Goal: Complete application form

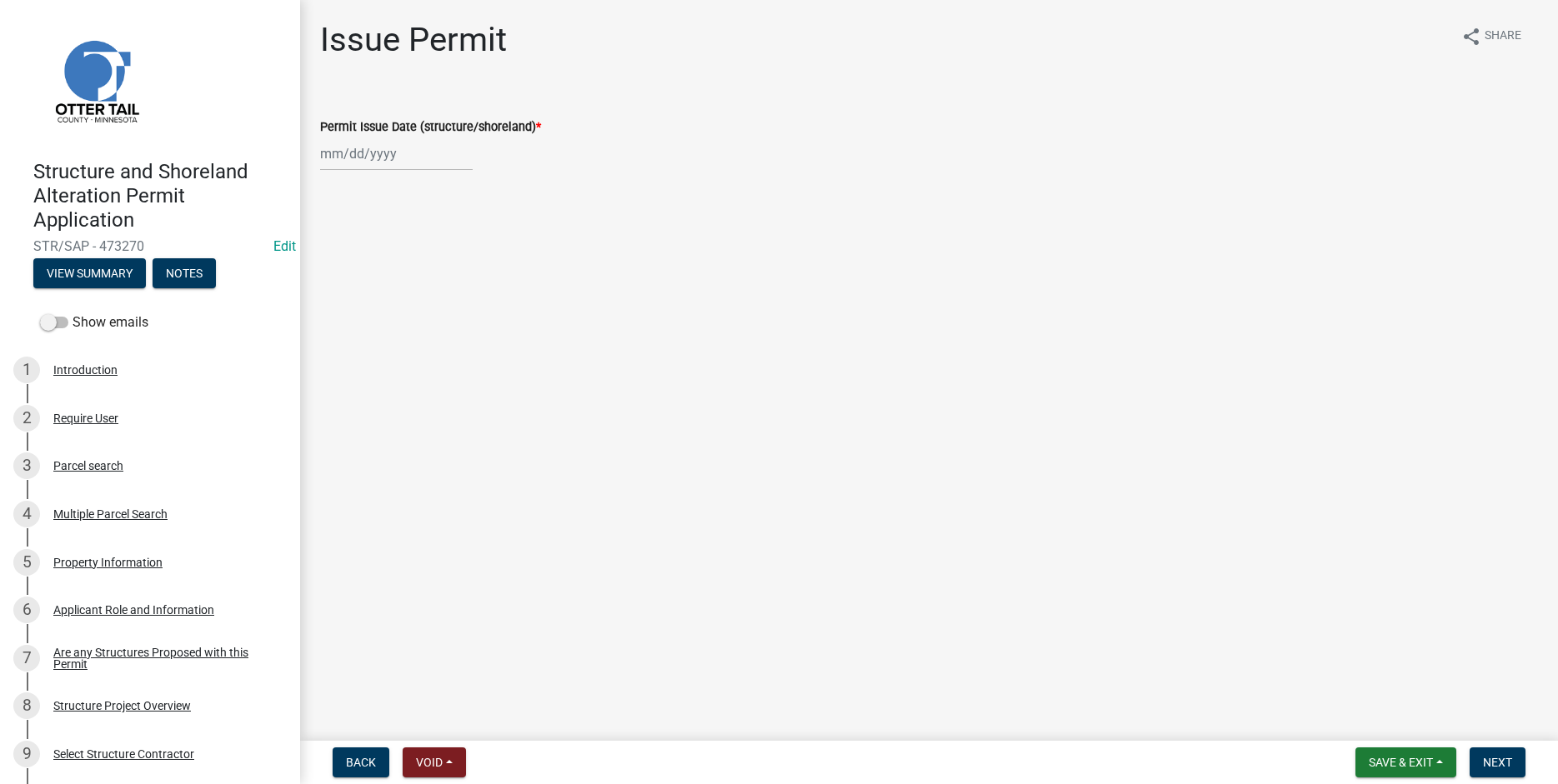
select select "9"
select select "2025"
click at [355, 159] on input "Permit Issue Date (structure/shoreland) *" at bounding box center [396, 153] width 152 height 34
click at [339, 319] on div "22" at bounding box center [337, 322] width 27 height 27
type input "[DATE]"
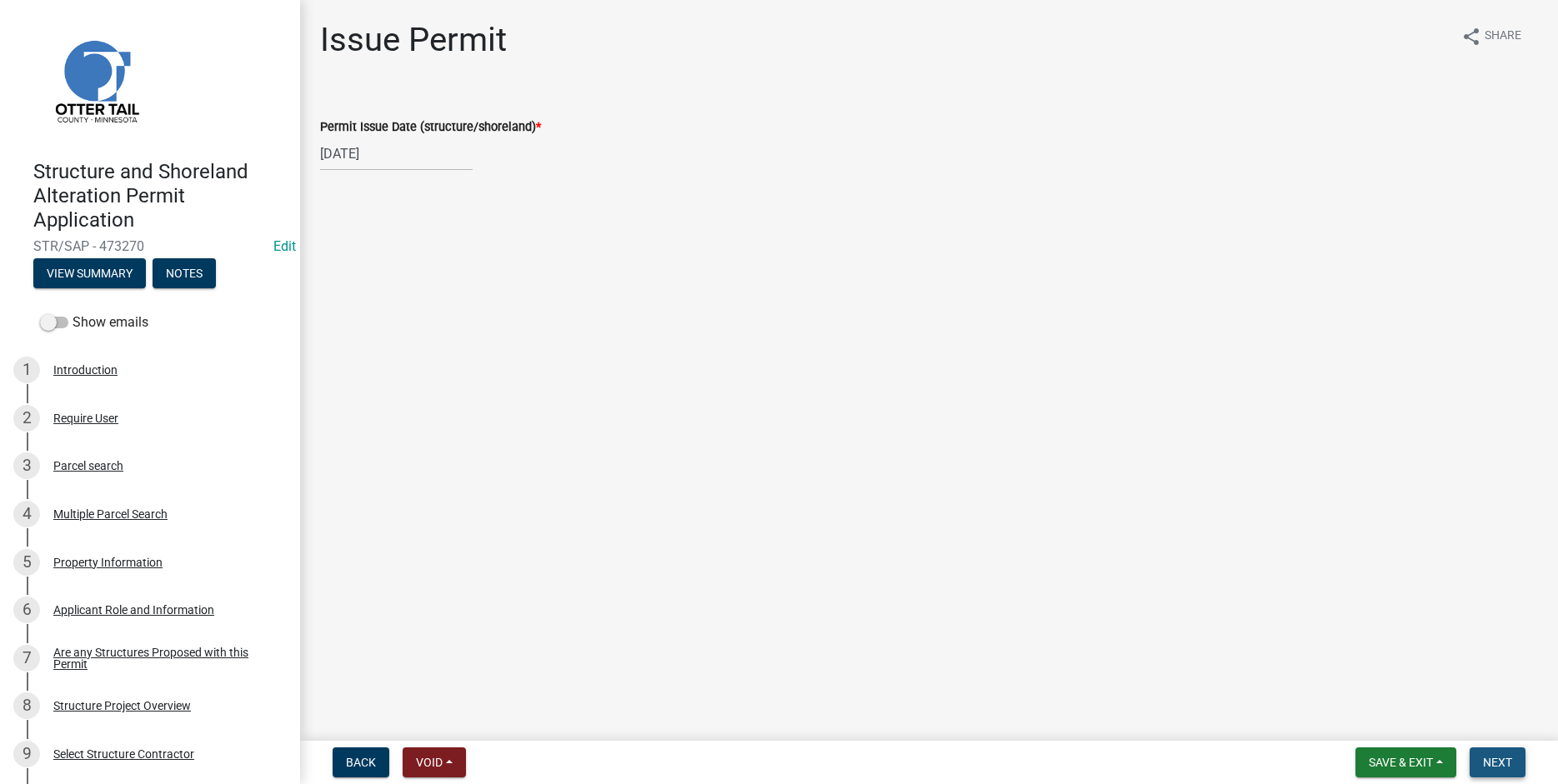
click at [1514, 761] on button "Next" at bounding box center [1498, 762] width 56 height 30
click at [1498, 766] on span "Next" at bounding box center [1497, 762] width 29 height 13
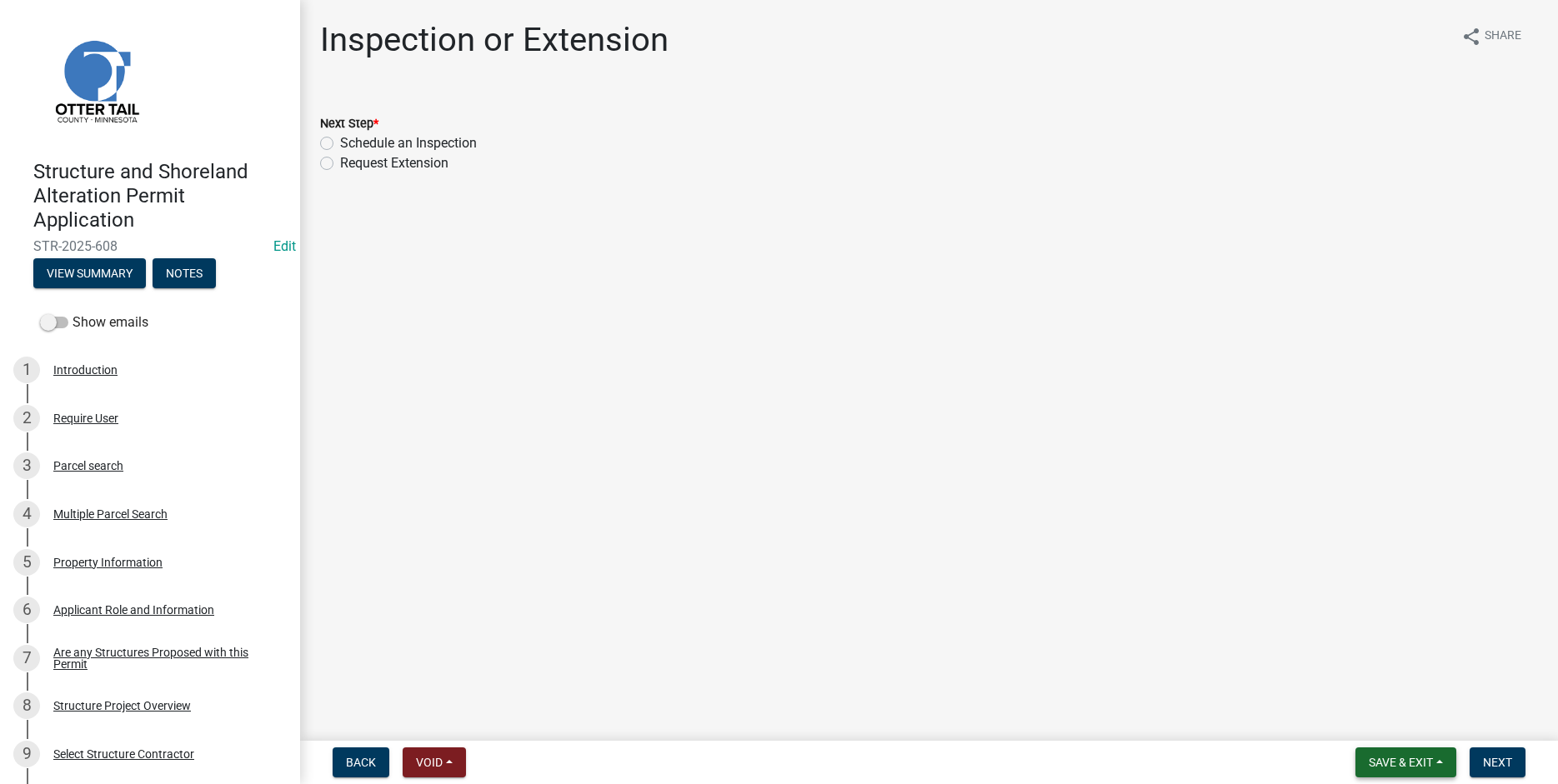
click at [1386, 759] on span "Save & Exit" at bounding box center [1401, 762] width 64 height 13
click at [1376, 720] on button "Save & Exit" at bounding box center [1389, 719] width 133 height 40
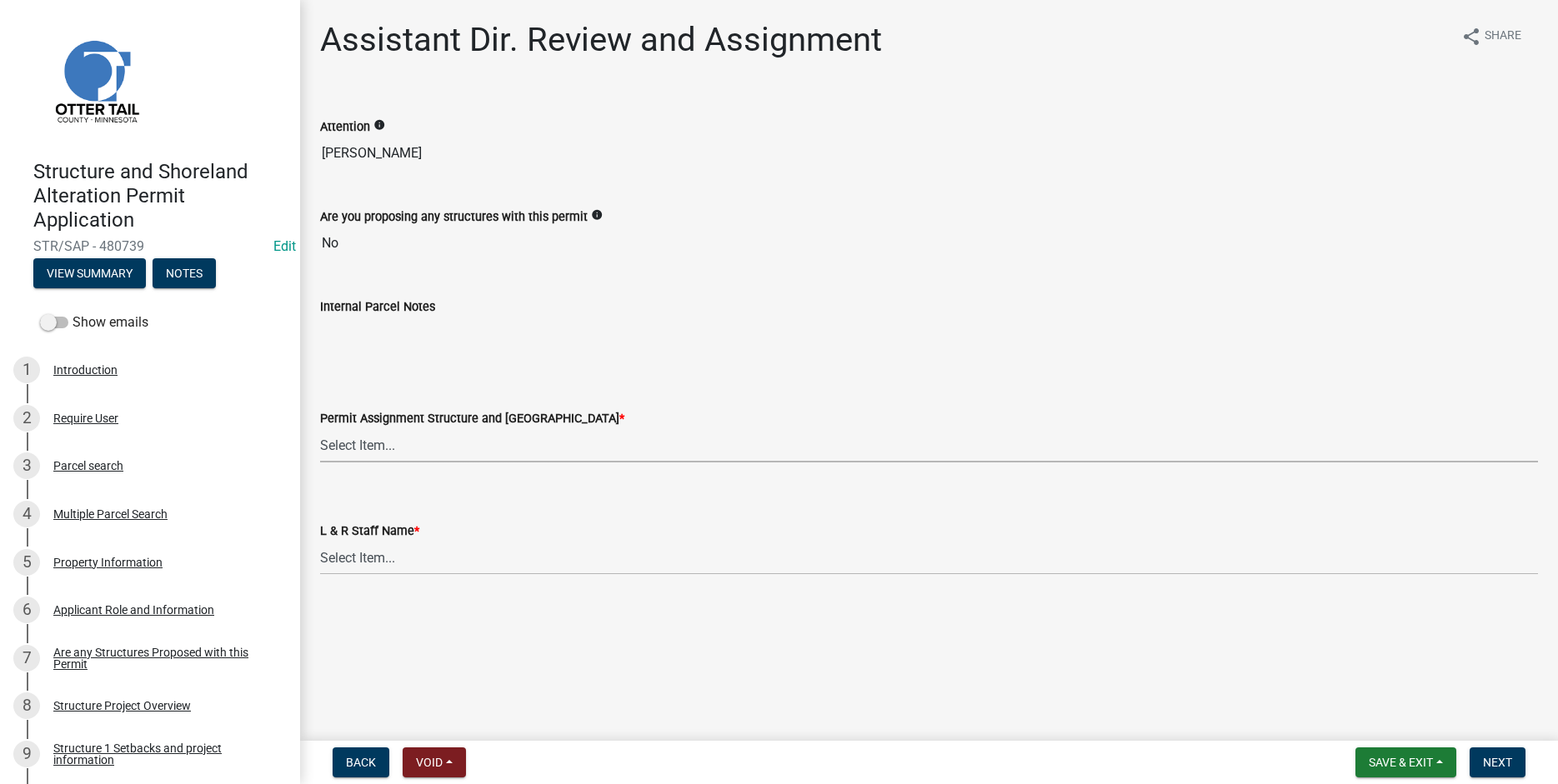
click at [320, 428] on select "Select Item... Alexis Newark (anewark@ottertailcounty.gov) Amy Busko (abusko@ot…" at bounding box center [928, 445] width 1218 height 34
click option "Eric Babolian (ebabolian@ottertailcounty.gov)" at bounding box center [0, 0] width 0 height 0
select select "989828fc-18e1-4803-8552-4d2c3470160b"
click at [320, 541] on select "Select Item... Alexis Newark Amy Busko Andrea Perales Brittany Tollefson Christ…" at bounding box center [928, 557] width 1218 height 34
click option "Eric Babolian" at bounding box center [0, 0] width 0 height 0
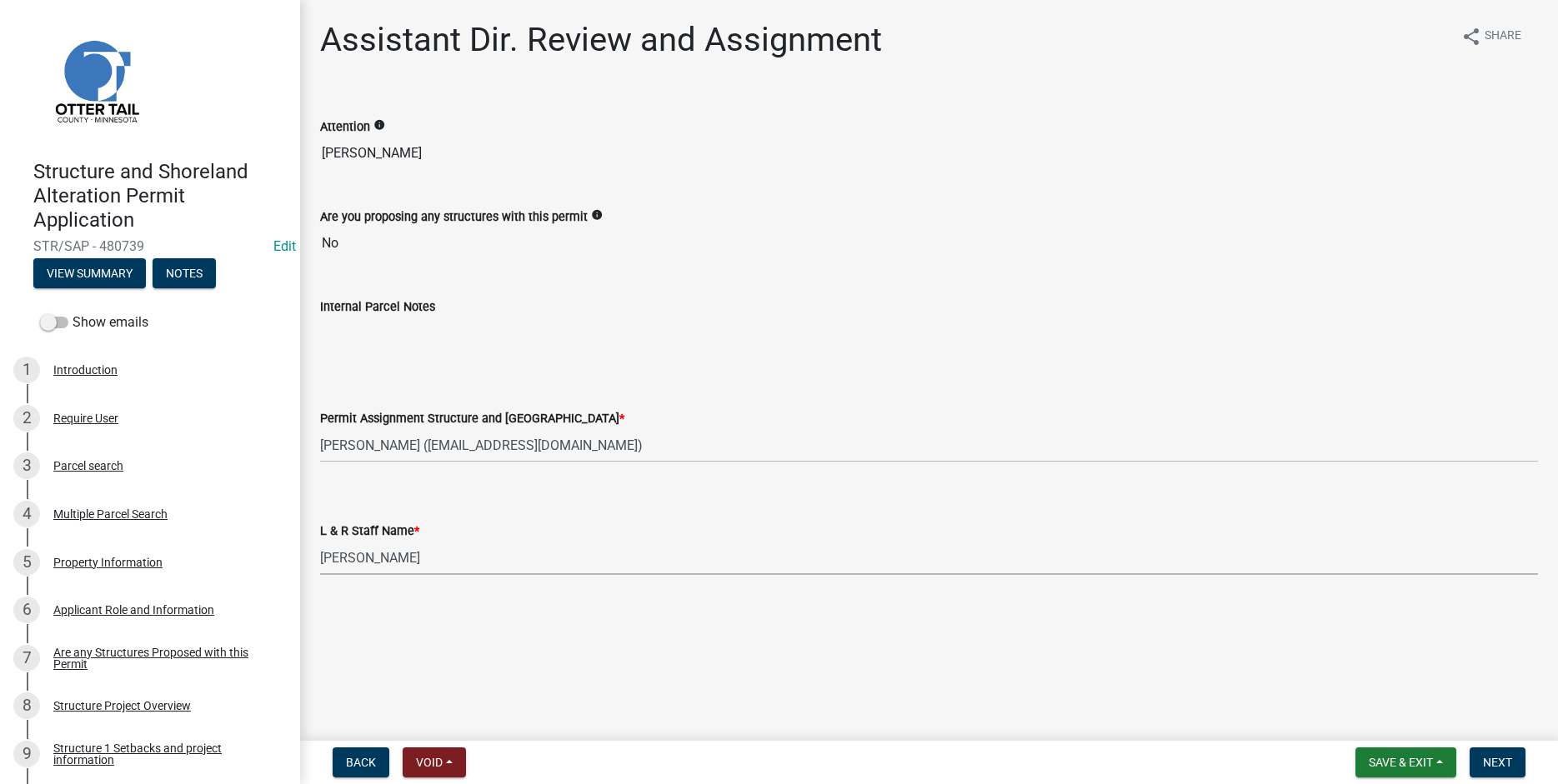
select select "f66be788-4dd6-459d-a9ec-6d83f4dfb709"
click at [1503, 761] on span "Next" at bounding box center [1497, 762] width 29 height 13
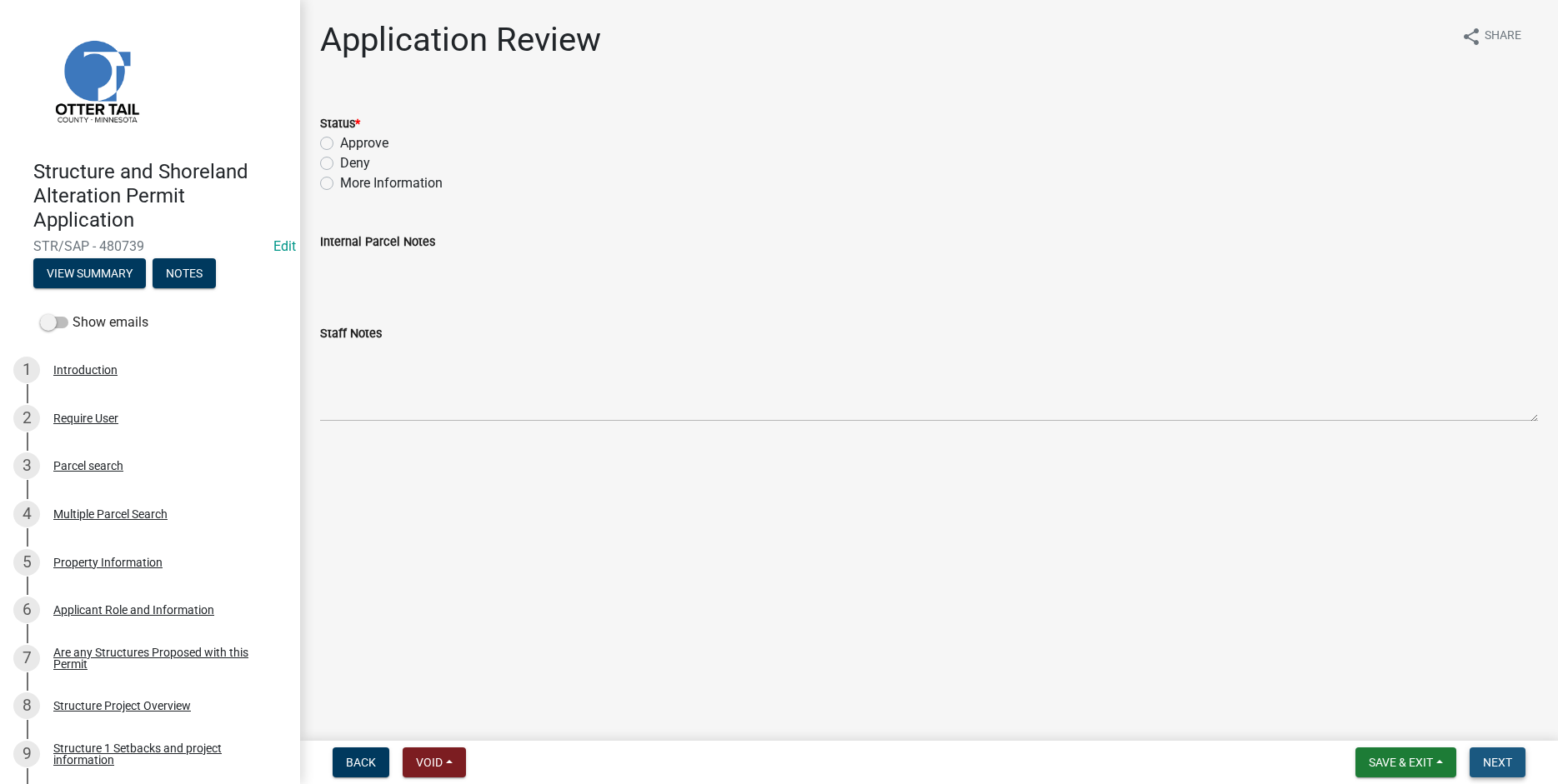
click at [1493, 767] on span "Next" at bounding box center [1497, 762] width 29 height 13
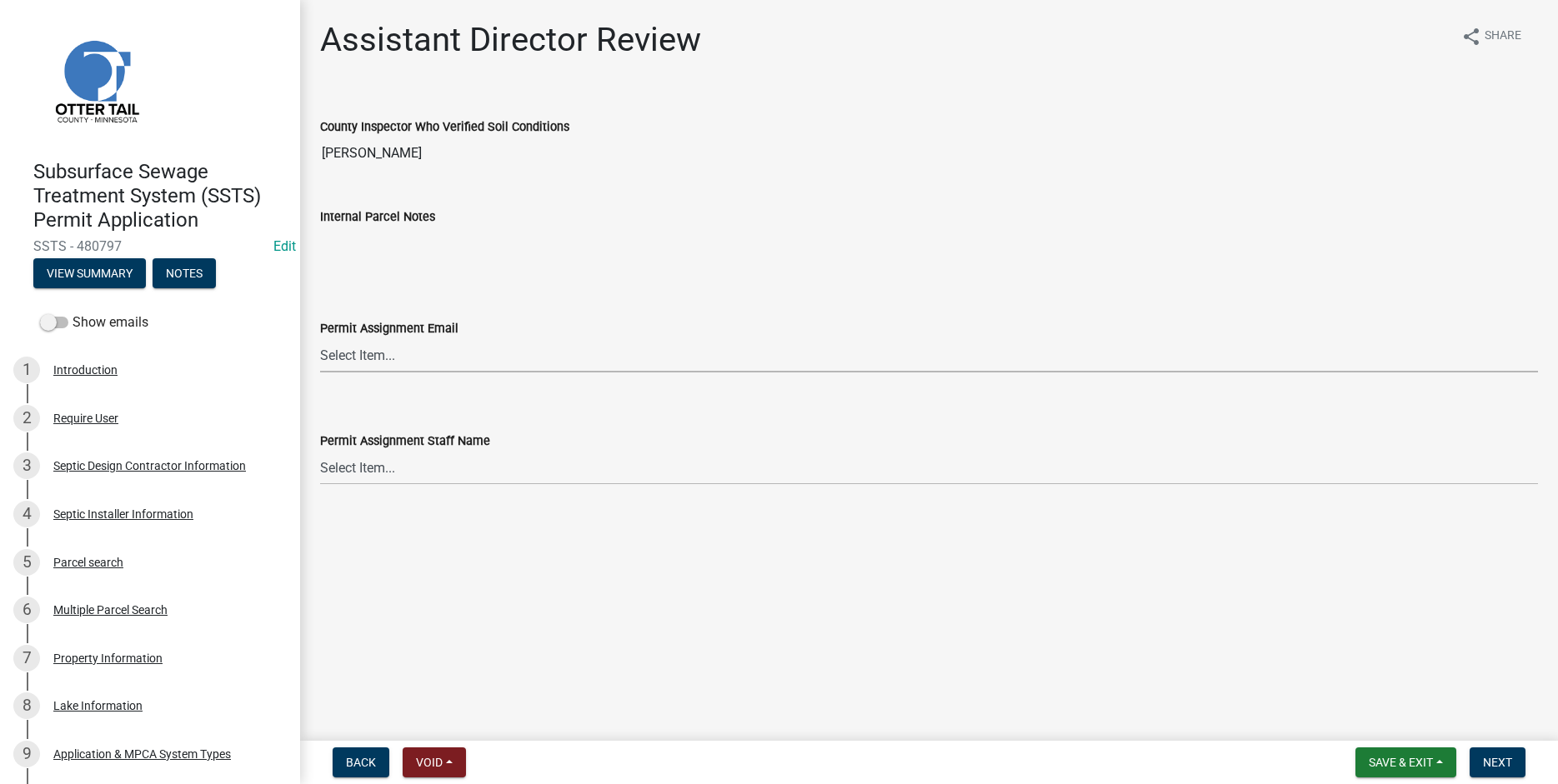
click at [320, 338] on select "Select Item... Alexis Newark (anewark@ottertailcounty.gov) Amy Busko (abusko@ot…" at bounding box center [928, 355] width 1218 height 34
click option "Brittany Tollefson (btollefson@ottertailcounty.gov)" at bounding box center [0, 0] width 0 height 0
select select "541addf4-52df-4608-91ce-bf29f574816c"
click at [320, 451] on select "Select Item... Alexis Newark Amy Busko Andrea Perales Brittany Tollefson Christ…" at bounding box center [928, 468] width 1218 height 34
click option "Brittany Tollefson" at bounding box center [0, 0] width 0 height 0
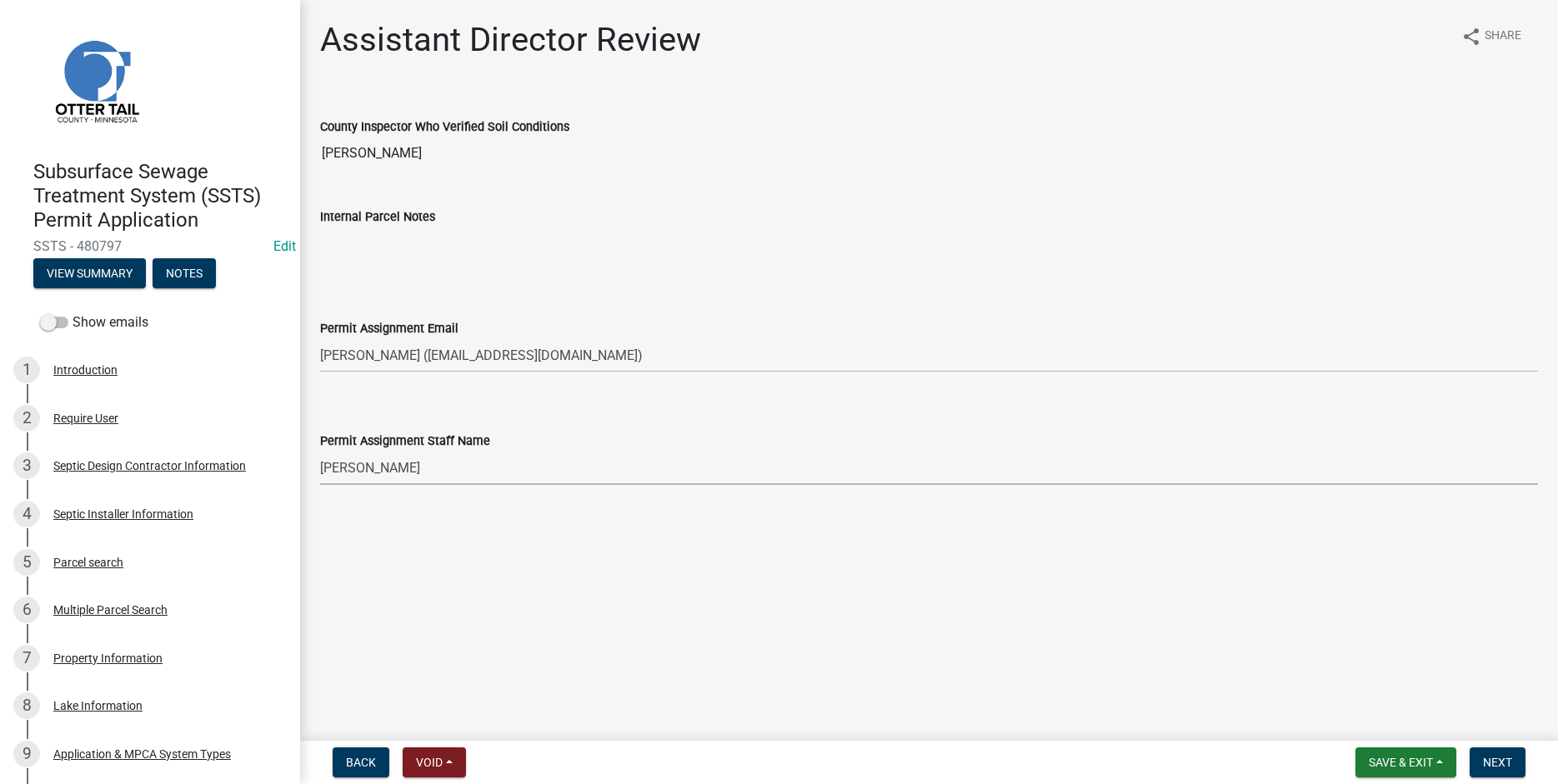
select select "55b171dc-ec57-498b-8d80-4b55e0b91b84"
click at [1488, 766] on span "Next" at bounding box center [1497, 762] width 29 height 13
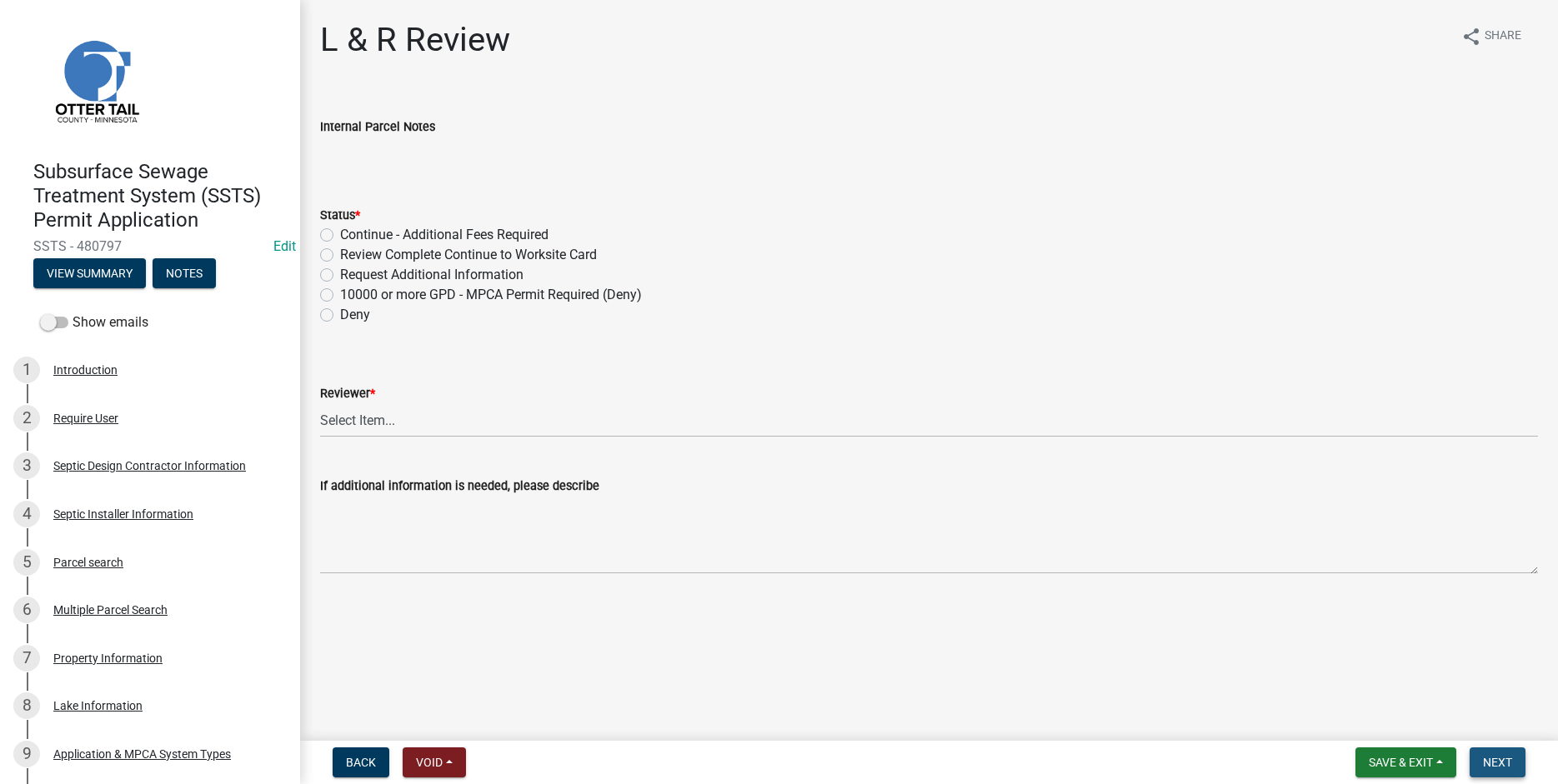
click at [1488, 766] on span "Next" at bounding box center [1497, 762] width 29 height 13
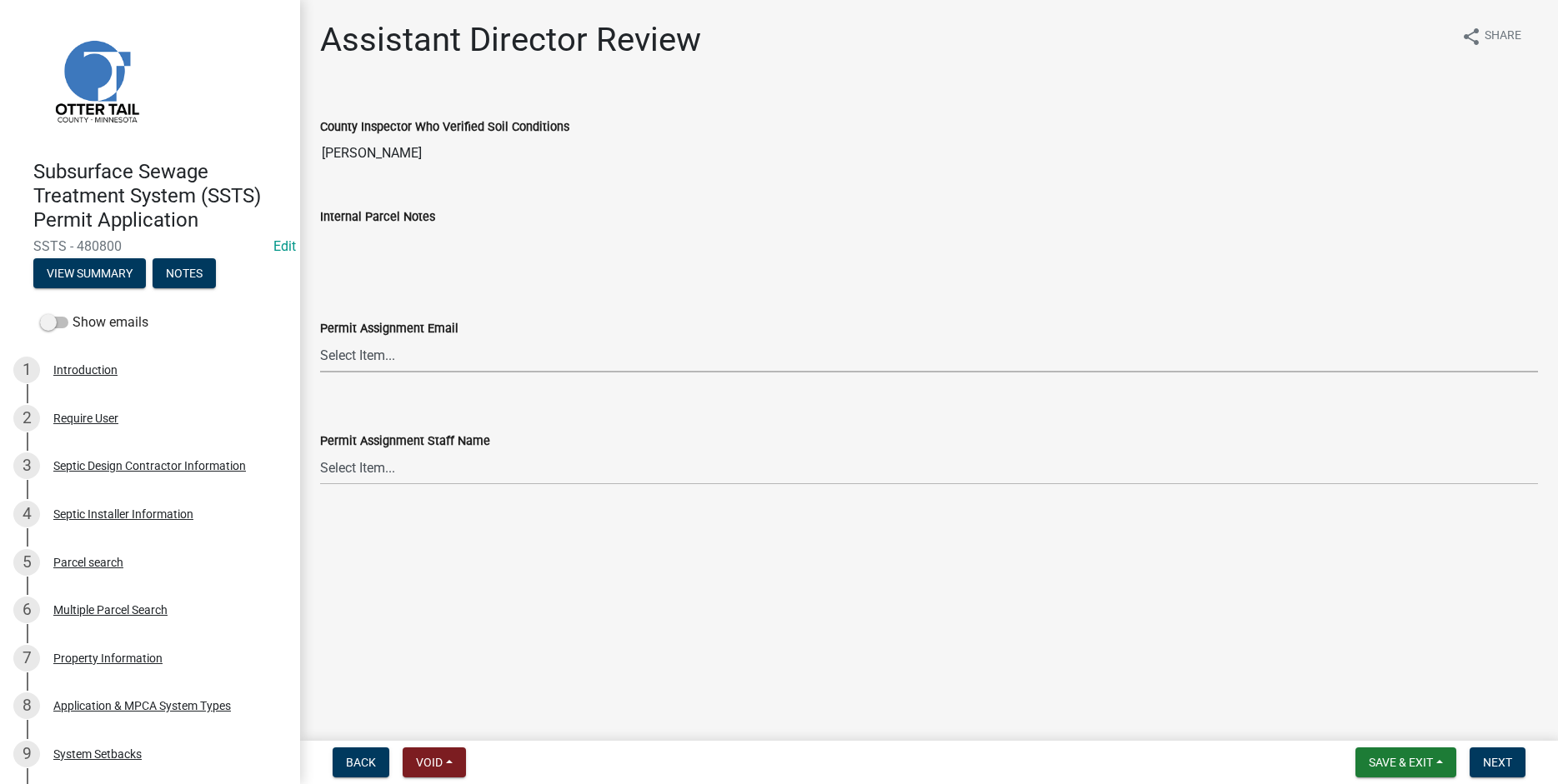
click at [320, 338] on select "Select Item... Alexis Newark (anewark@ottertailcounty.gov) Amy Busko (abusko@ot…" at bounding box center [928, 355] width 1218 height 34
click option "Elizabeth Plaster (eplaster@ottertailcounty.gov)" at bounding box center [0, 0] width 0 height 0
select select "318b8207-6619-4c37-8bd8-783b28c7307f"
click at [320, 451] on select "Select Item... Alexis Newark Amy Busko Andrea Perales Brittany Tollefson Christ…" at bounding box center [928, 468] width 1218 height 34
click option "Elizabeth Plaster" at bounding box center [0, 0] width 0 height 0
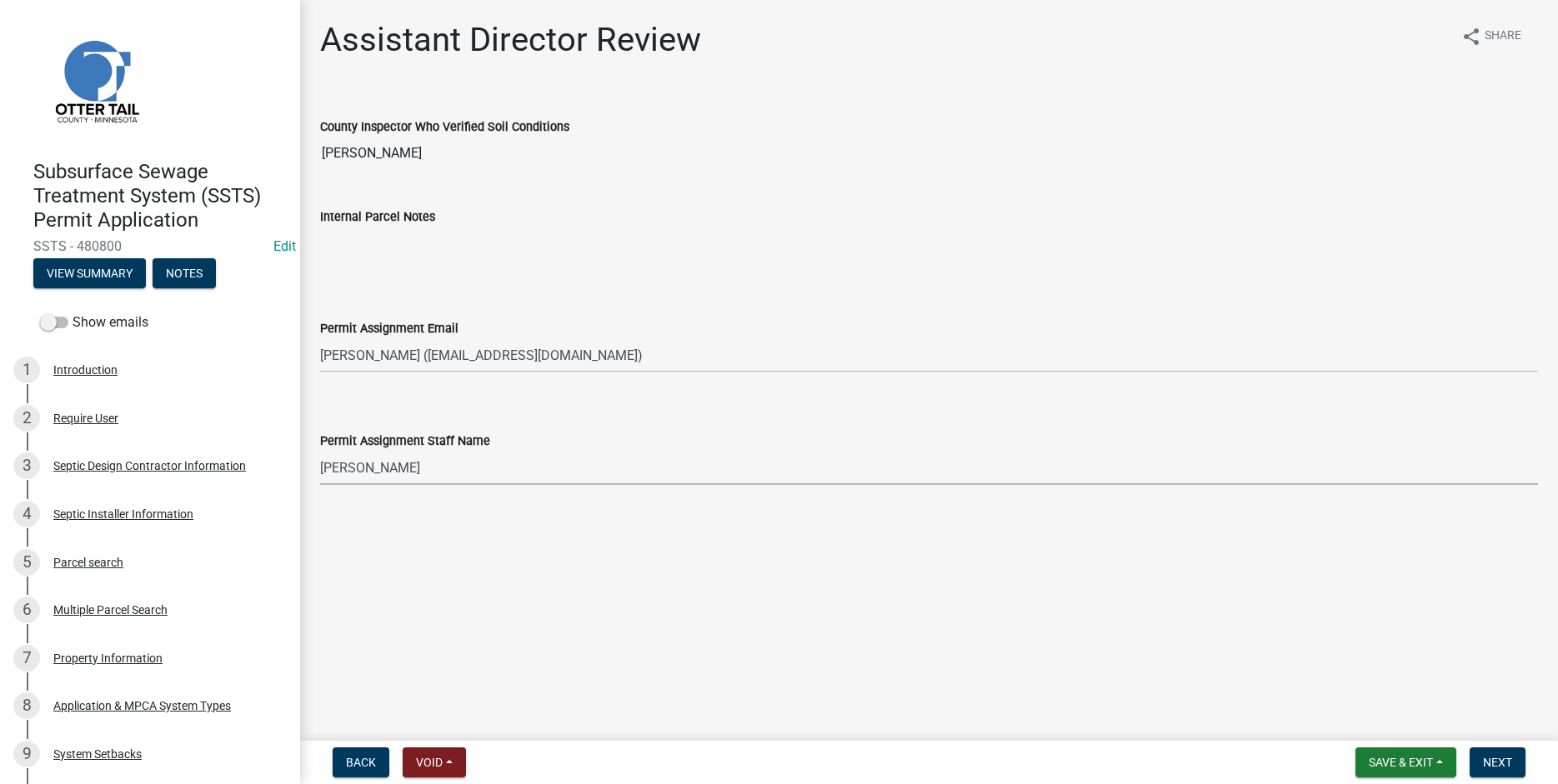
select select "ab2e7446-72a0-49c6-a36a-5181bad2fe68"
click at [1504, 762] on span "Next" at bounding box center [1497, 762] width 29 height 13
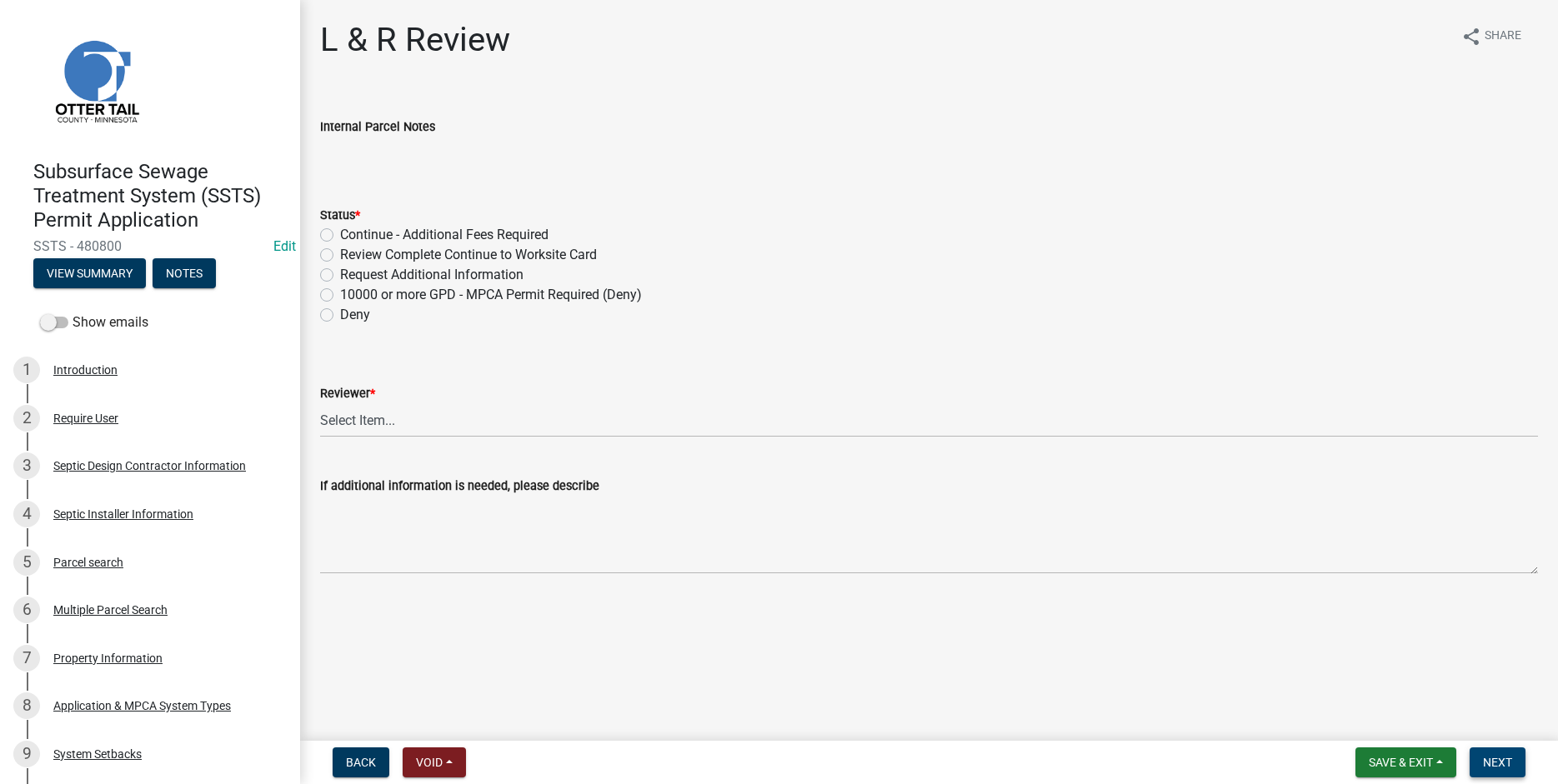
drag, startPoint x: 1502, startPoint y: 758, endPoint x: 1469, endPoint y: 742, distance: 36.7
click at [1502, 759] on span "Next" at bounding box center [1497, 762] width 29 height 13
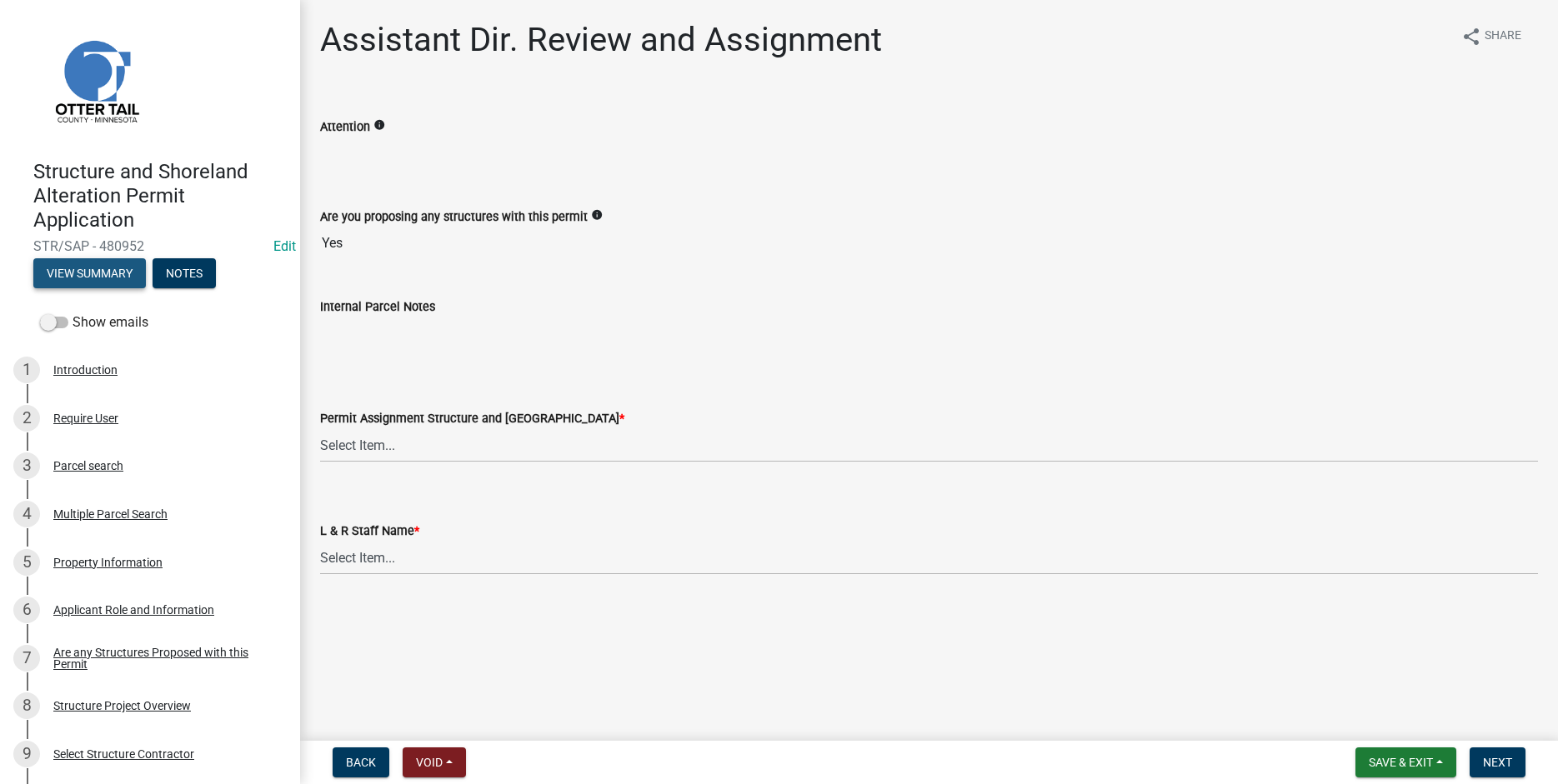
click at [90, 274] on button "View Summary" at bounding box center [90, 274] width 112 height 30
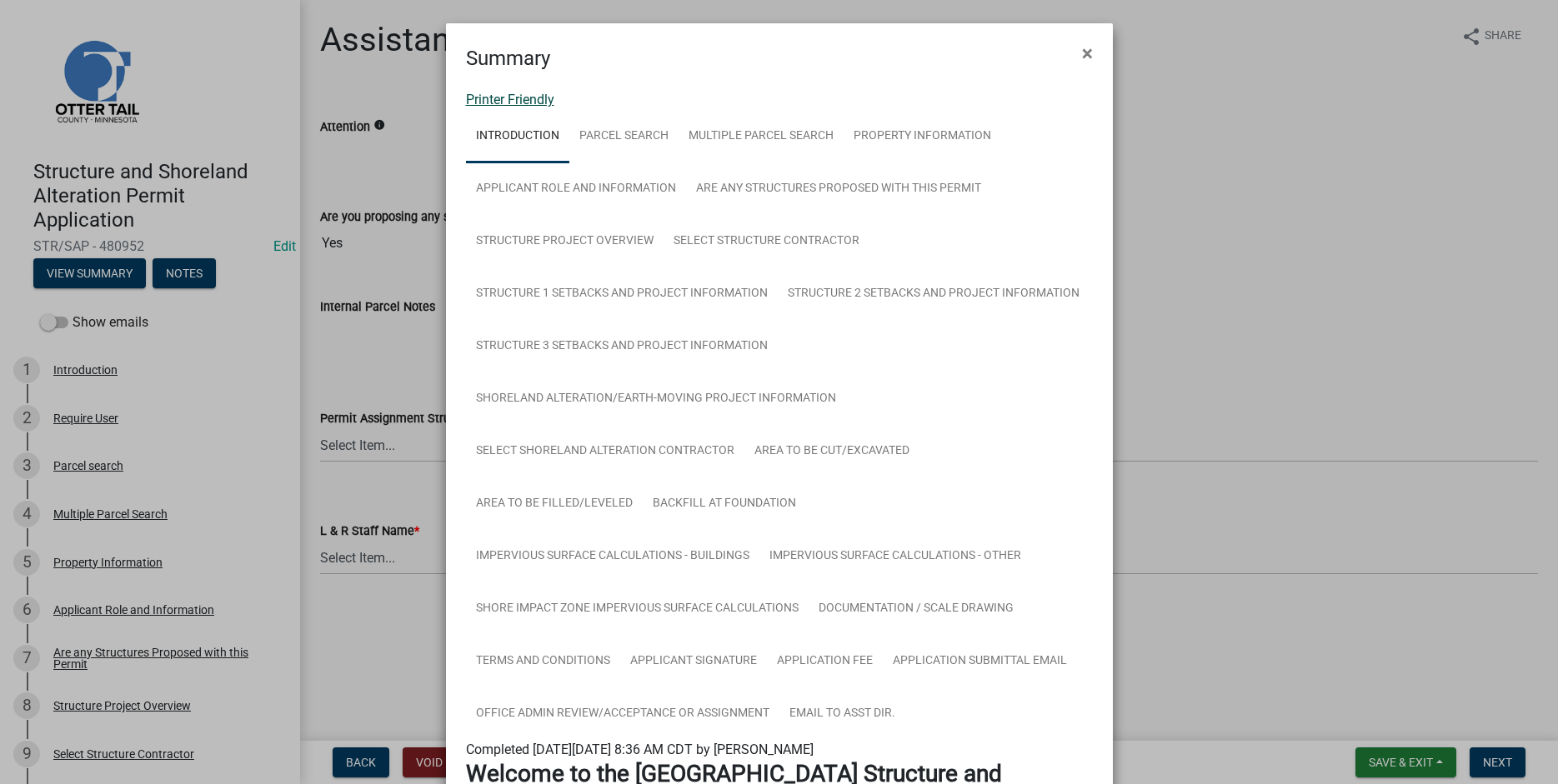
click at [485, 99] on link "Printer Friendly" at bounding box center [511, 100] width 89 height 16
click at [1088, 52] on span "×" at bounding box center [1088, 54] width 11 height 23
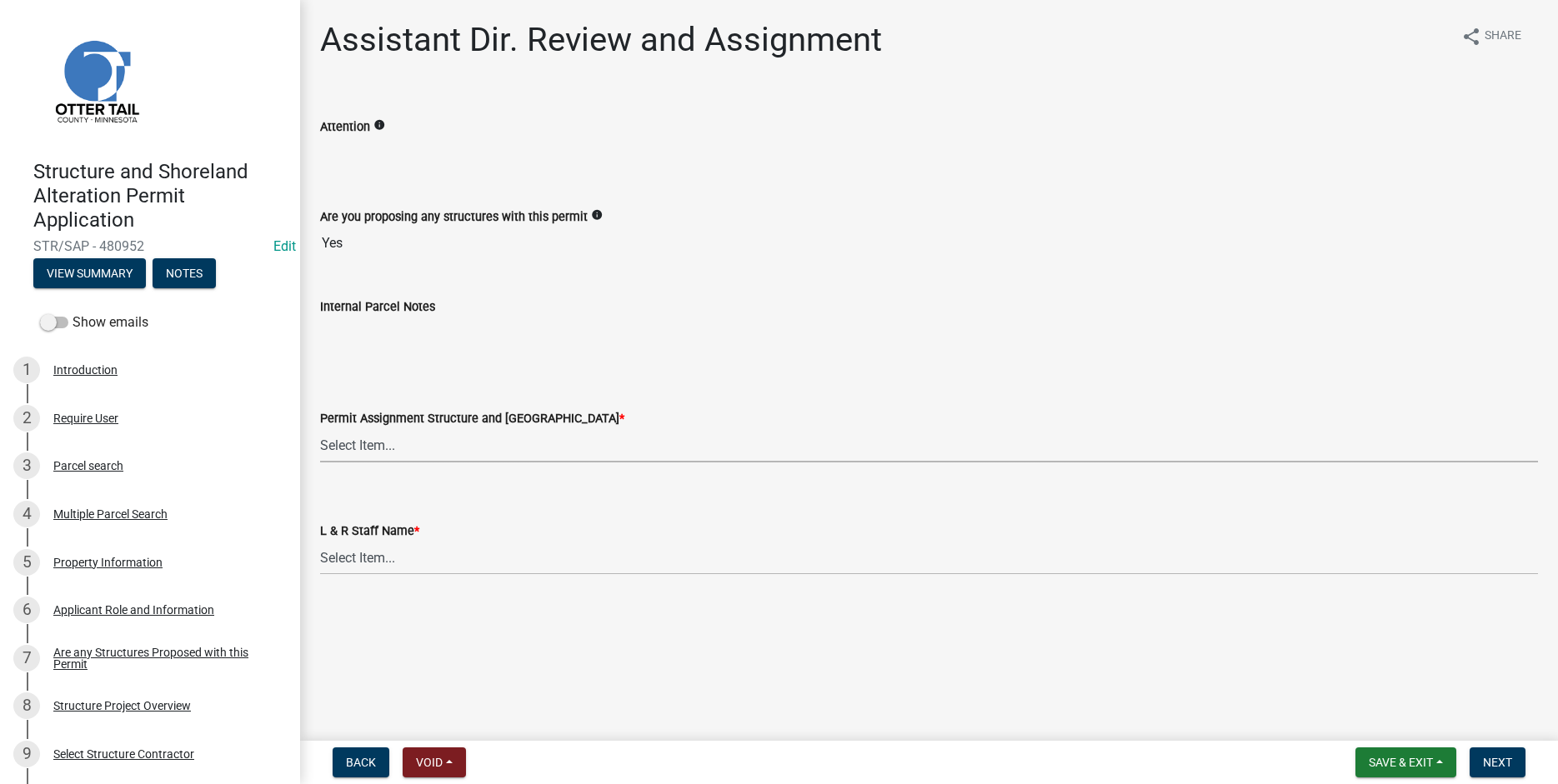
click at [320, 428] on select "Select Item... [PERSON_NAME] ([EMAIL_ADDRESS][DOMAIN_NAME]) [PERSON_NAME] ([EMA…" at bounding box center [928, 445] width 1218 height 34
click option "[PERSON_NAME] ([EMAIL_ADDRESS][DOMAIN_NAME])" at bounding box center [0, 0] width 0 height 0
select select "59604e5d-1b2c-4ad9-afb6-8cdca293e639"
click at [320, 541] on select "Select Item... Alexis Newark Amy Busko Andrea Perales Brittany Tollefson Christ…" at bounding box center [928, 557] width 1218 height 34
click option "Emma Swenson" at bounding box center [0, 0] width 0 height 0
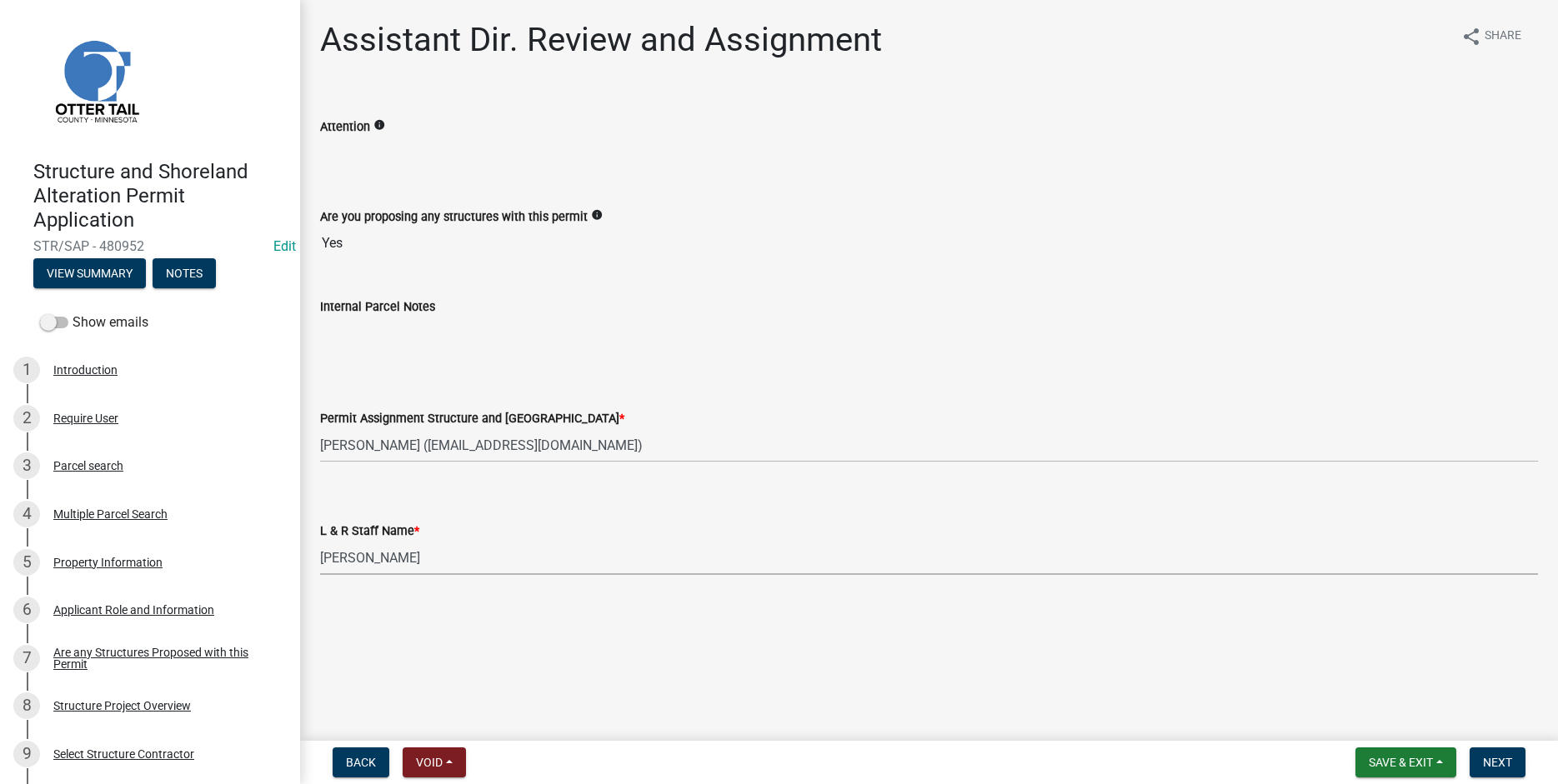
select select "190fd4c8-42ef-492b-a4a0-a0213555944c"
click at [1492, 760] on span "Next" at bounding box center [1497, 762] width 29 height 13
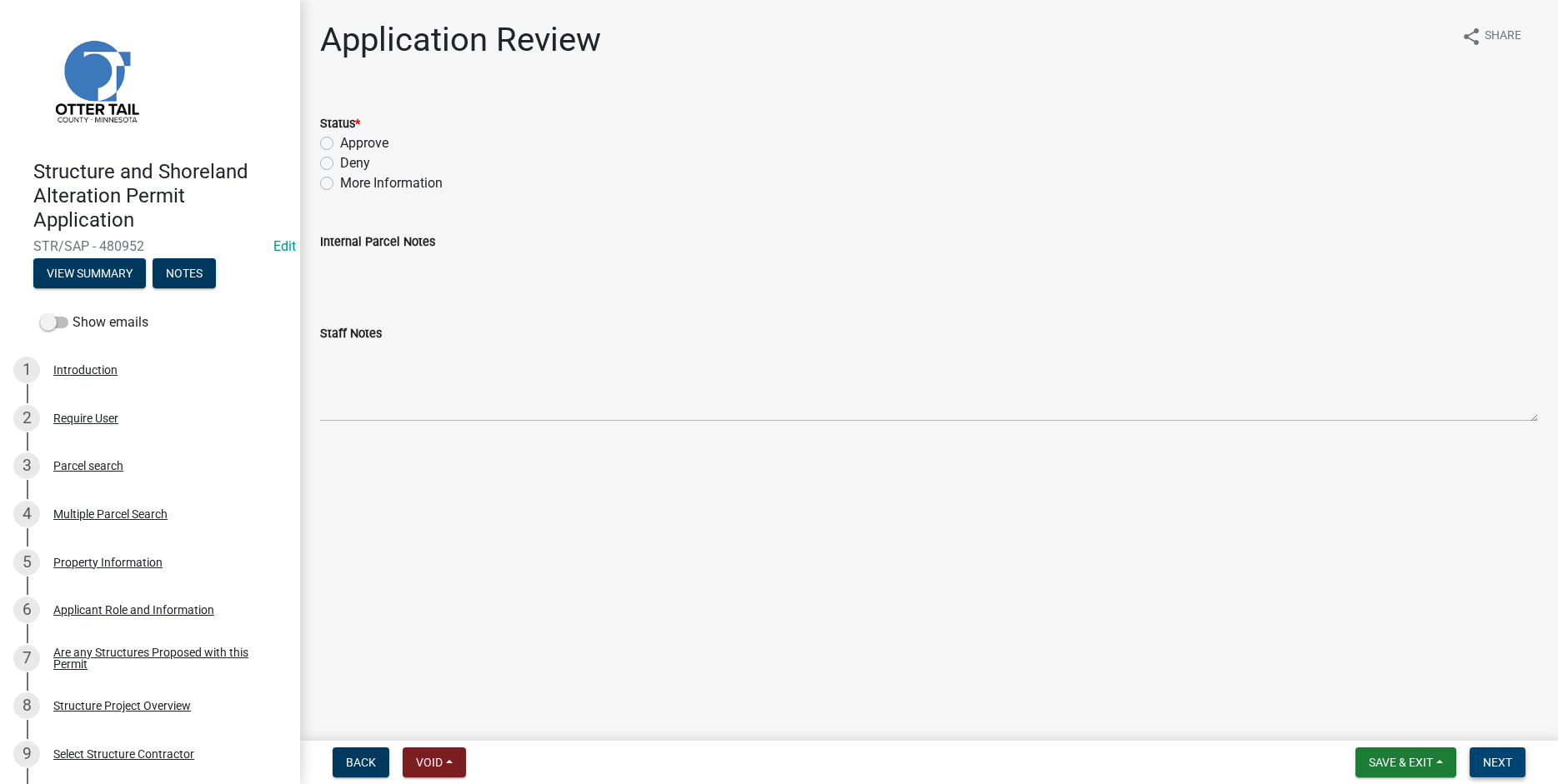
drag, startPoint x: 1500, startPoint y: 764, endPoint x: 731, endPoint y: 232, distance: 935.1
click at [1486, 759] on span "Next" at bounding box center [1497, 762] width 29 height 13
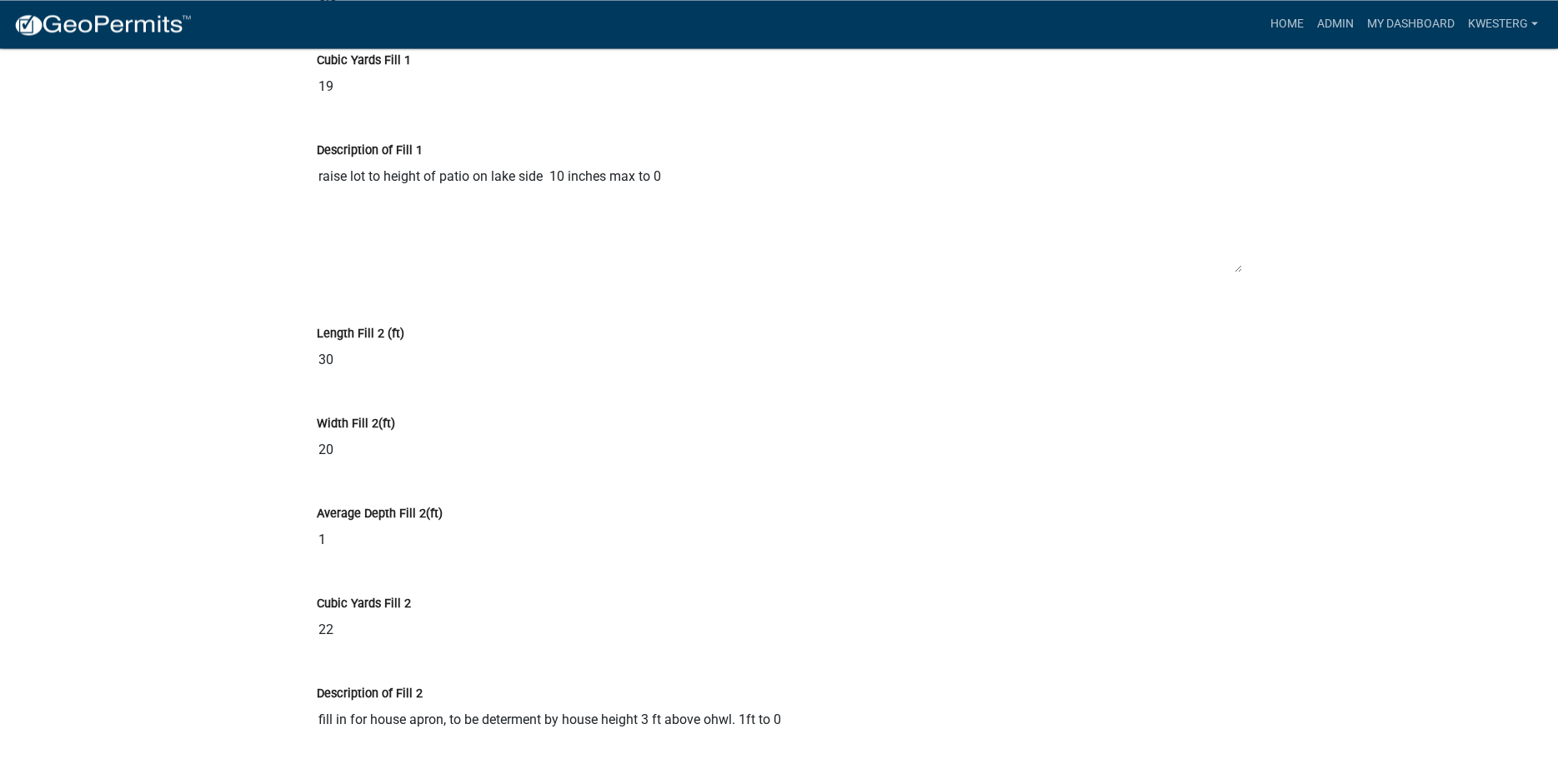
scroll to position [11409, 0]
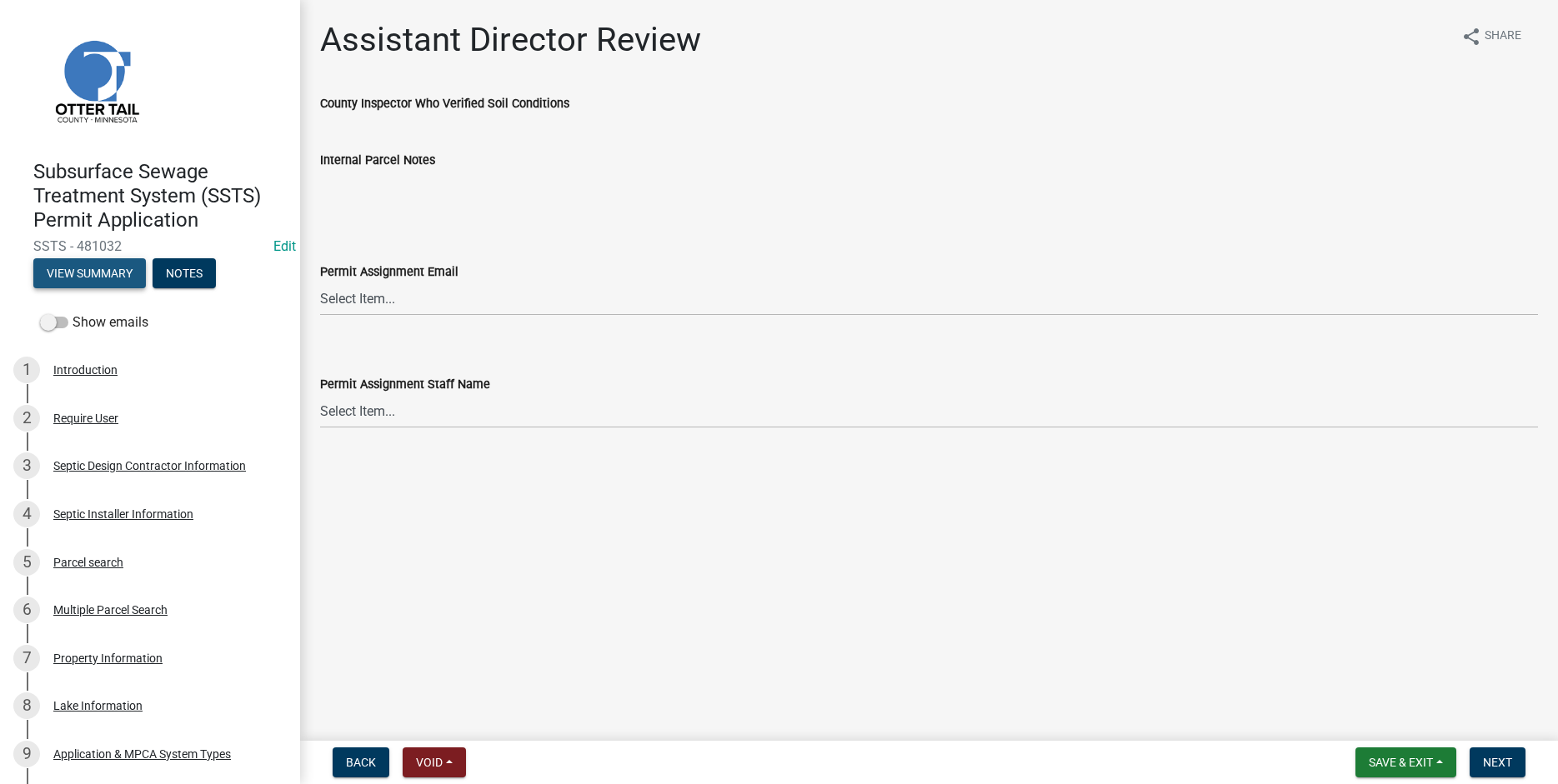
click at [85, 275] on button "View Summary" at bounding box center [90, 274] width 112 height 30
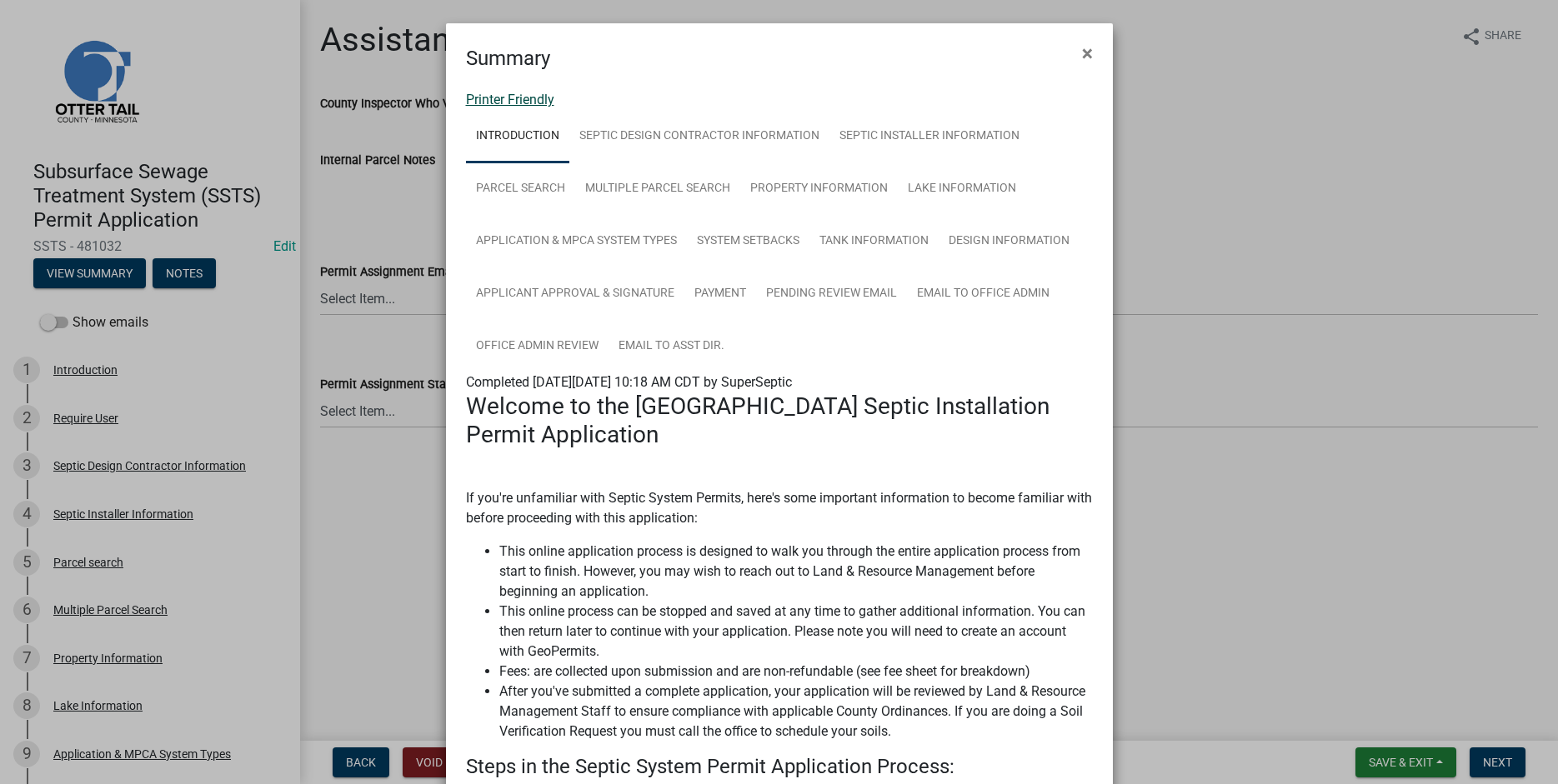
click at [494, 96] on link "Printer Friendly" at bounding box center [511, 100] width 89 height 16
click at [1082, 49] on span "×" at bounding box center [1088, 54] width 11 height 23
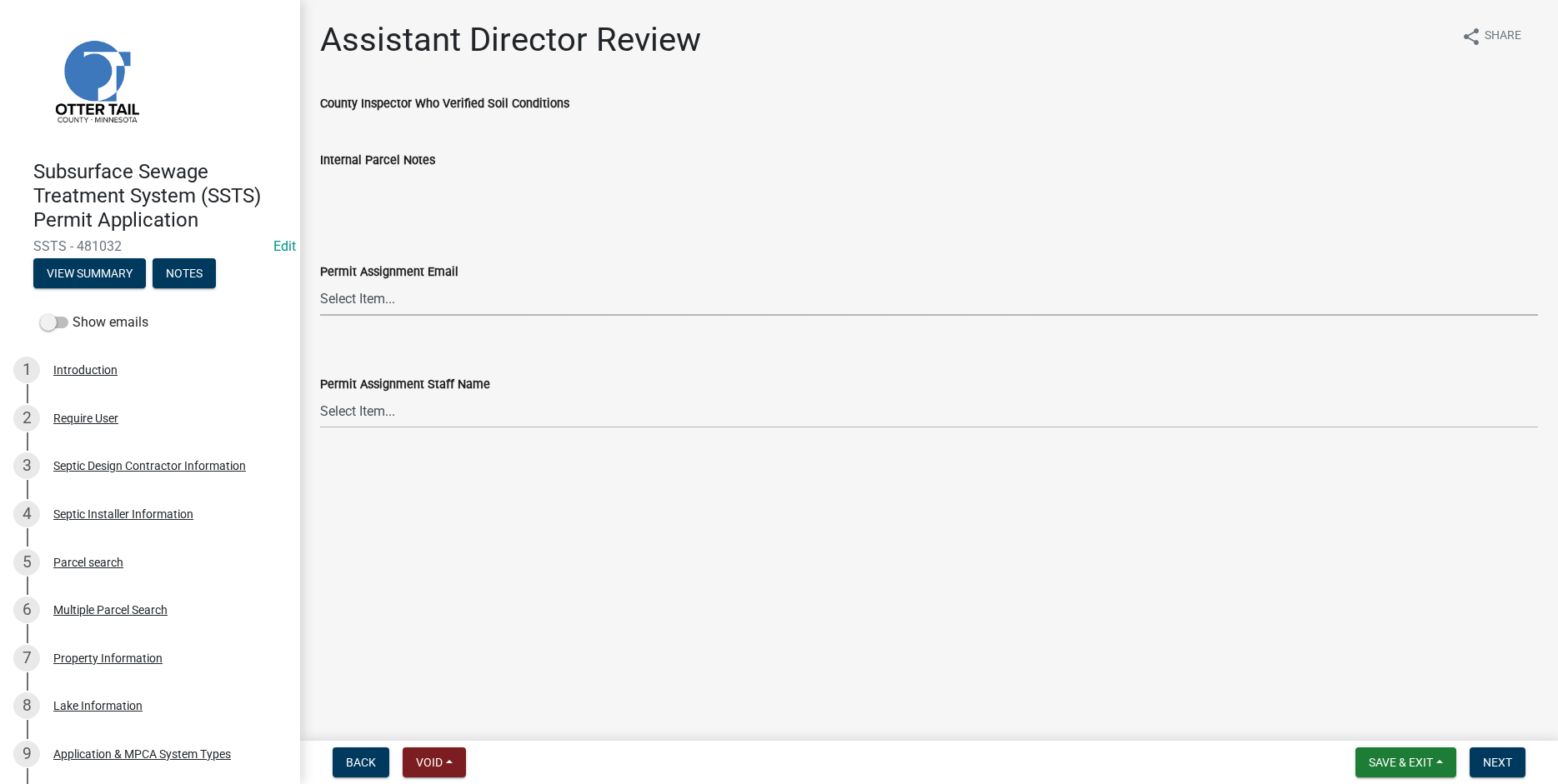
click at [320, 282] on select "Select Item... [PERSON_NAME] ([EMAIL_ADDRESS][DOMAIN_NAME]) [PERSON_NAME] ([EMA…" at bounding box center [928, 299] width 1218 height 34
click option "[PERSON_NAME] ([EMAIL_ADDRESS][DOMAIN_NAME])" at bounding box center [0, 0] width 0 height 0
select select "6b95c9b4-5b94-4d6a-a2c9-ae9db59a969e"
click at [320, 394] on select "Select Item... [PERSON_NAME] [PERSON_NAME] [PERSON_NAME] [PERSON_NAME] [PERSON_…" at bounding box center [928, 411] width 1218 height 34
click option "[PERSON_NAME]" at bounding box center [0, 0] width 0 height 0
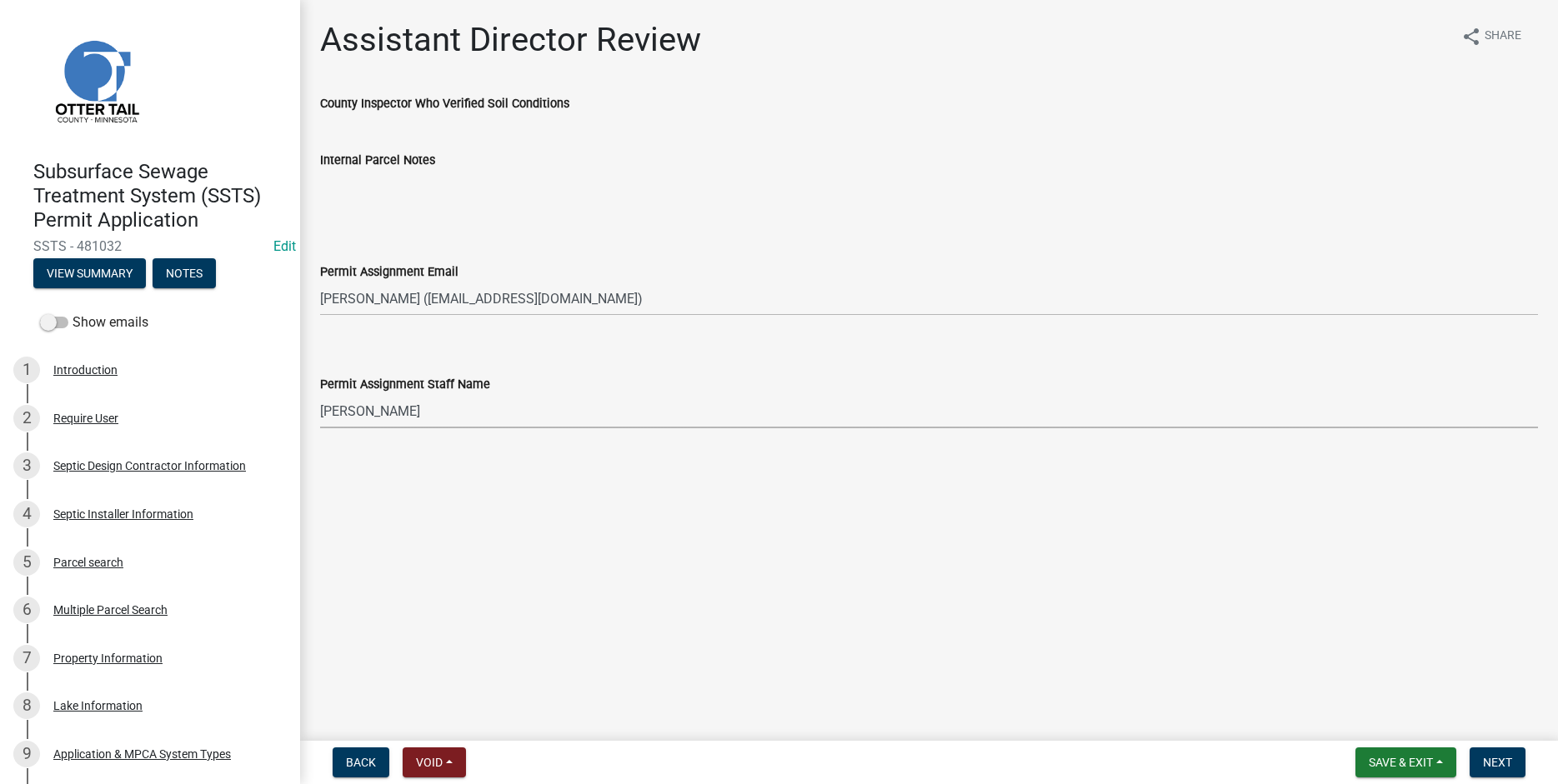
select select "b4c12476-3918-4c31-b34d-126d47b866fd"
click at [1494, 761] on span "Next" at bounding box center [1497, 762] width 29 height 13
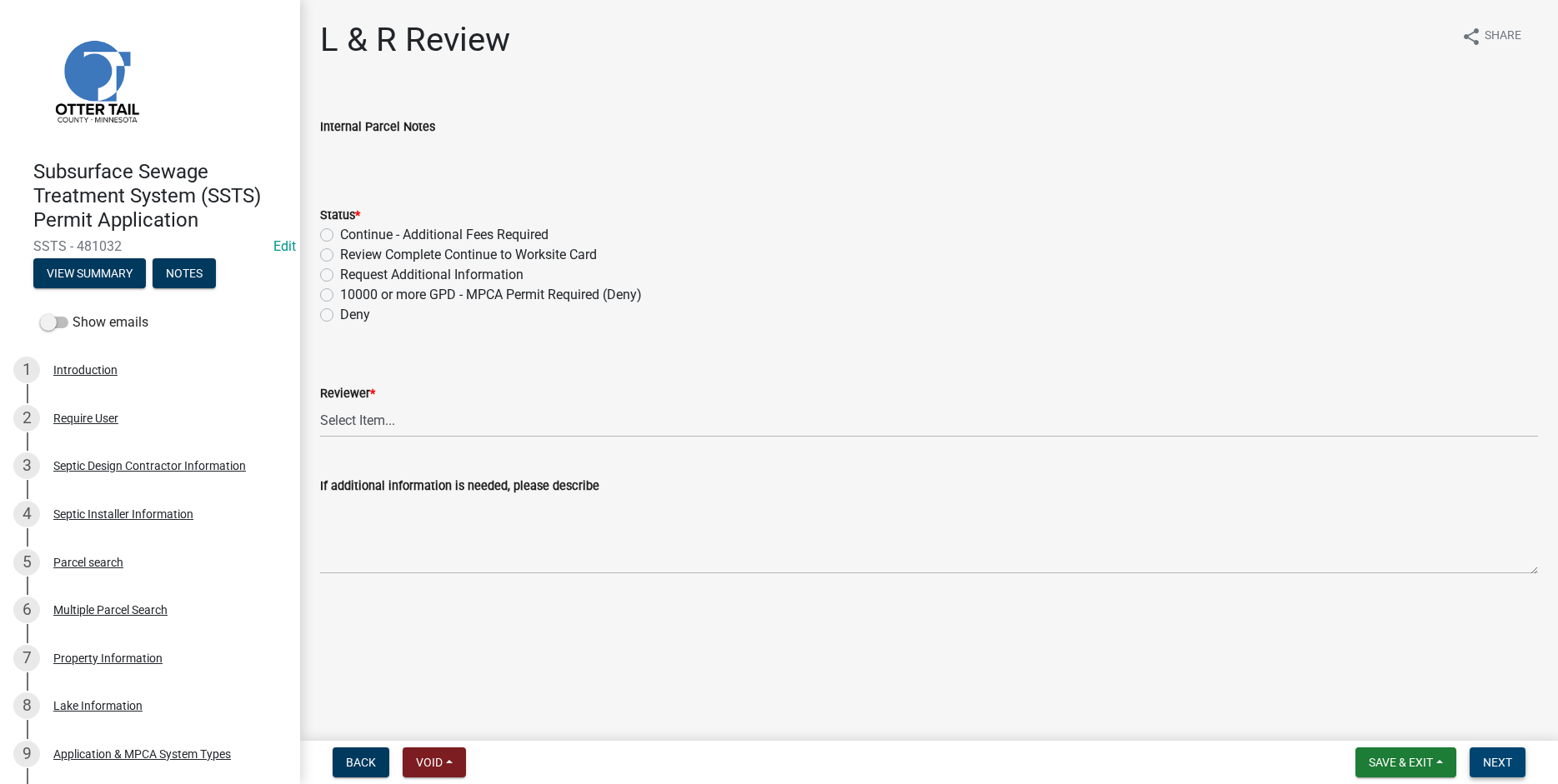
drag, startPoint x: 1509, startPoint y: 756, endPoint x: 858, endPoint y: 387, distance: 748.3
click at [1508, 757] on span "Next" at bounding box center [1497, 762] width 29 height 13
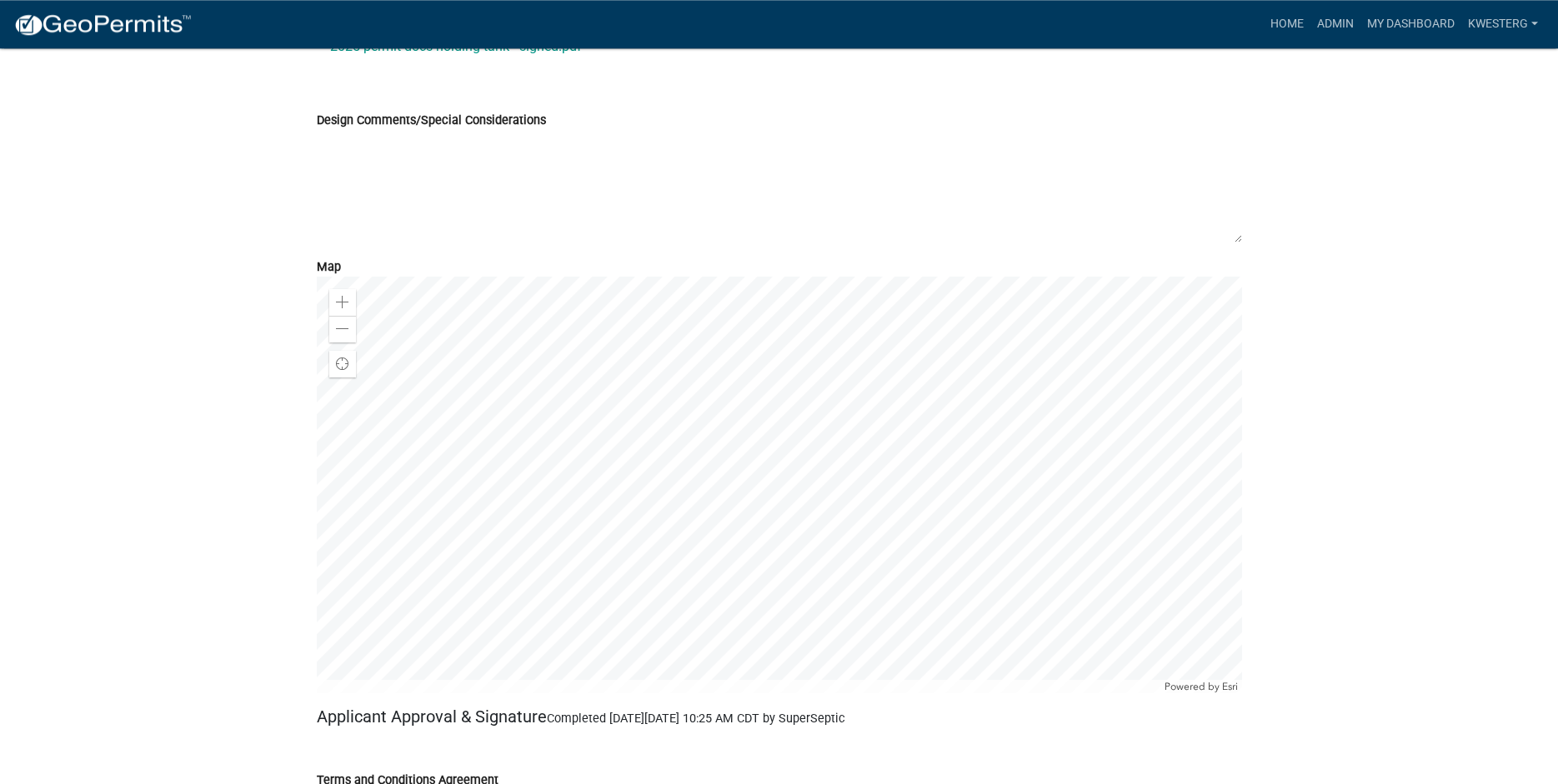
scroll to position [6361, 0]
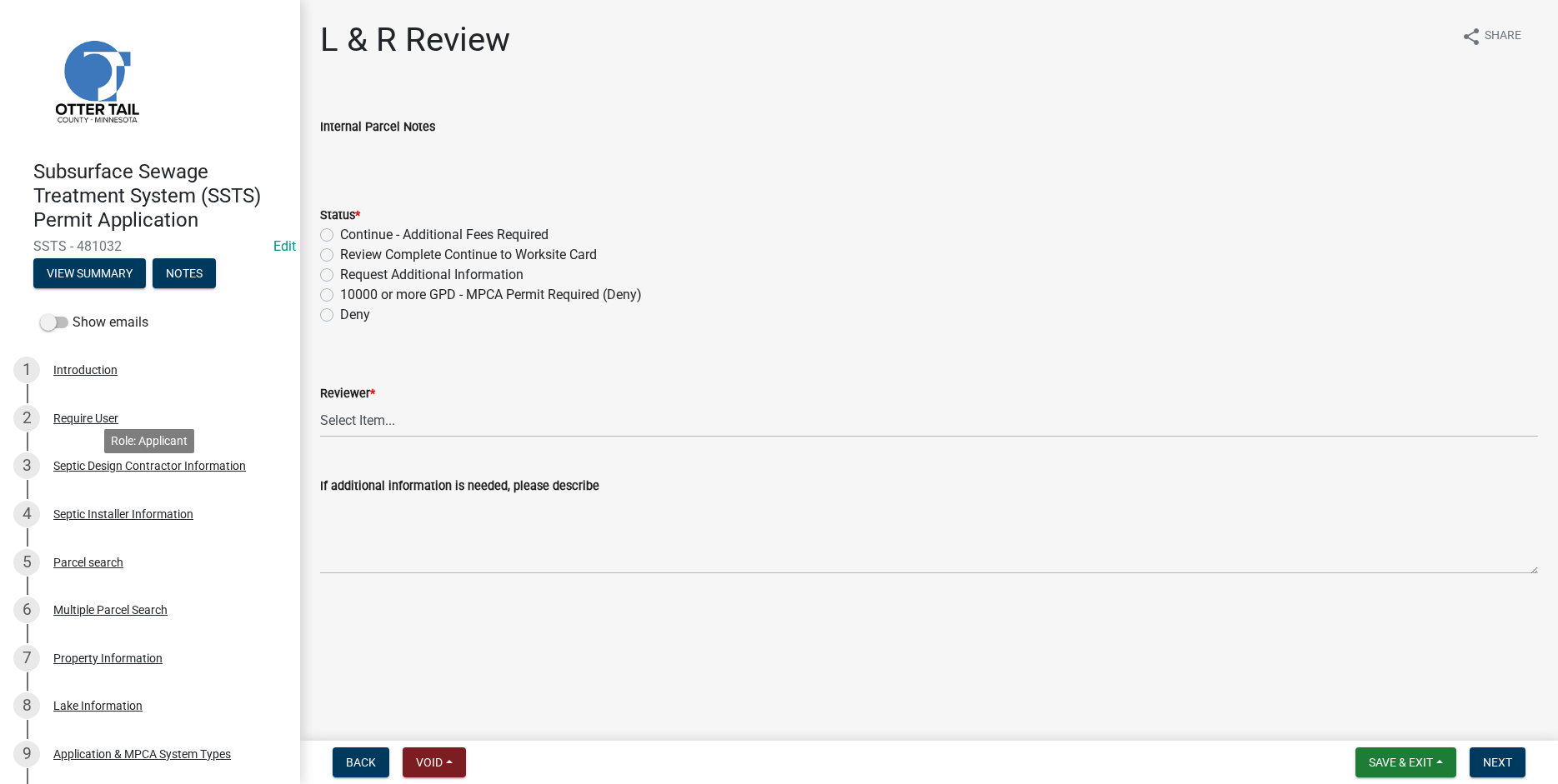
scroll to position [581, 0]
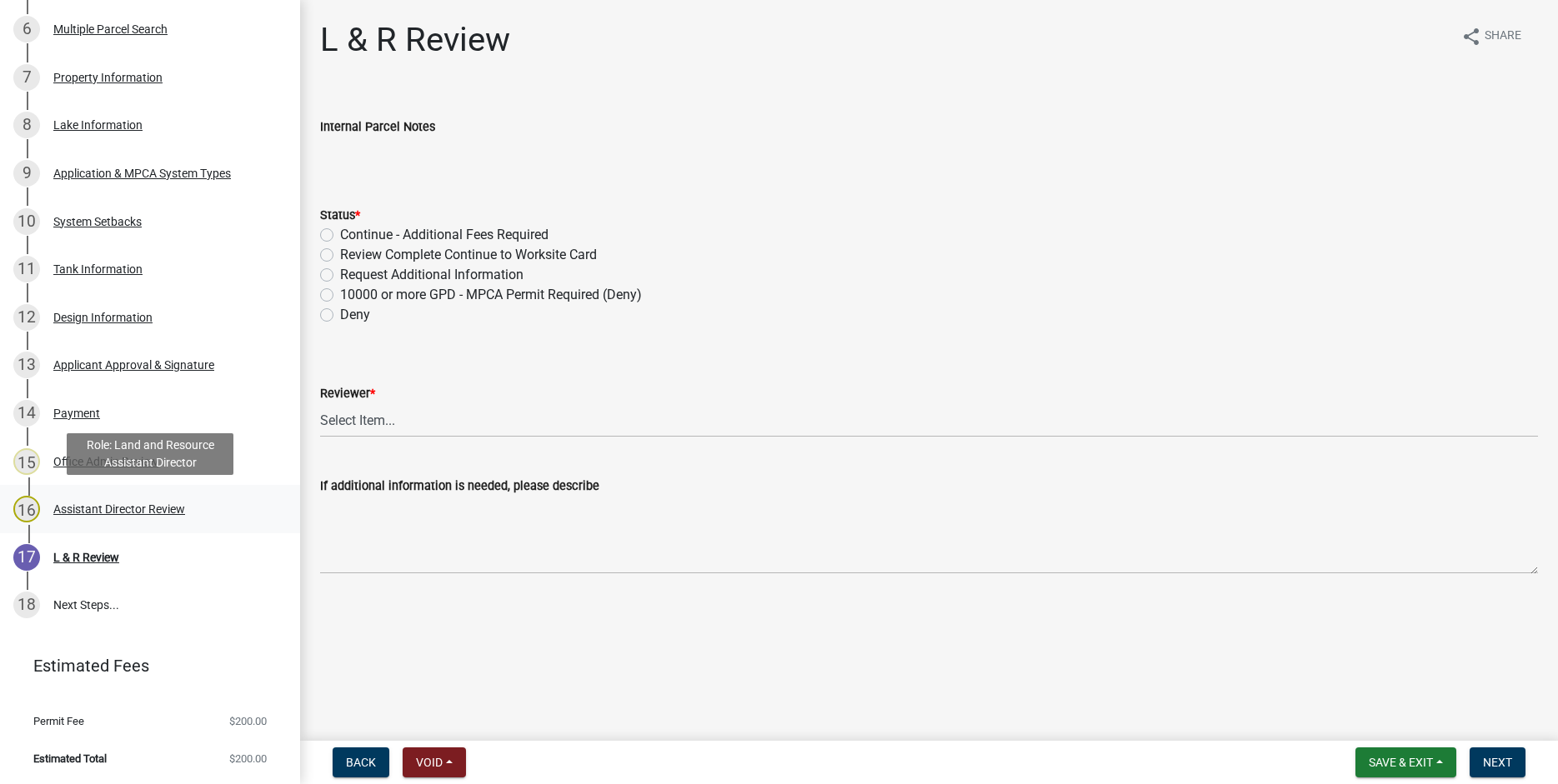
click at [103, 507] on div "Assistant Director Review" at bounding box center [119, 509] width 131 height 12
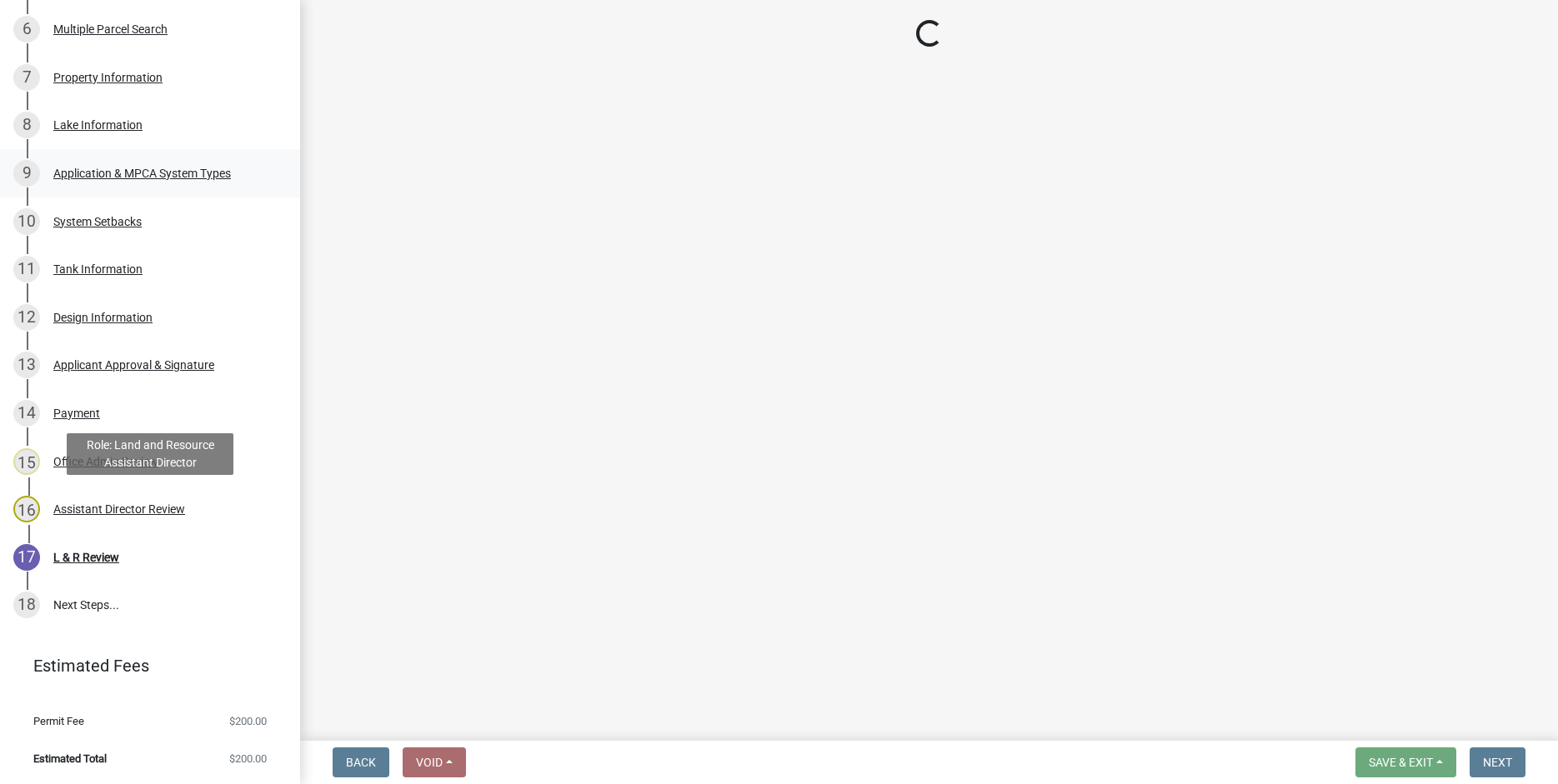
select select "6b95c9b4-5b94-4d6a-a2c9-ae9db59a969e"
select select "b4c12476-3918-4c31-b34d-126d47b866fd"
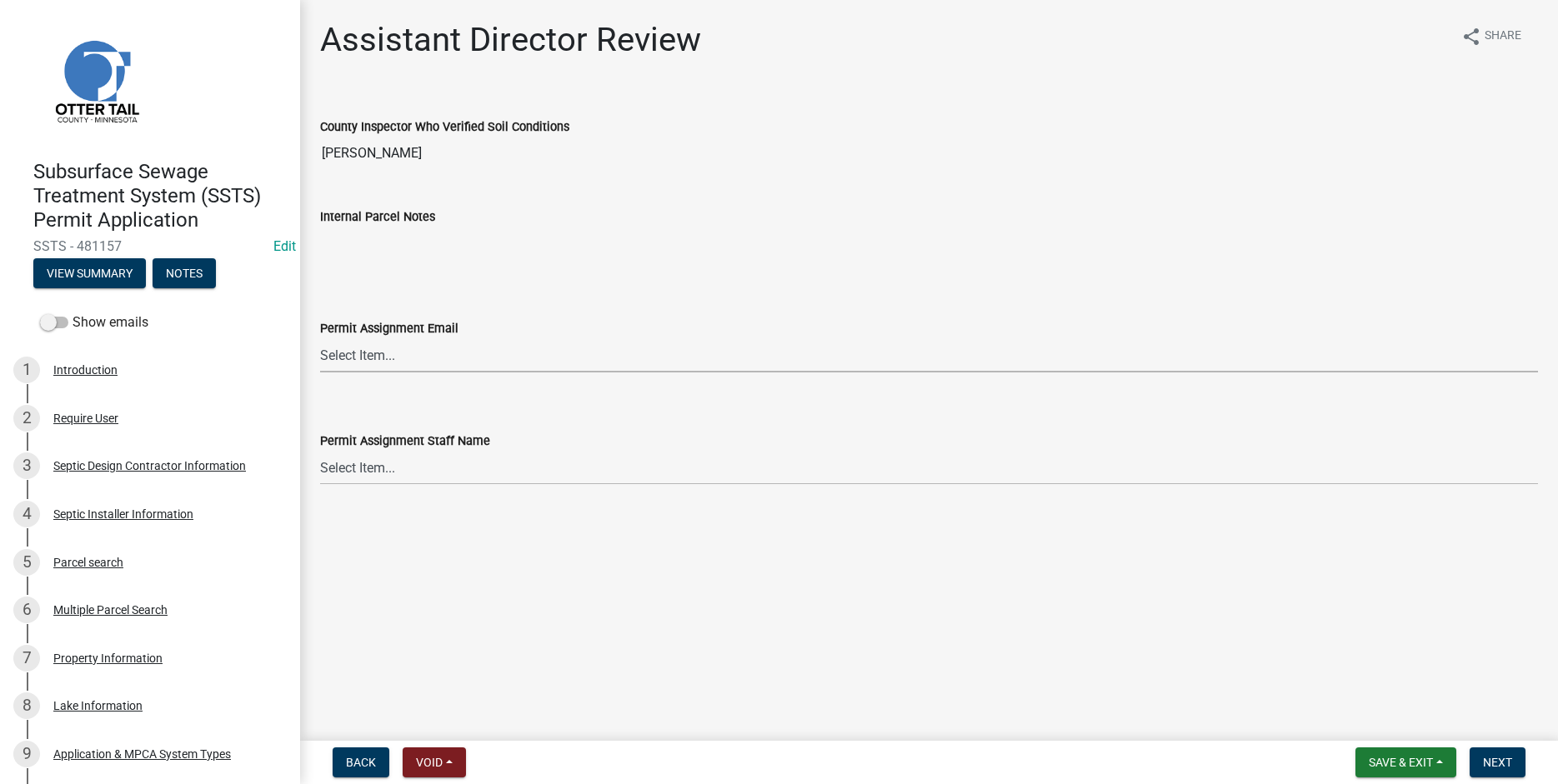
click at [320, 338] on select "Select Item... [PERSON_NAME] ([EMAIL_ADDRESS][DOMAIN_NAME]) [PERSON_NAME] ([EMA…" at bounding box center [928, 355] width 1218 height 34
click option "[PERSON_NAME] ([EMAIL_ADDRESS][DOMAIN_NAME])" at bounding box center [0, 0] width 0 height 0
select select "46a67eee-2c7d-4579-9973-15a8b9f9d8c4"
click at [320, 451] on select "Select Item... [PERSON_NAME] [PERSON_NAME] [PERSON_NAME] [PERSON_NAME] [PERSON_…" at bounding box center [928, 468] width 1218 height 34
click option "[PERSON_NAME]" at bounding box center [0, 0] width 0 height 0
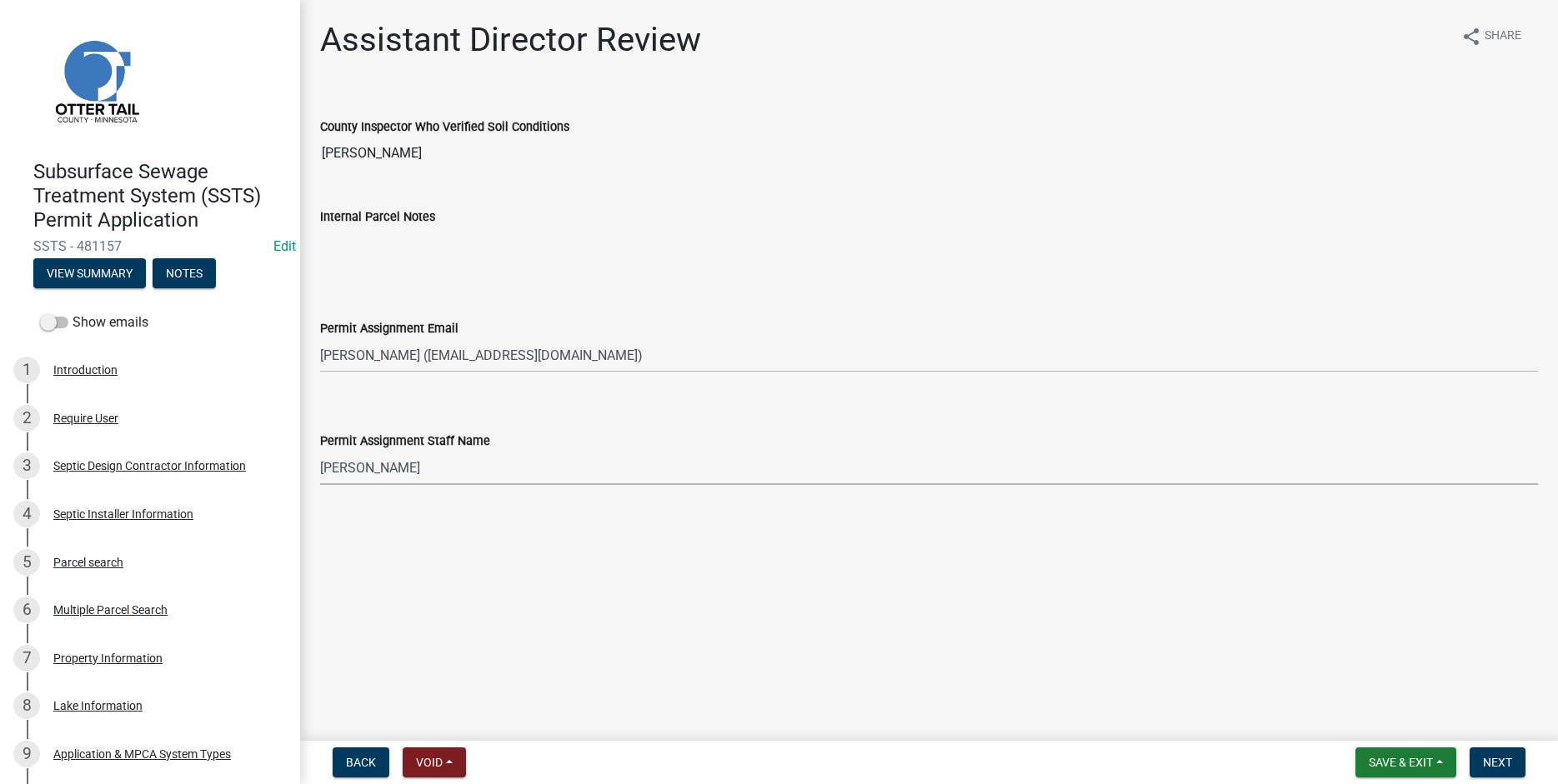
select select "f6a741f6-6d10-4601-9562-2e8ce244b7e0"
click at [1493, 770] on button "Next" at bounding box center [1498, 762] width 56 height 30
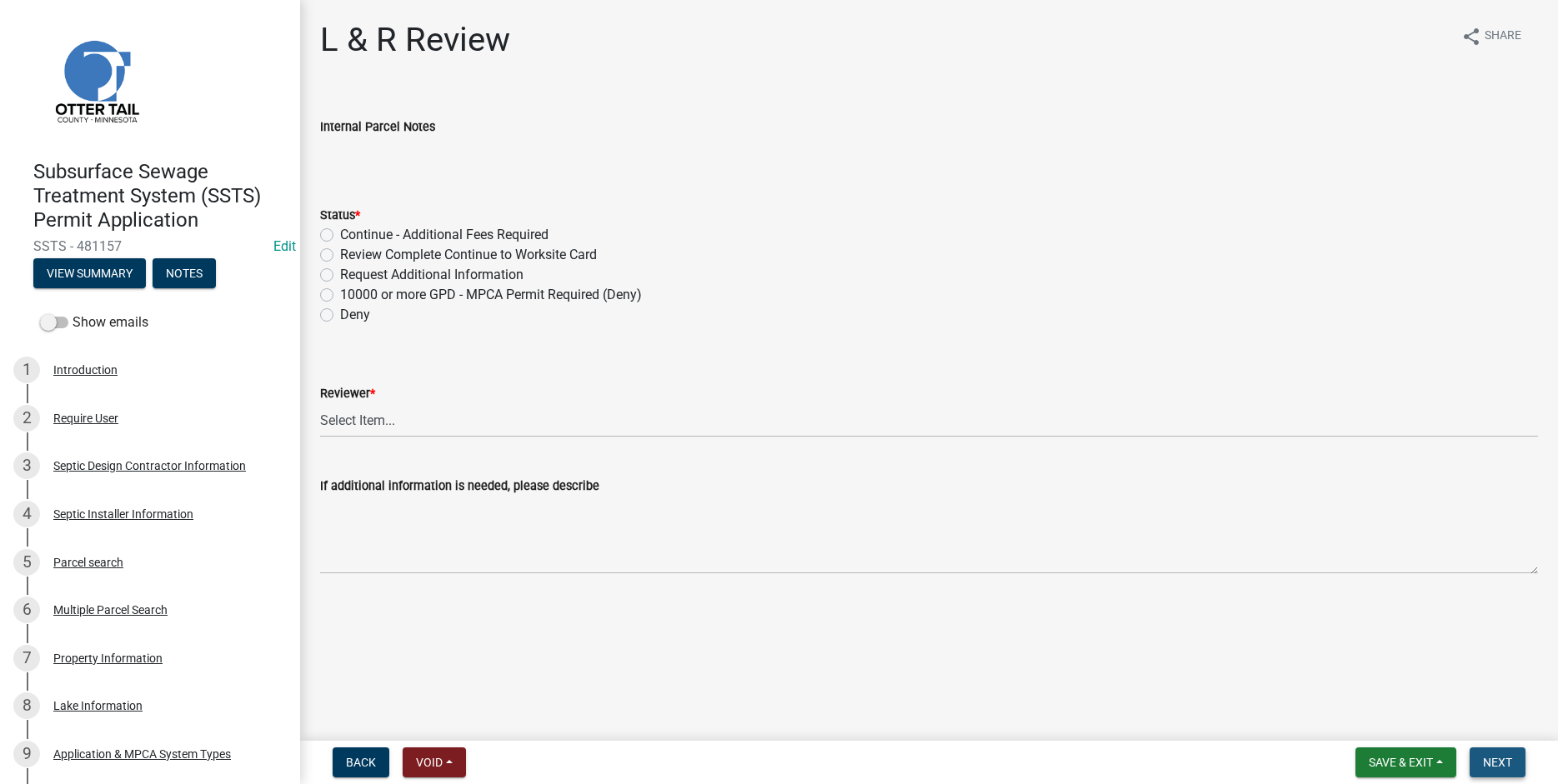
click at [1502, 757] on span "Next" at bounding box center [1497, 762] width 29 height 13
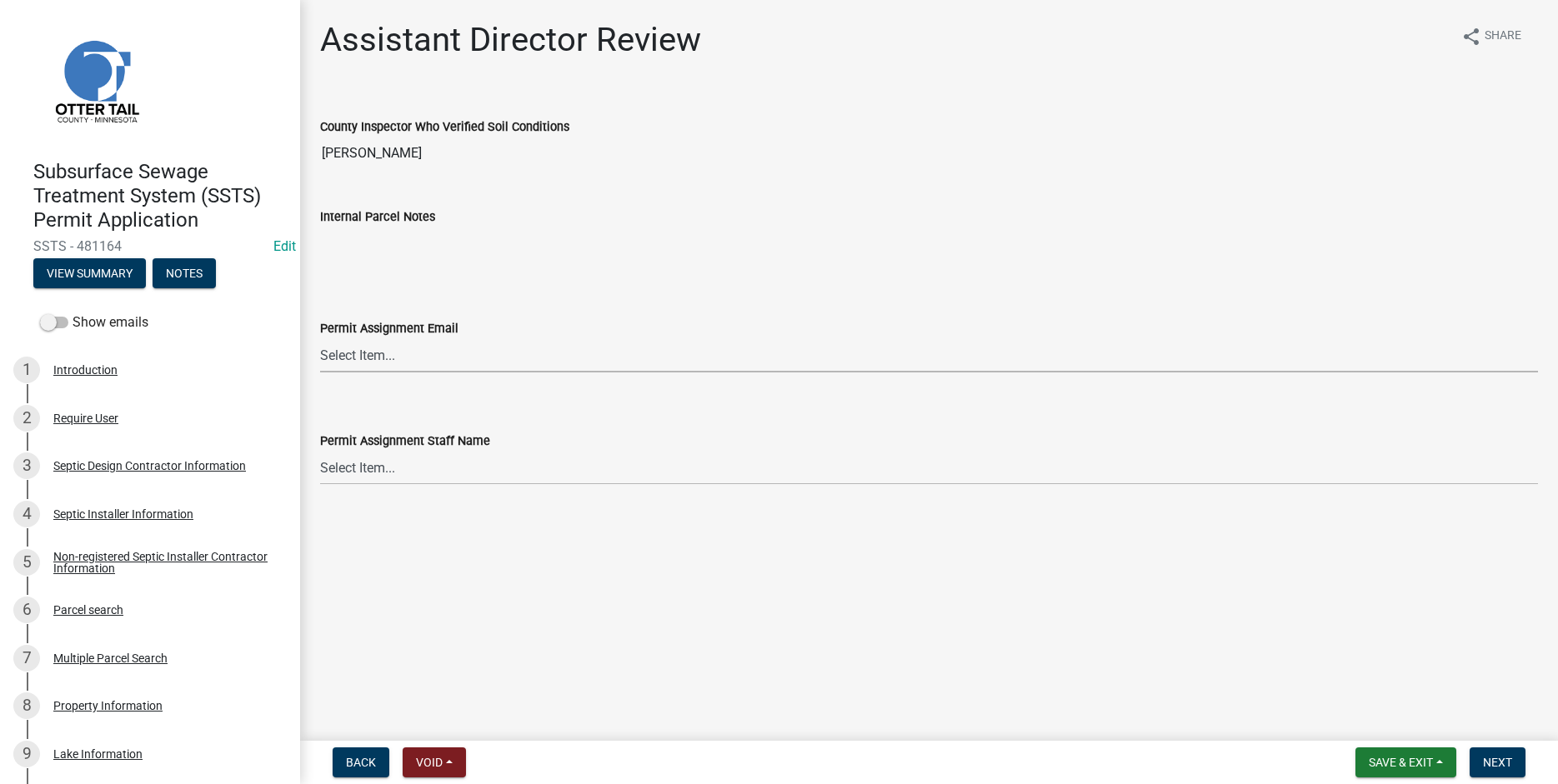
click at [320, 338] on select "Select Item... [PERSON_NAME] ([EMAIL_ADDRESS][DOMAIN_NAME]) [PERSON_NAME] ([EMA…" at bounding box center [928, 355] width 1218 height 34
click option "[PERSON_NAME] ([EMAIL_ADDRESS][DOMAIN_NAME])" at bounding box center [0, 0] width 0 height 0
select select "fc504d62-a492-4196-a78d-ce00230c60b4"
click at [320, 451] on select "Select Item... [PERSON_NAME] [PERSON_NAME] [PERSON_NAME] [PERSON_NAME] [PERSON_…" at bounding box center [928, 468] width 1218 height 34
click option "[PERSON_NAME]" at bounding box center [0, 0] width 0 height 0
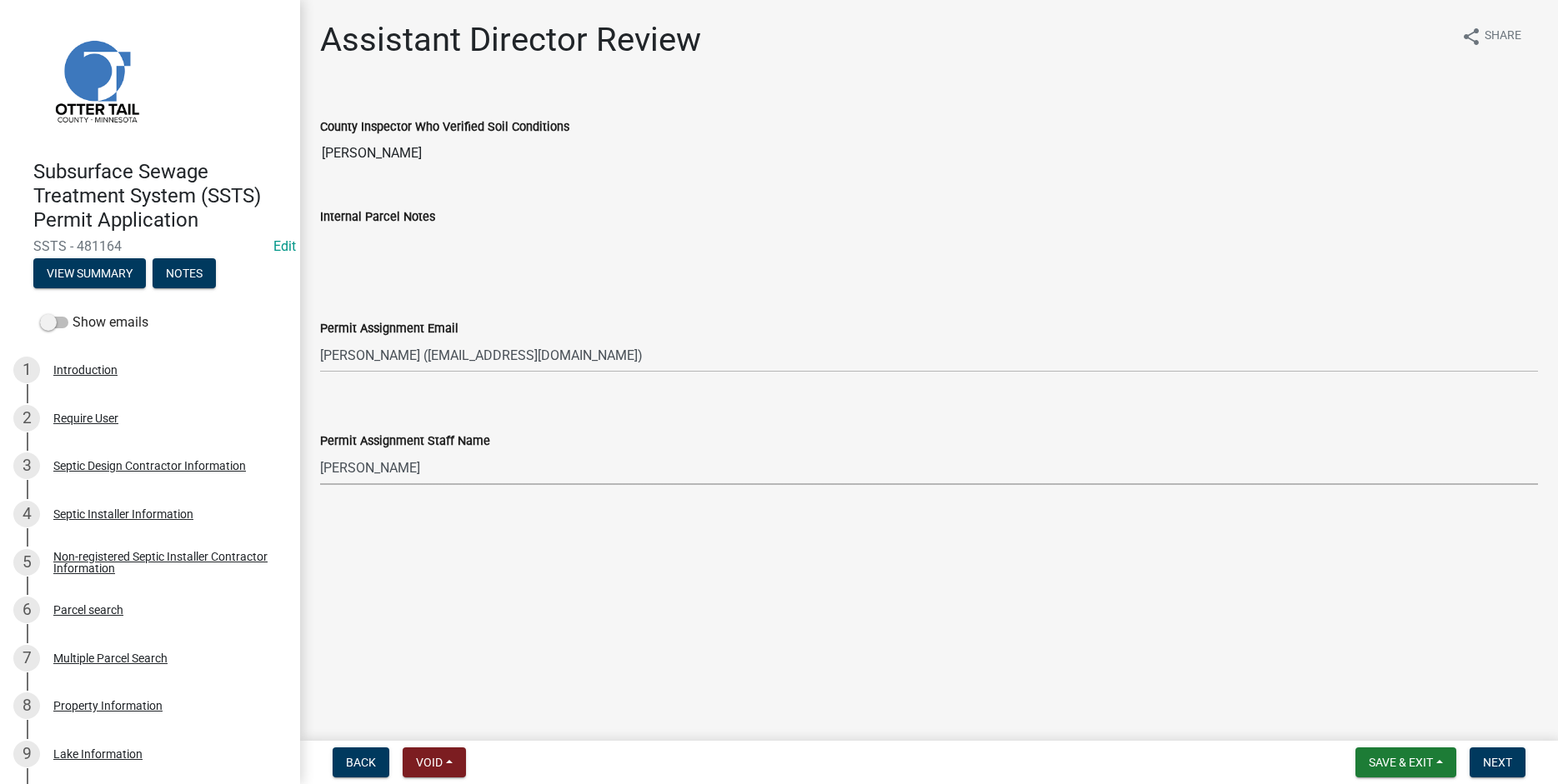
select select "4ffc802c-a91c-4807-8d38-a10afb9862f8"
click at [1484, 761] on span "Next" at bounding box center [1497, 762] width 29 height 13
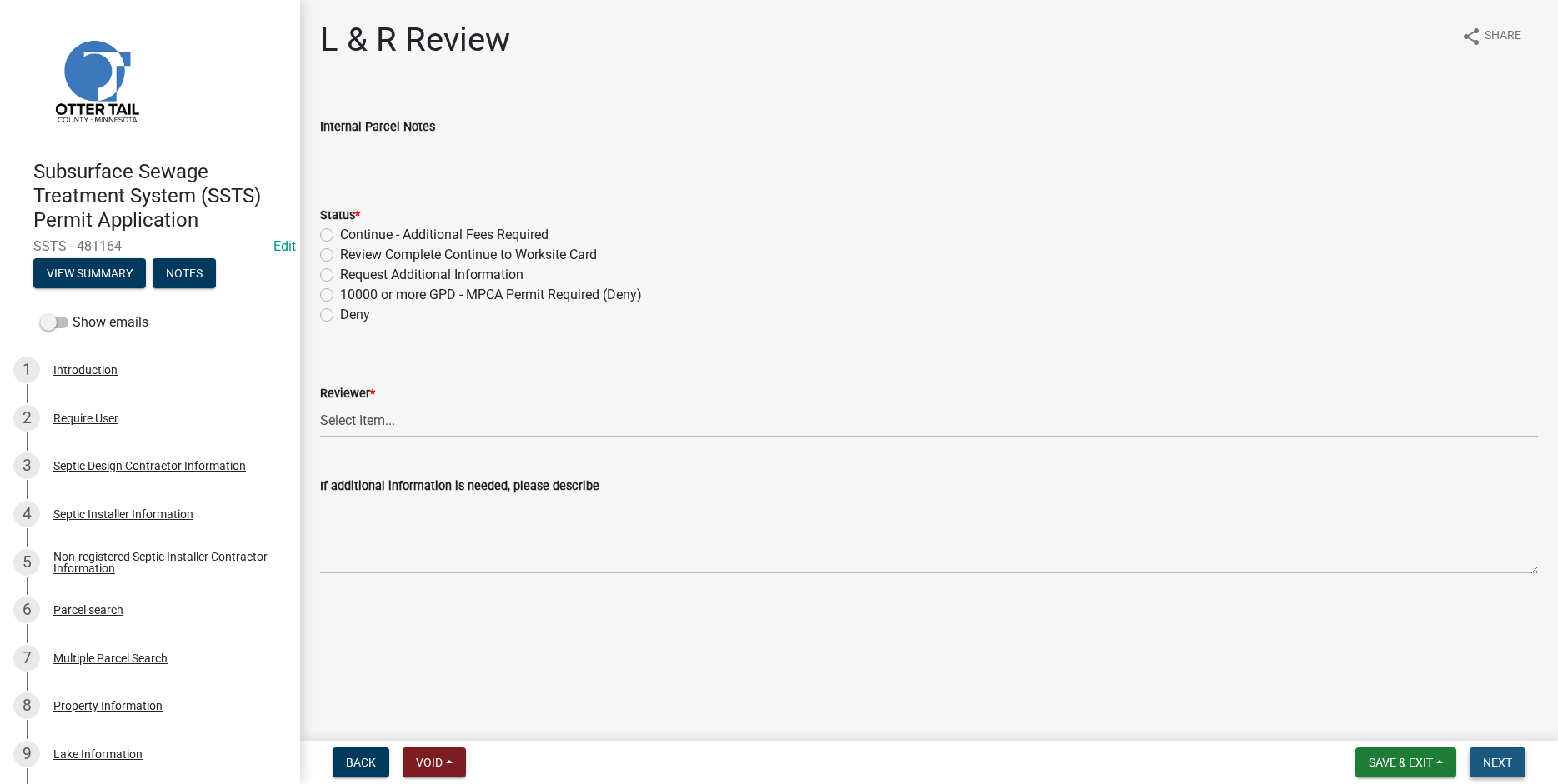
click at [1504, 757] on span "Next" at bounding box center [1497, 762] width 29 height 13
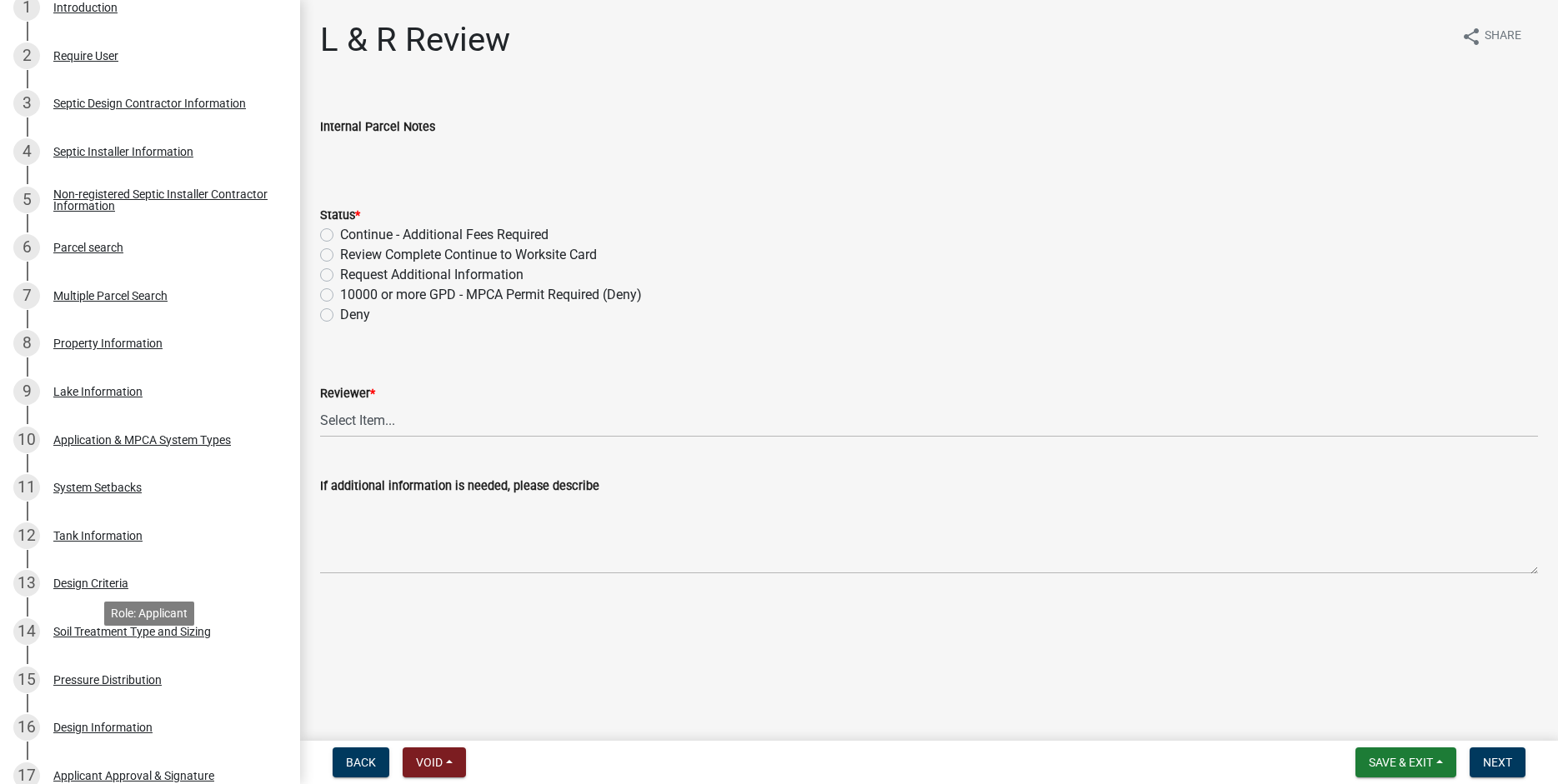
scroll to position [617, 0]
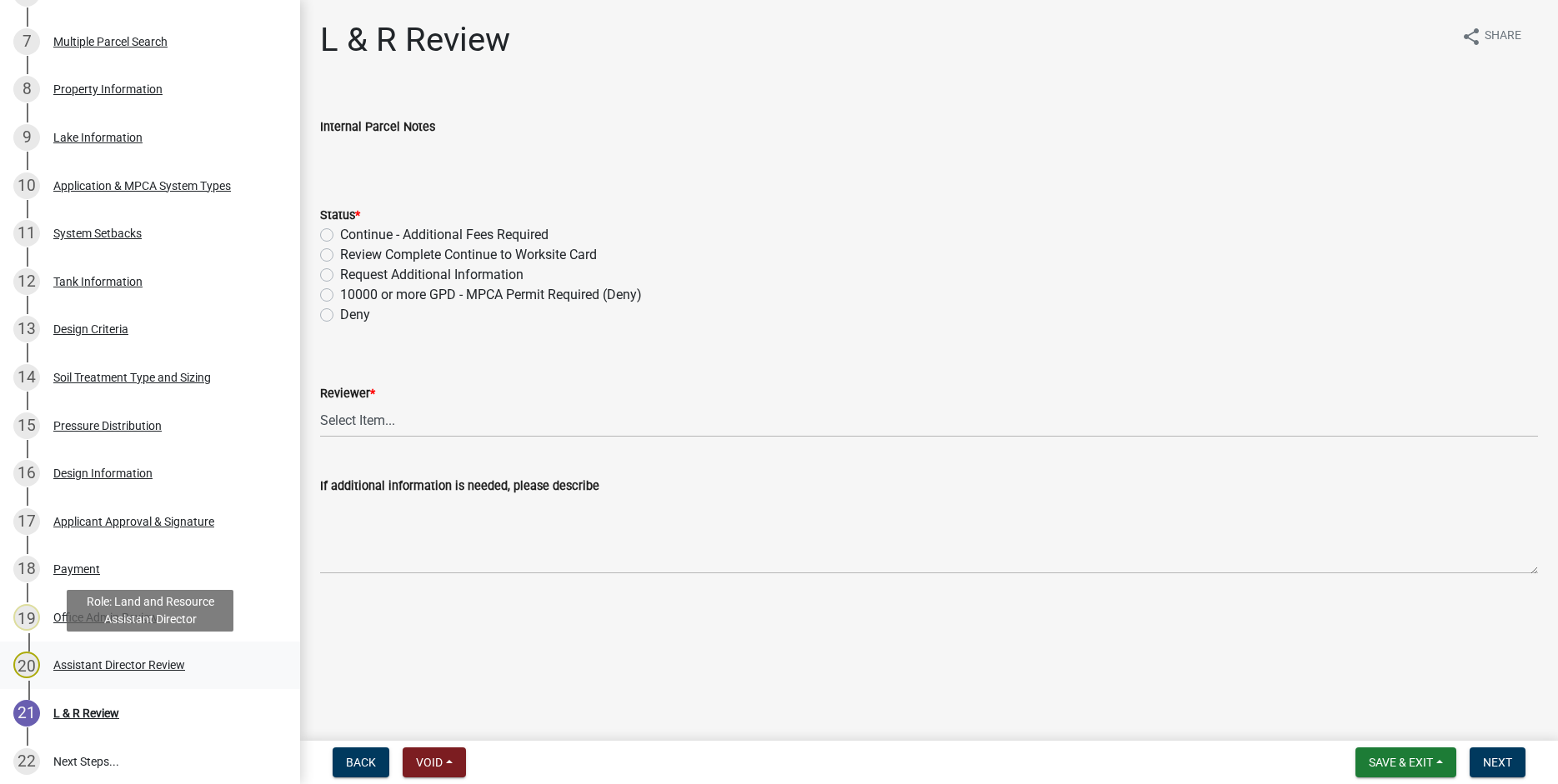
click at [89, 669] on div "Assistant Director Review" at bounding box center [119, 665] width 131 height 12
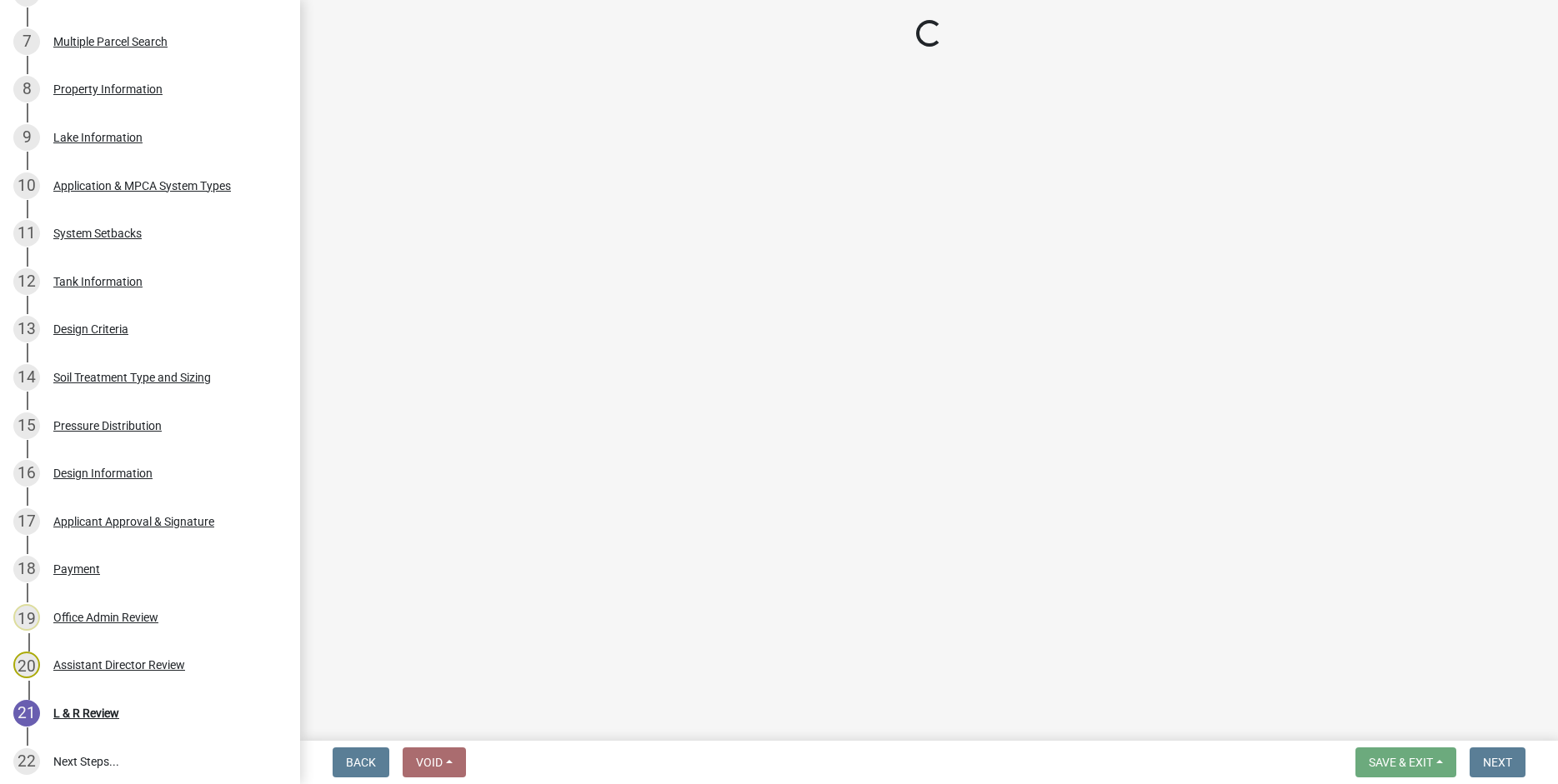
select select "fc504d62-a492-4196-a78d-ce00230c60b4"
select select "4ffc802c-a91c-4807-8d38-a10afb9862f8"
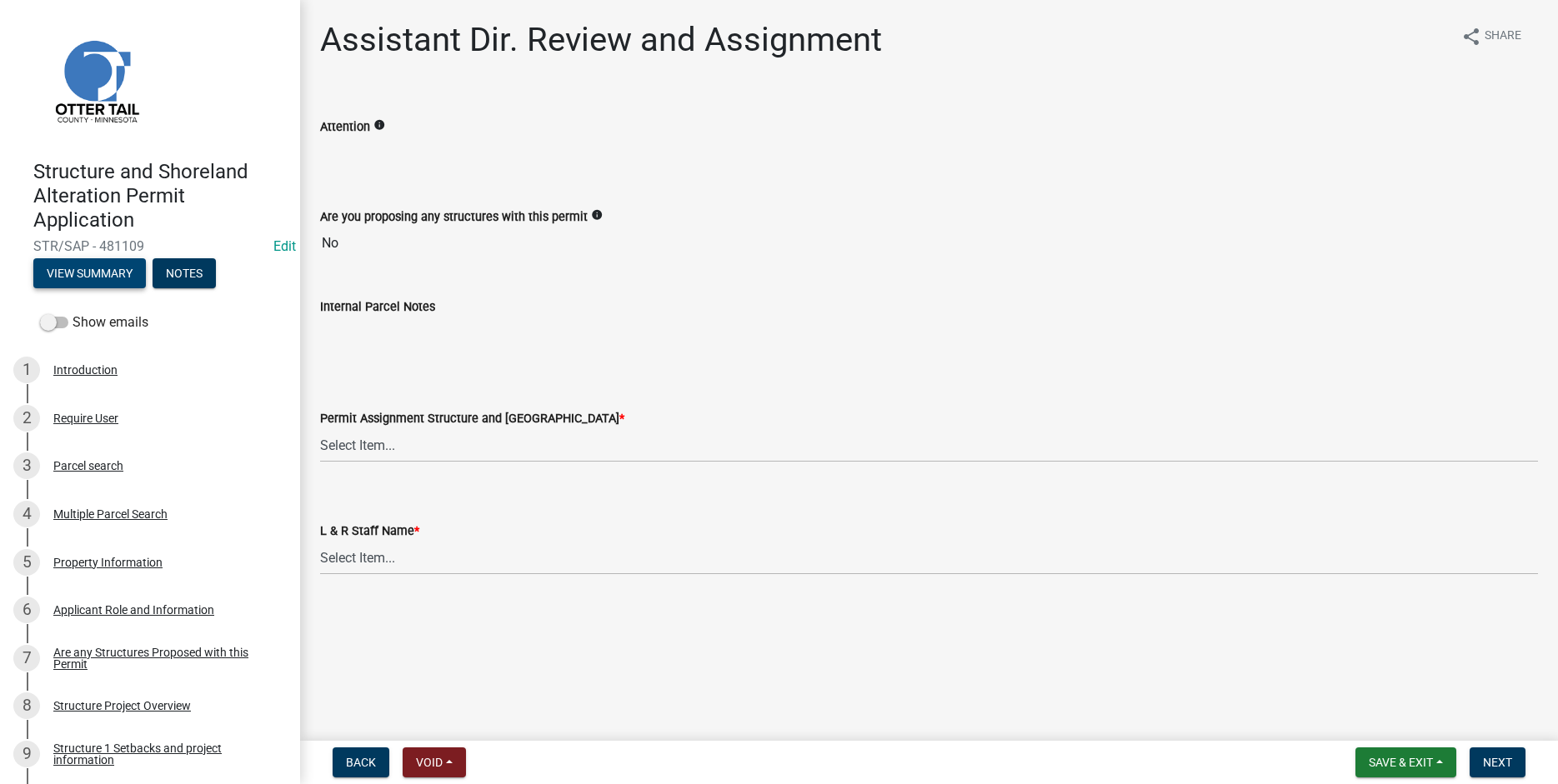
click at [77, 278] on button "View Summary" at bounding box center [90, 274] width 112 height 30
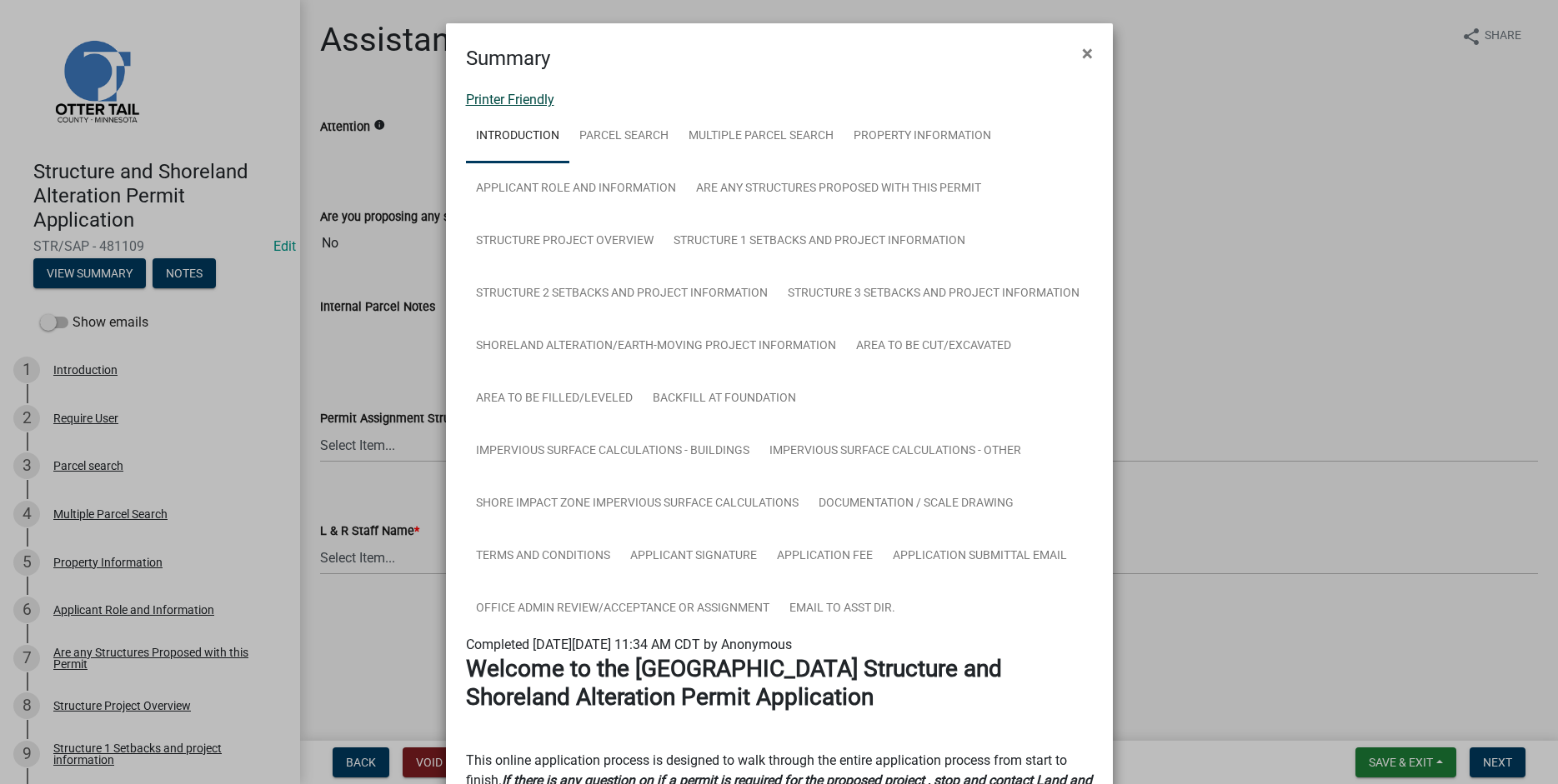
click at [496, 100] on link "Printer Friendly" at bounding box center [511, 100] width 89 height 16
click at [1072, 54] on button "×" at bounding box center [1088, 54] width 38 height 47
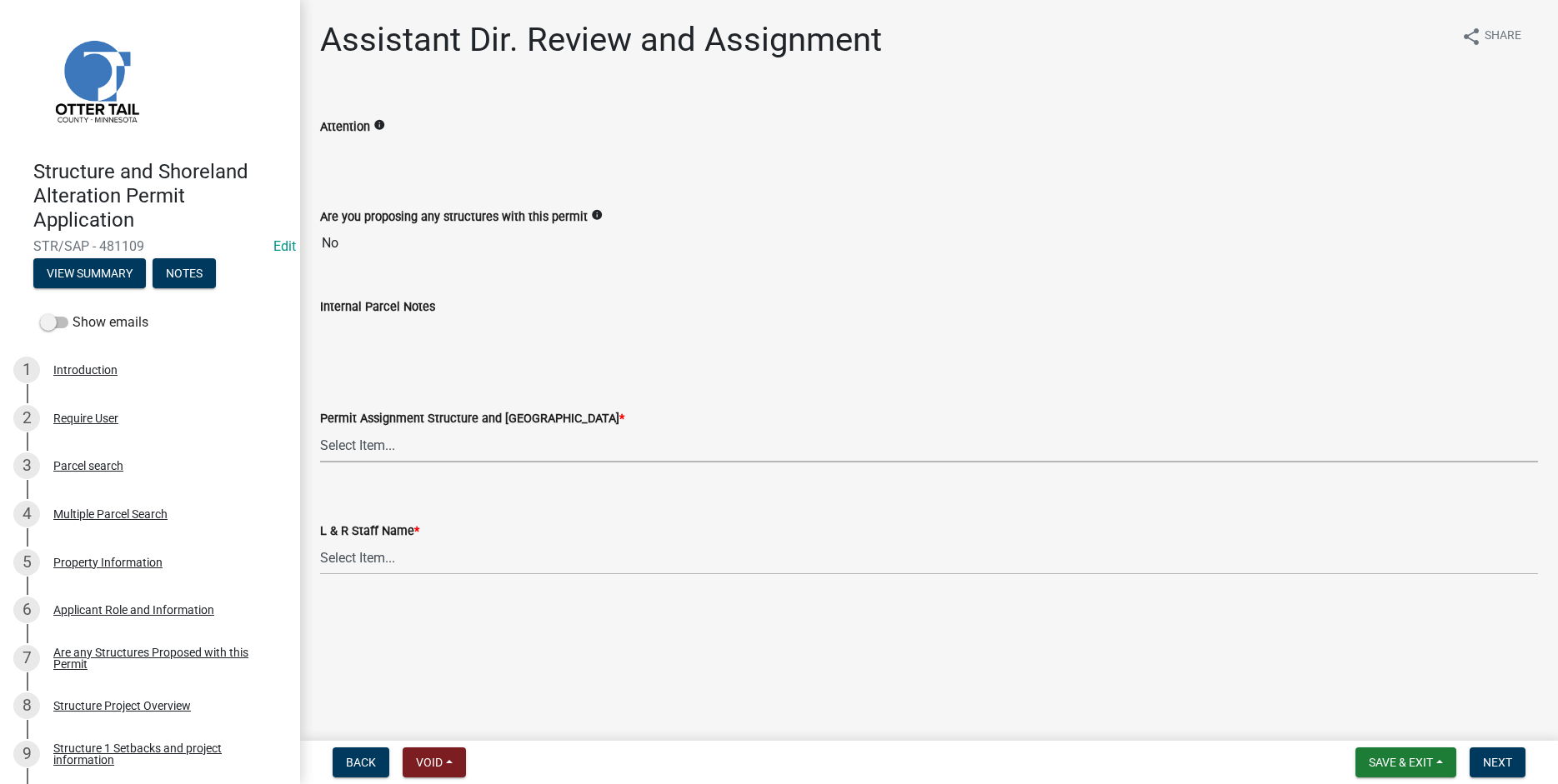
click at [320, 428] on select "Select Item... [PERSON_NAME] ([EMAIL_ADDRESS][DOMAIN_NAME]) [PERSON_NAME] ([EMA…" at bounding box center [928, 445] width 1218 height 34
click option "[PERSON_NAME] ([EMAIL_ADDRESS][DOMAIN_NAME])" at bounding box center [0, 0] width 0 height 0
select select "989828fc-18e1-4803-8552-4d2c3470160b"
click at [320, 541] on select "Select Item... [PERSON_NAME] [PERSON_NAME] [PERSON_NAME] [PERSON_NAME] [PERSON_…" at bounding box center [928, 557] width 1218 height 34
click option "[PERSON_NAME]" at bounding box center [0, 0] width 0 height 0
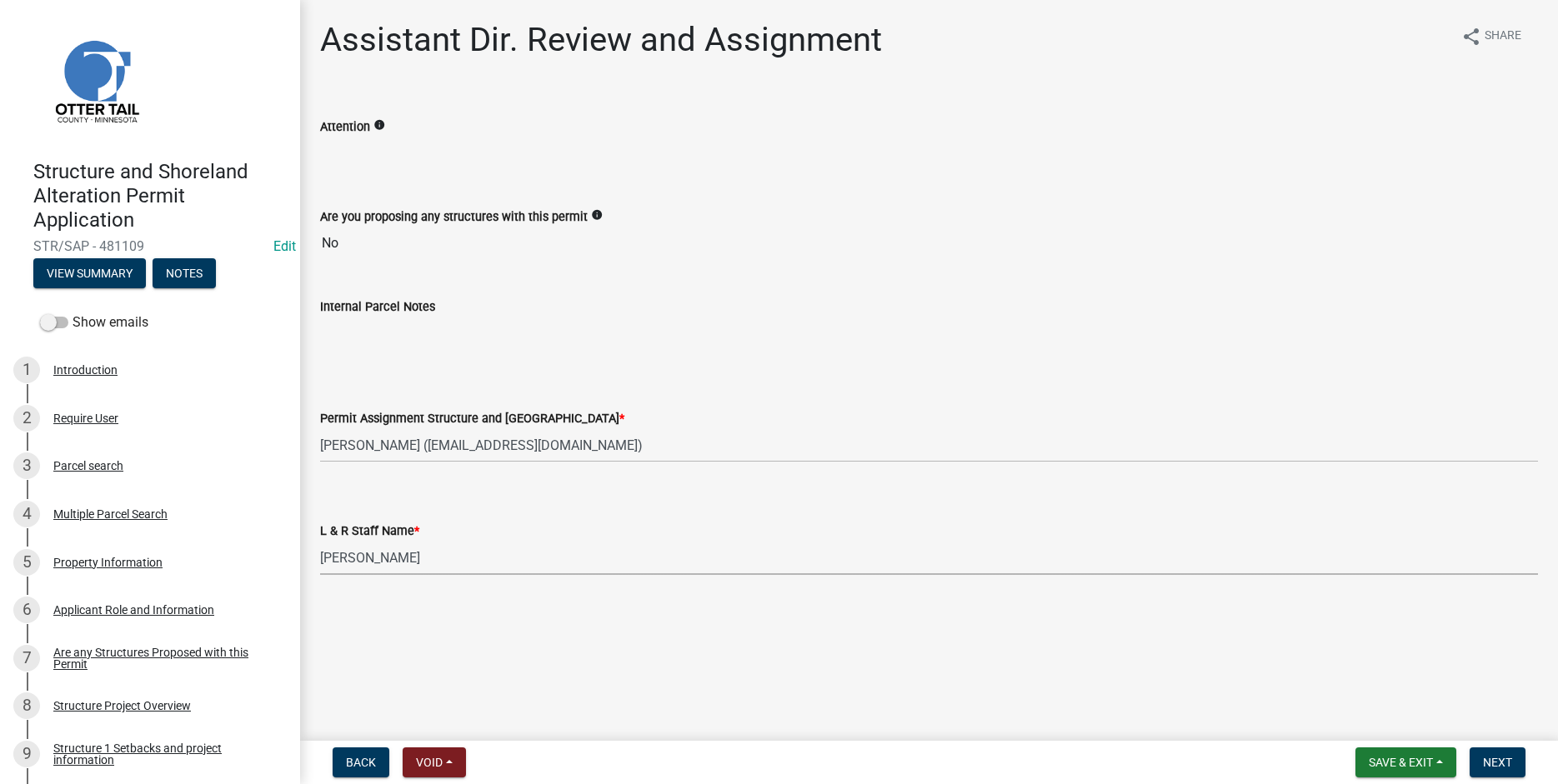
select select "f66be788-4dd6-459d-a9ec-6d83f4dfb709"
click at [1494, 765] on span "Next" at bounding box center [1497, 762] width 29 height 13
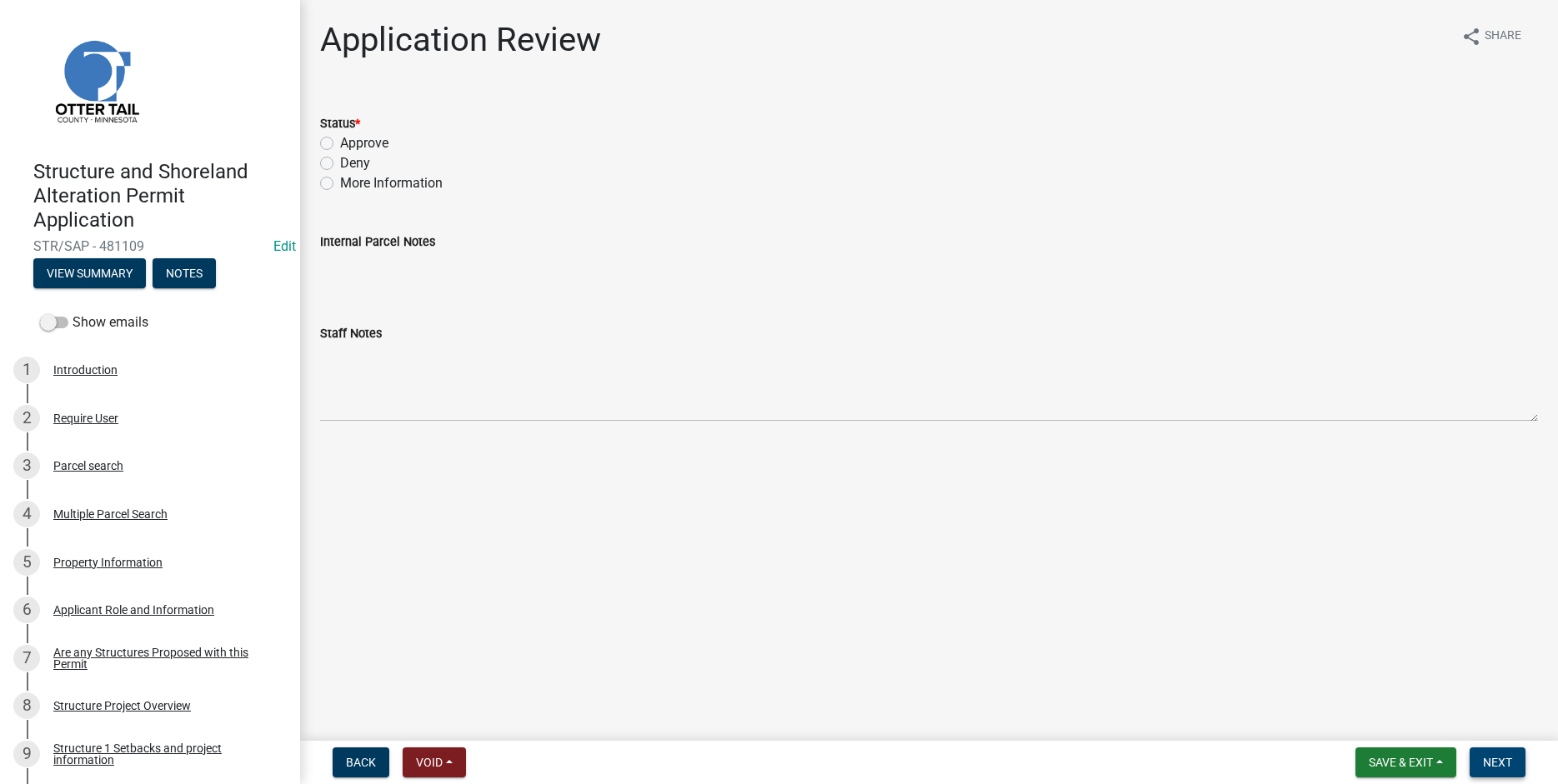
click at [1491, 770] on button "Next" at bounding box center [1498, 762] width 56 height 30
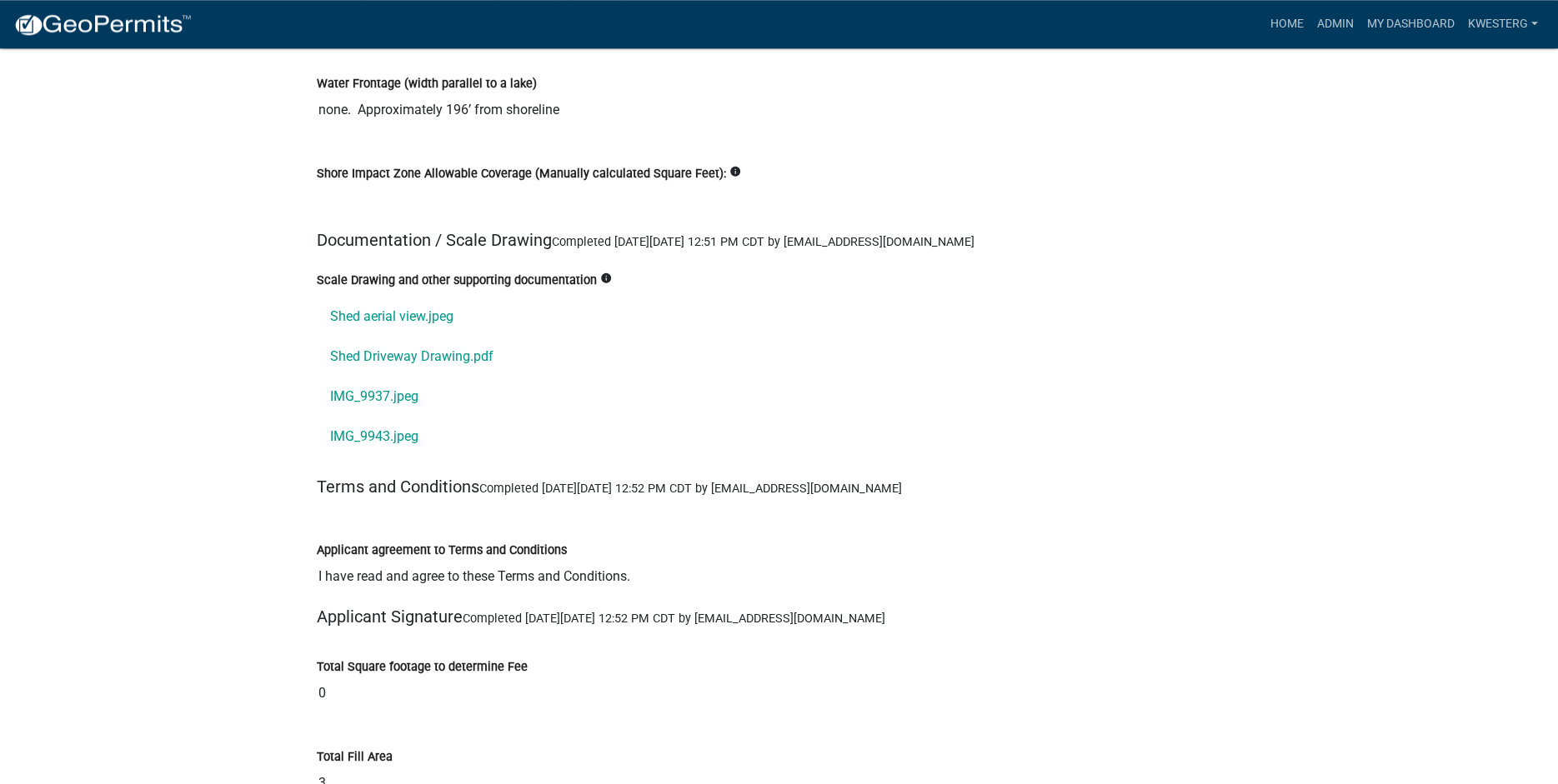
scroll to position [18530, 0]
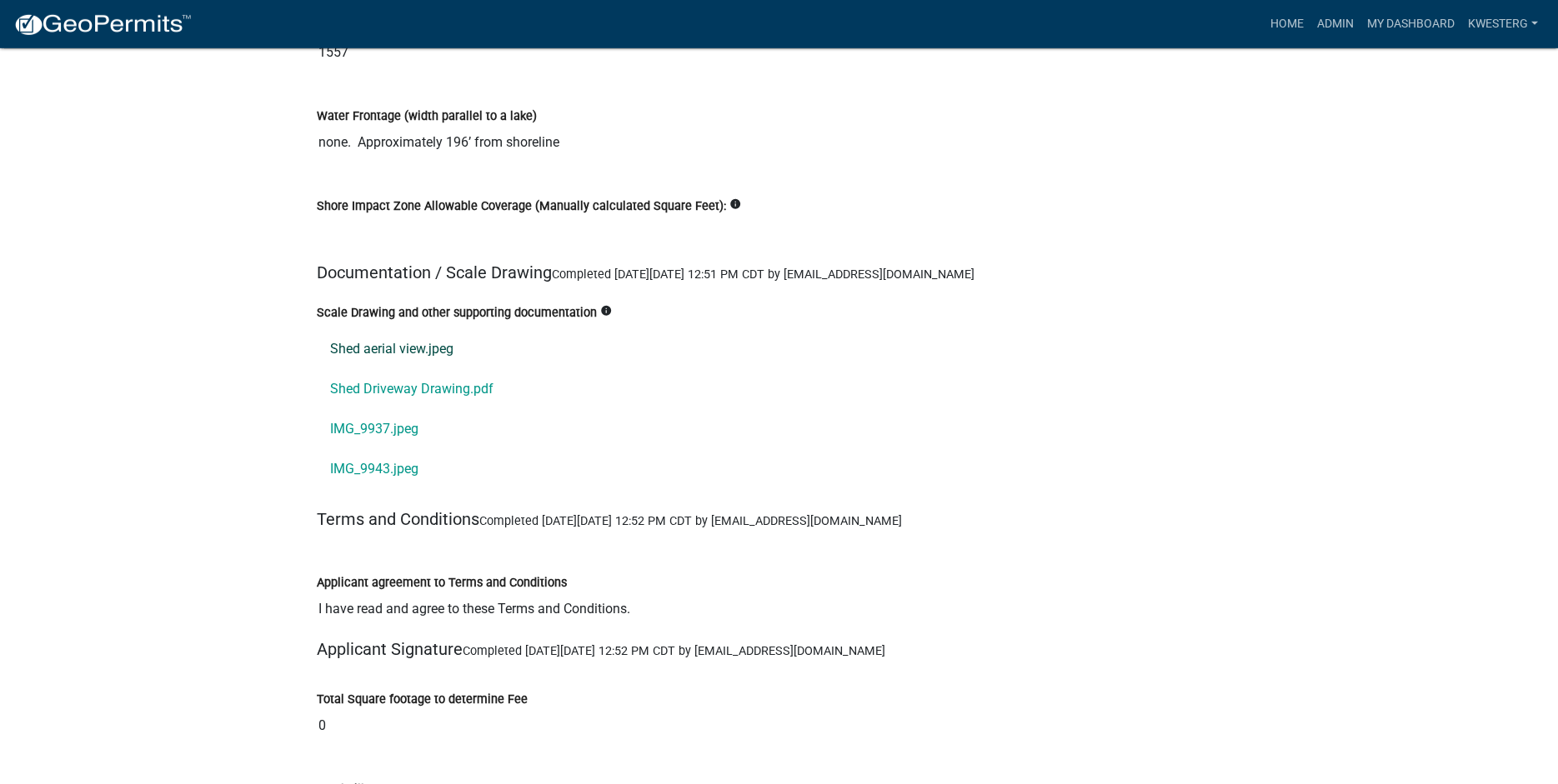
click at [345, 351] on link "Shed aerial view.jpeg" at bounding box center [779, 349] width 925 height 40
click at [374, 351] on link "Shed aerial view.jpeg" at bounding box center [779, 349] width 925 height 40
click at [373, 390] on link "Shed Driveway Drawing.pdf" at bounding box center [779, 389] width 925 height 40
click at [394, 429] on link "IMG_9937.jpeg" at bounding box center [779, 429] width 925 height 40
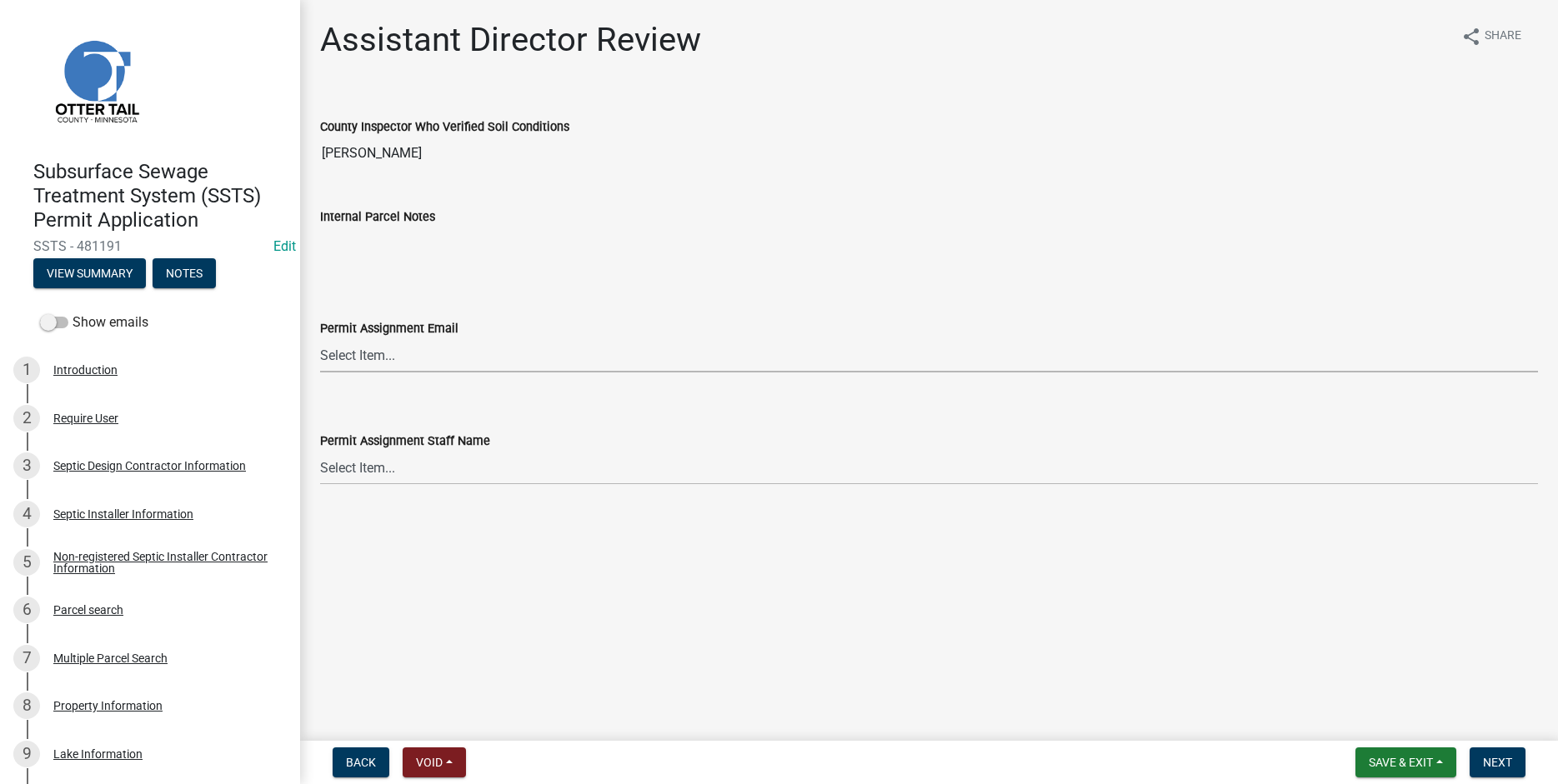
click at [320, 338] on select "Select Item... [PERSON_NAME] ([EMAIL_ADDRESS][DOMAIN_NAME]) [PERSON_NAME] ([EMA…" at bounding box center [928, 355] width 1218 height 34
click option "[PERSON_NAME] ([EMAIL_ADDRESS][DOMAIN_NAME])" at bounding box center [0, 0] width 0 height 0
select select "318b8207-6619-4c37-8bd8-783b28c7307f"
click at [320, 451] on select "Select Item... [PERSON_NAME] [PERSON_NAME] [PERSON_NAME] [PERSON_NAME] [PERSON_…" at bounding box center [928, 468] width 1218 height 34
click option "[PERSON_NAME]" at bounding box center [0, 0] width 0 height 0
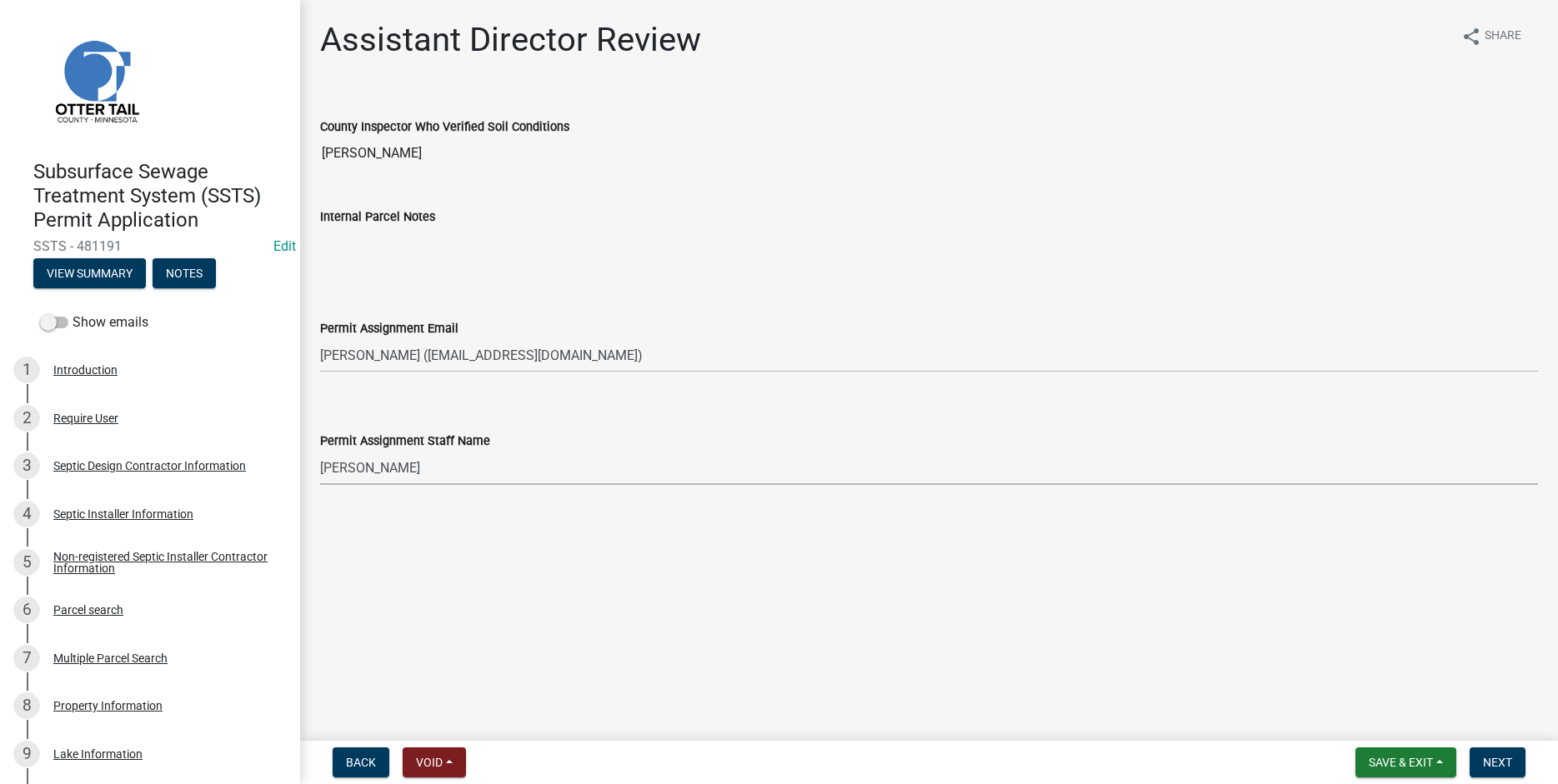
select select "ab2e7446-72a0-49c6-a36a-5181bad2fe68"
click at [1486, 769] on span "Next" at bounding box center [1497, 762] width 29 height 13
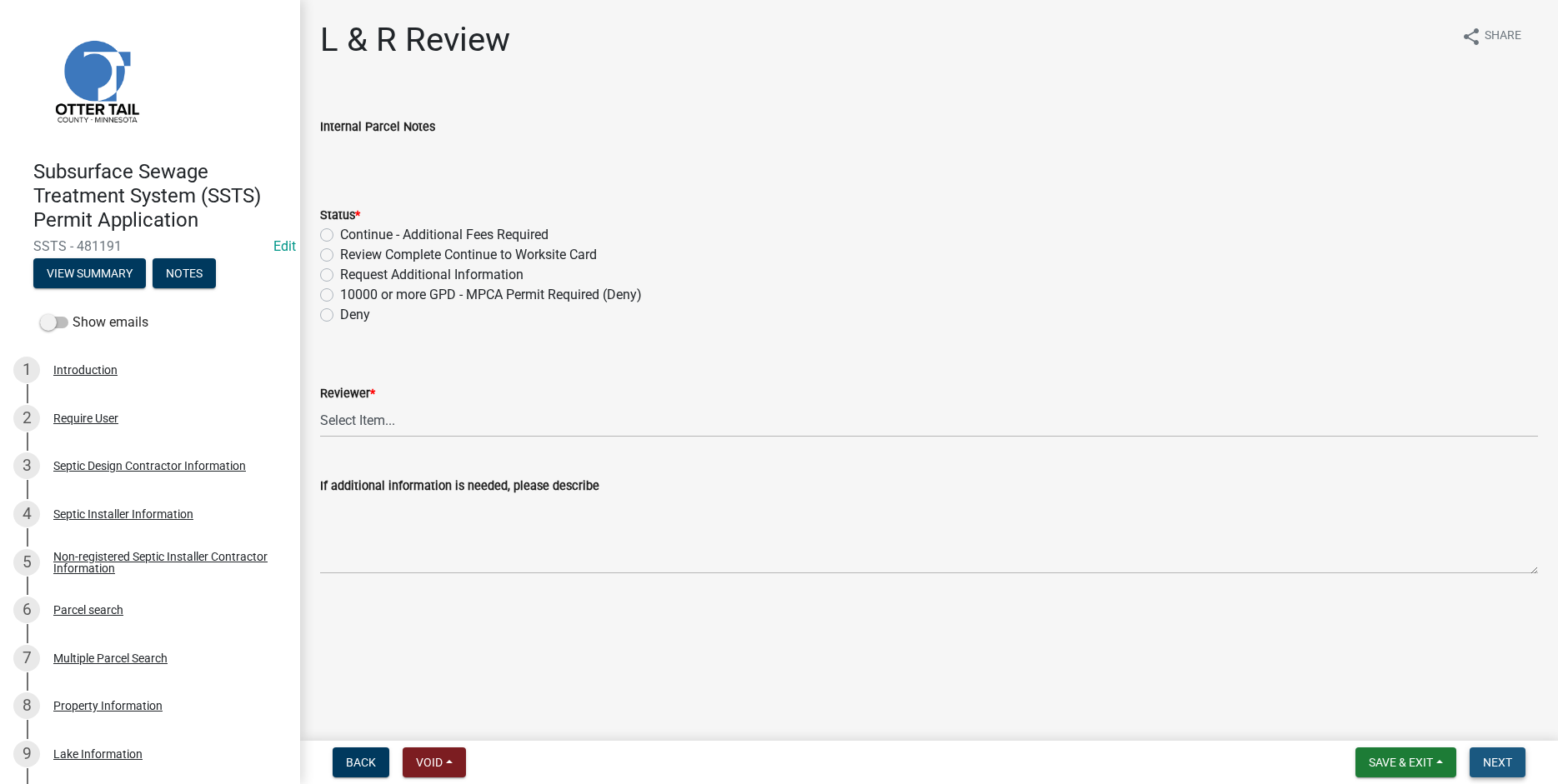
click at [1494, 766] on span "Next" at bounding box center [1497, 762] width 29 height 13
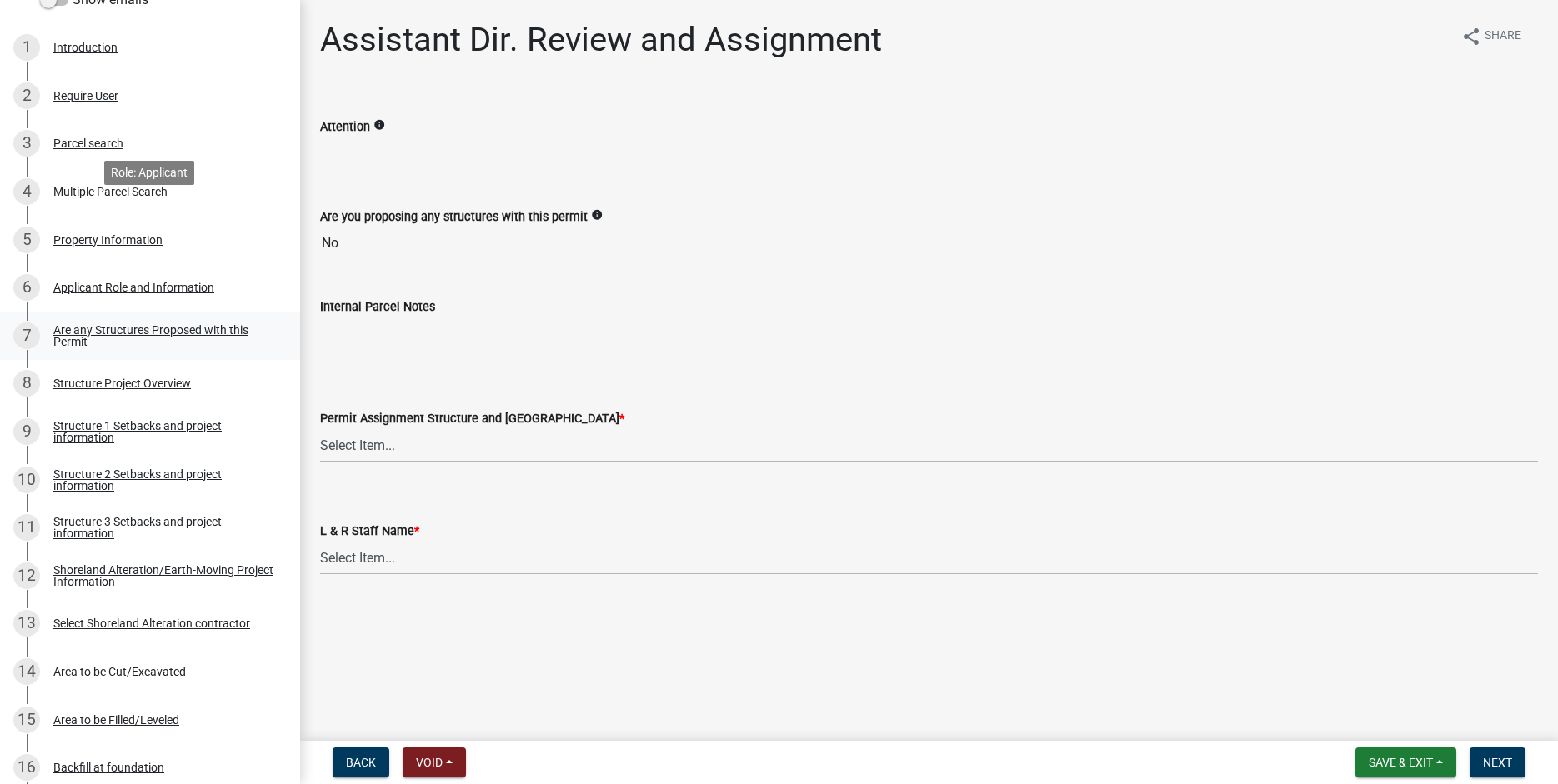
scroll to position [447, 0]
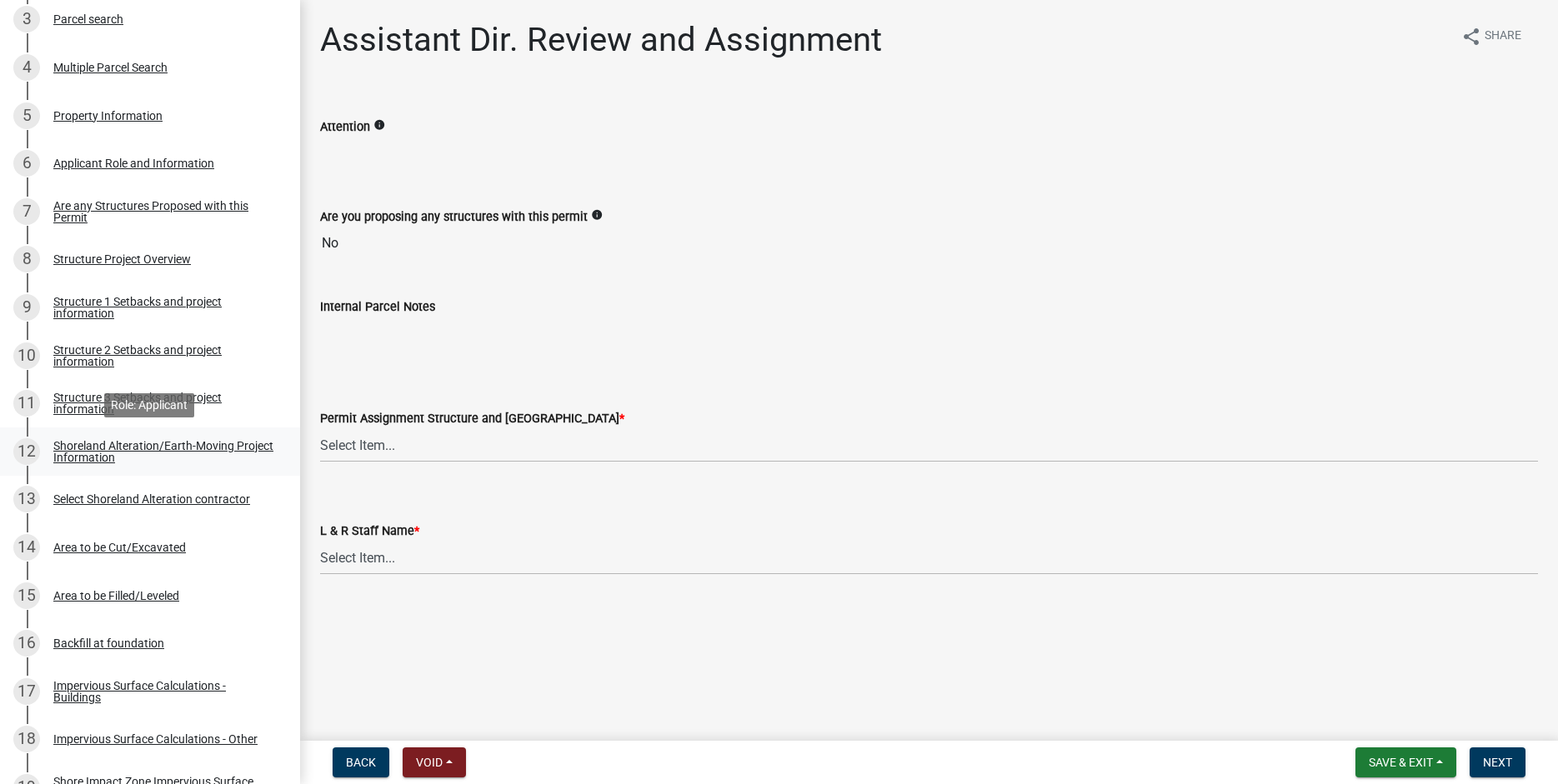
click at [77, 447] on div "Shoreland Alteration/Earth-Moving Project Information" at bounding box center [163, 452] width 220 height 23
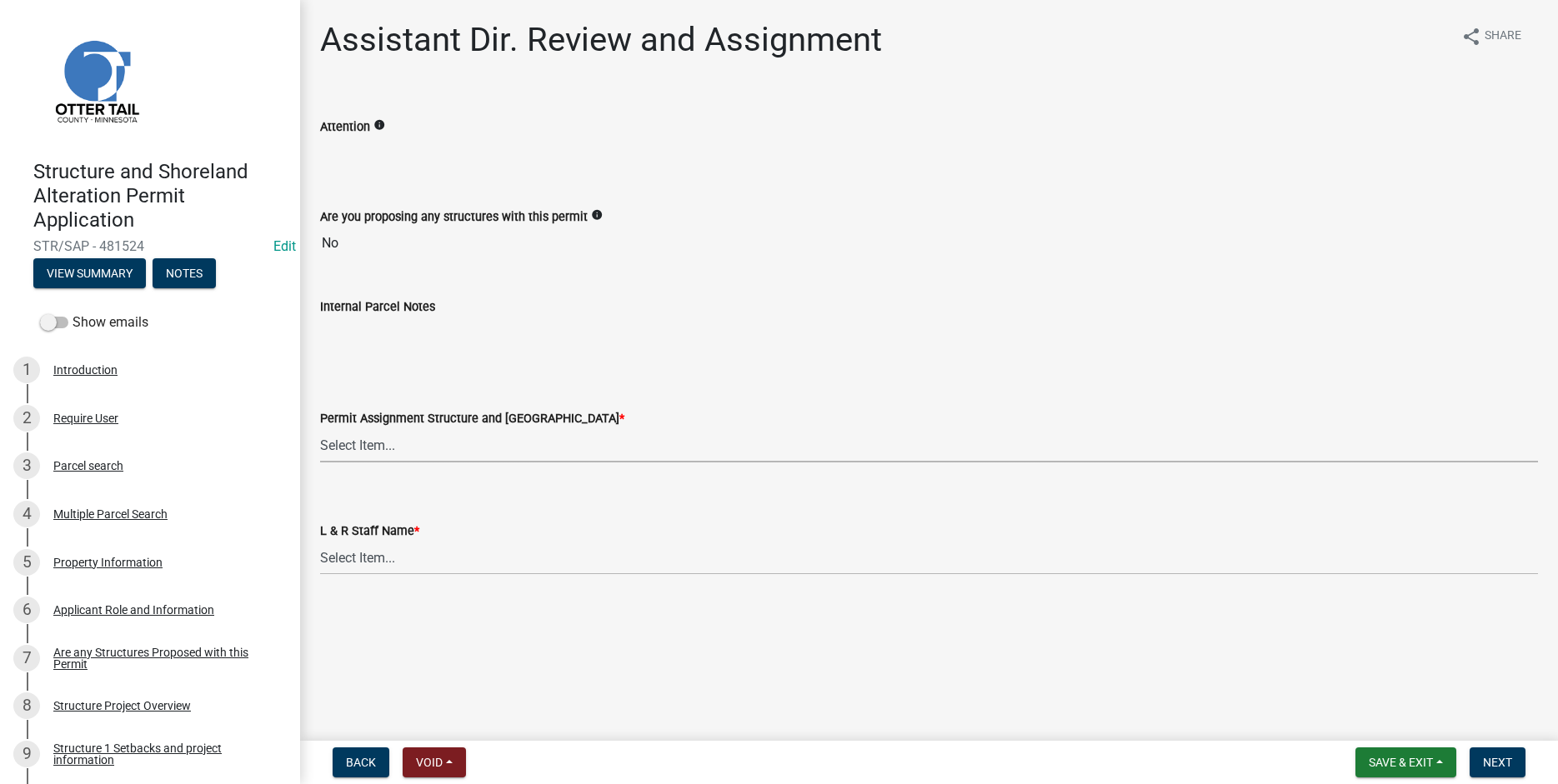
click at [320, 428] on select "Select Item... [PERSON_NAME] ([EMAIL_ADDRESS][DOMAIN_NAME]) [PERSON_NAME] ([EMA…" at bounding box center [928, 445] width 1218 height 34
click option "[PERSON_NAME] ([EMAIL_ADDRESS][DOMAIN_NAME])" at bounding box center [0, 0] width 0 height 0
select select "989828fc-18e1-4803-8552-4d2c3470160b"
click at [320, 541] on select "Select Item... [PERSON_NAME] [PERSON_NAME] [PERSON_NAME] [PERSON_NAME] [PERSON_…" at bounding box center [928, 557] width 1218 height 34
click option "[PERSON_NAME]" at bounding box center [0, 0] width 0 height 0
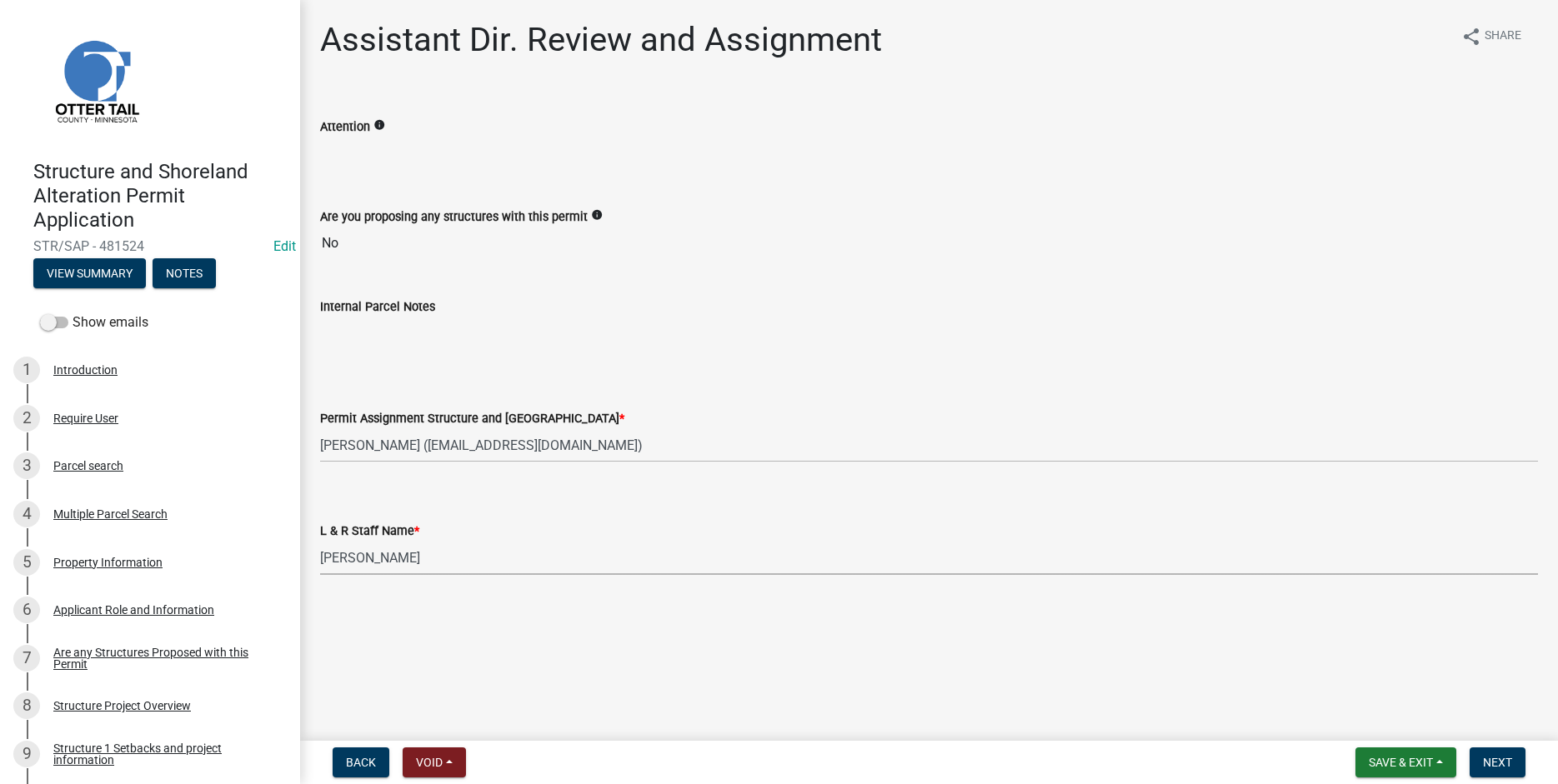
select select "f66be788-4dd6-459d-a9ec-6d83f4dfb709"
click at [1495, 763] on span "Next" at bounding box center [1497, 762] width 29 height 13
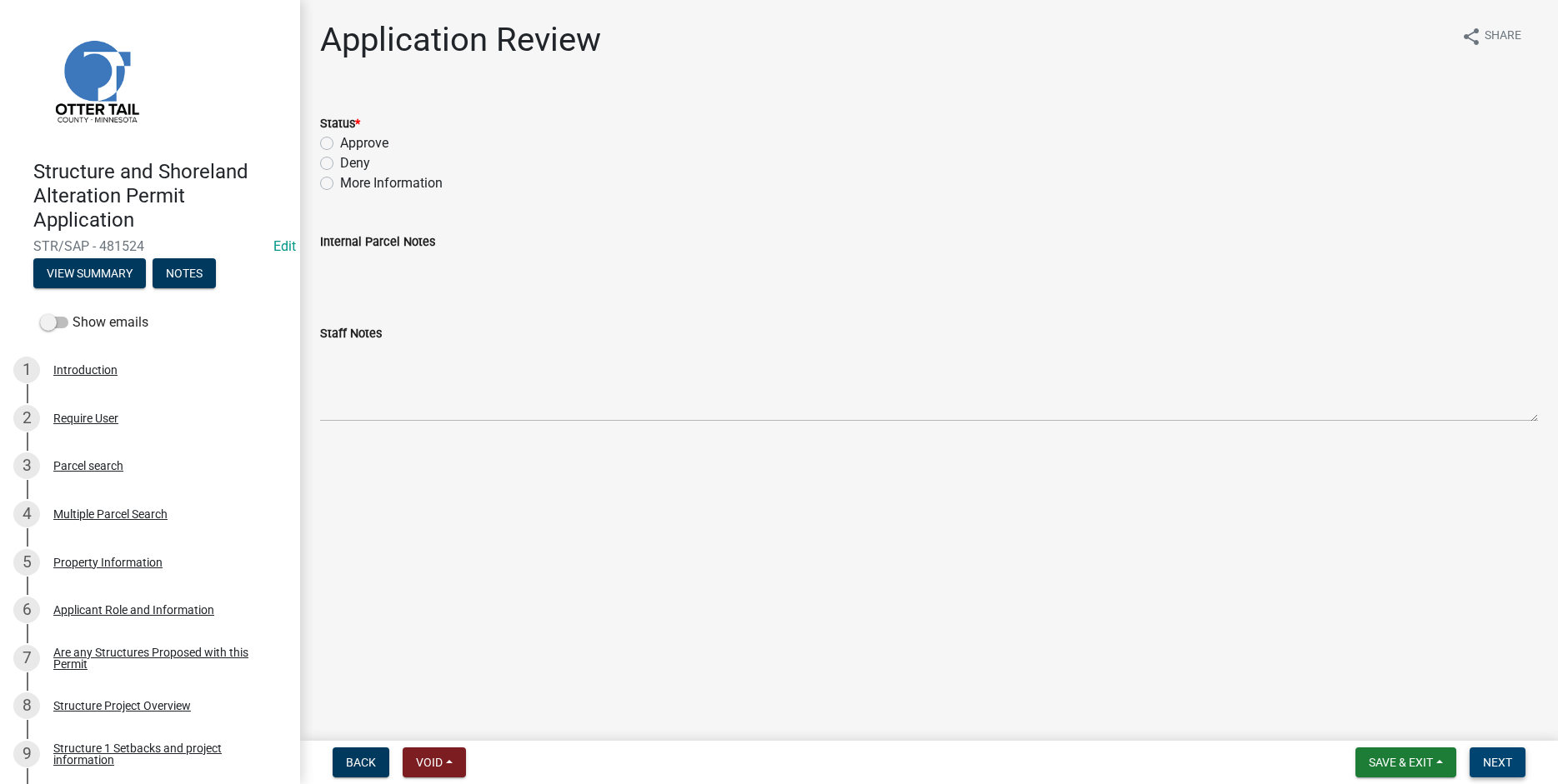
click at [1493, 762] on span "Next" at bounding box center [1497, 762] width 29 height 13
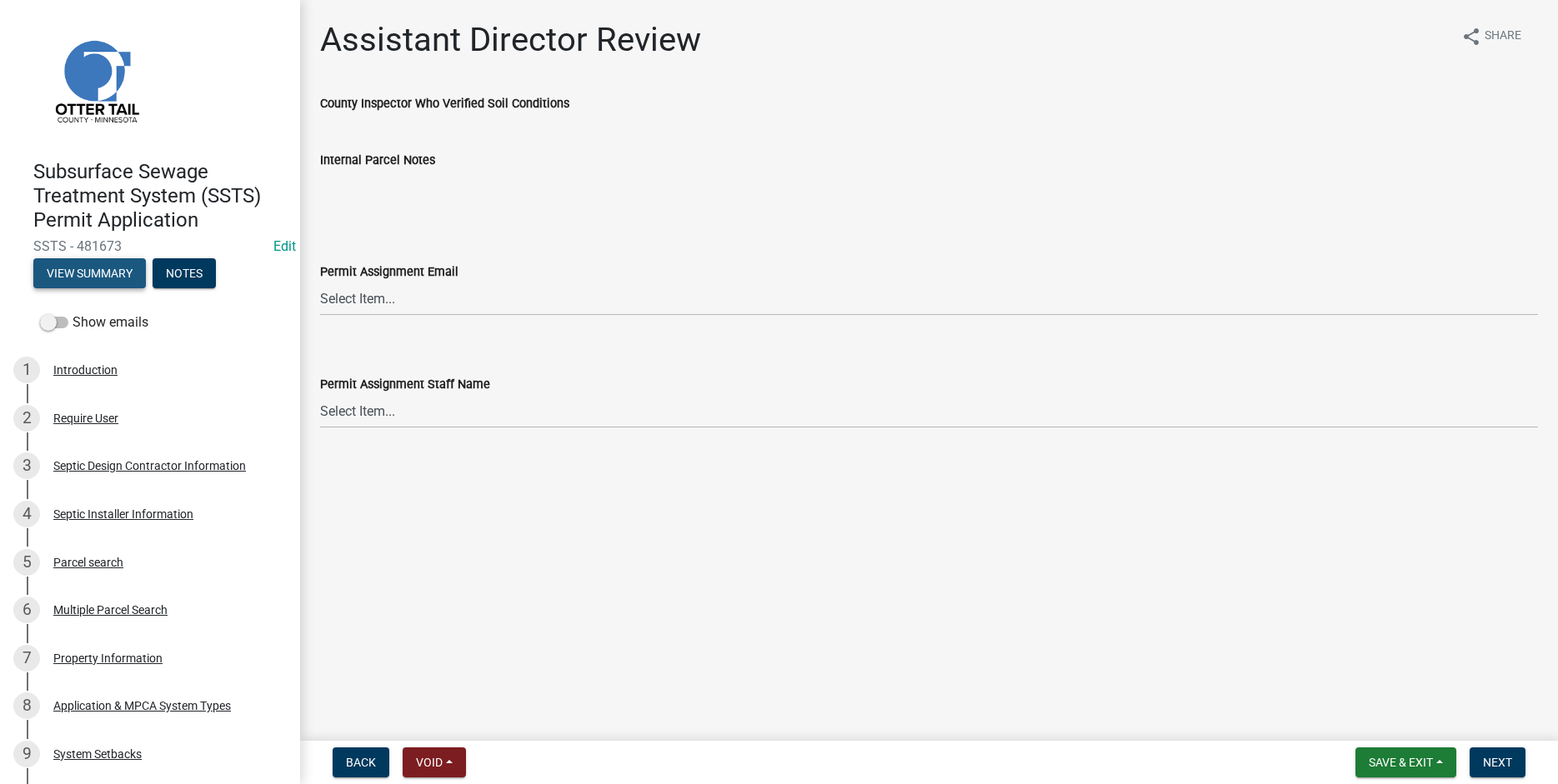
click at [102, 269] on button "View Summary" at bounding box center [90, 274] width 112 height 30
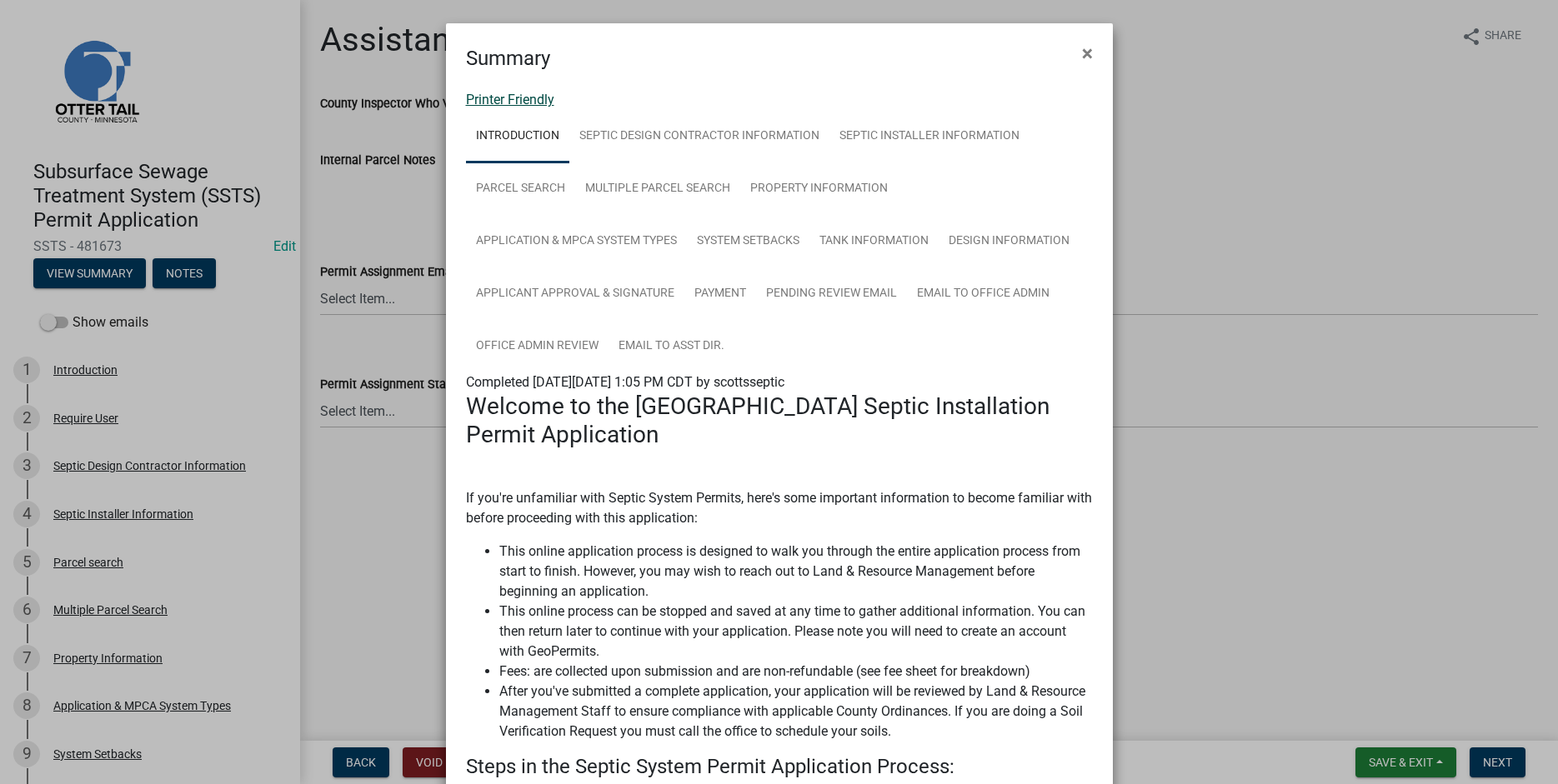
click at [507, 99] on link "Printer Friendly" at bounding box center [511, 100] width 89 height 16
click at [1087, 56] on span "×" at bounding box center [1088, 54] width 11 height 23
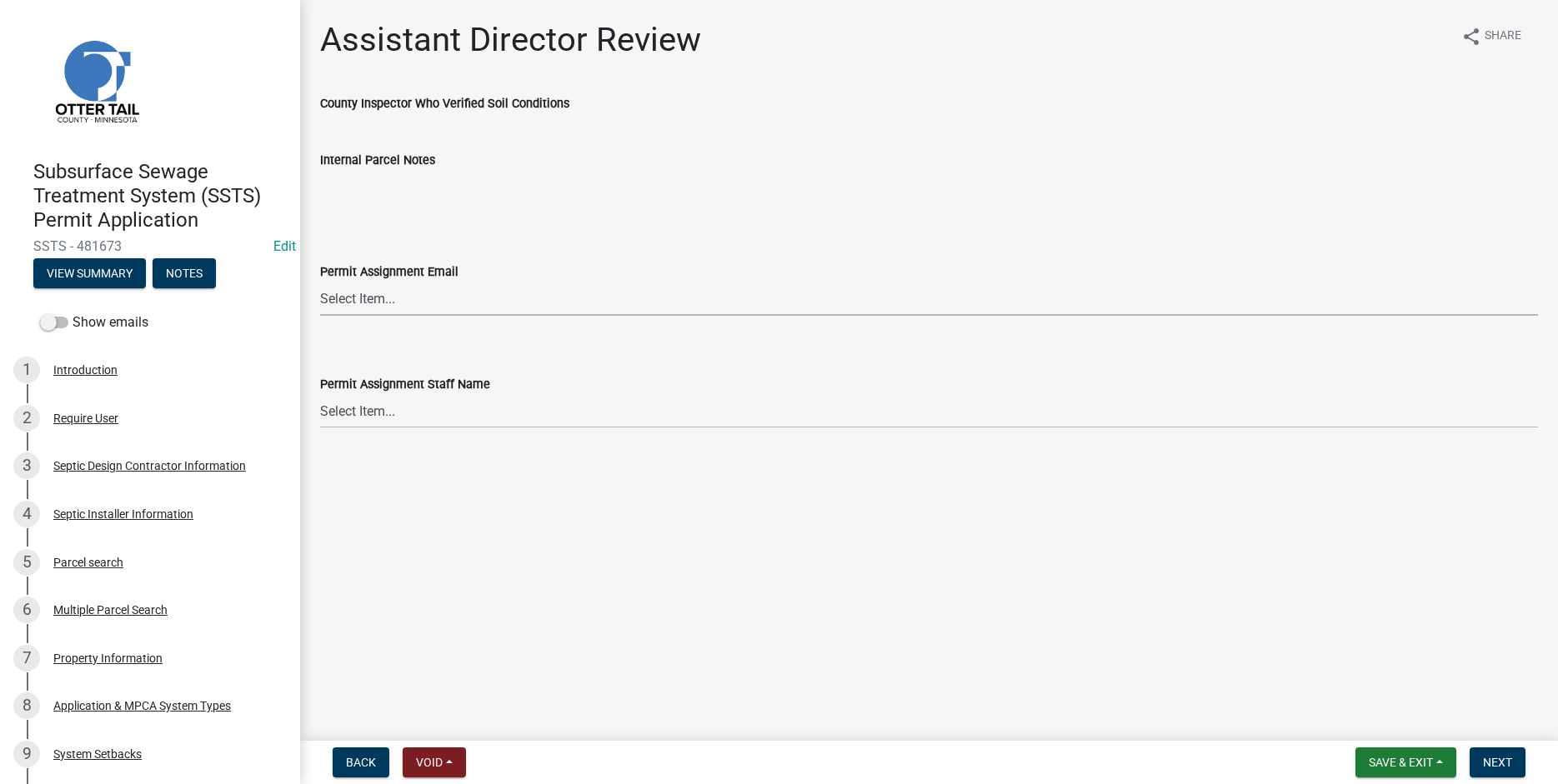
click at [320, 282] on select "Select Item... [PERSON_NAME] ([EMAIL_ADDRESS][DOMAIN_NAME]) [PERSON_NAME] ([EMA…" at bounding box center [928, 299] width 1218 height 34
click option "[PERSON_NAME] ([EMAIL_ADDRESS][DOMAIN_NAME])" at bounding box center [0, 0] width 0 height 0
select select "89a5be53-38a7-49db-a5bb-3c2b1b47ac21"
click at [320, 394] on select "Select Item... [PERSON_NAME] [PERSON_NAME] [PERSON_NAME] [PERSON_NAME] [PERSON_…" at bounding box center [928, 411] width 1218 height 34
click option "[PERSON_NAME]" at bounding box center [0, 0] width 0 height 0
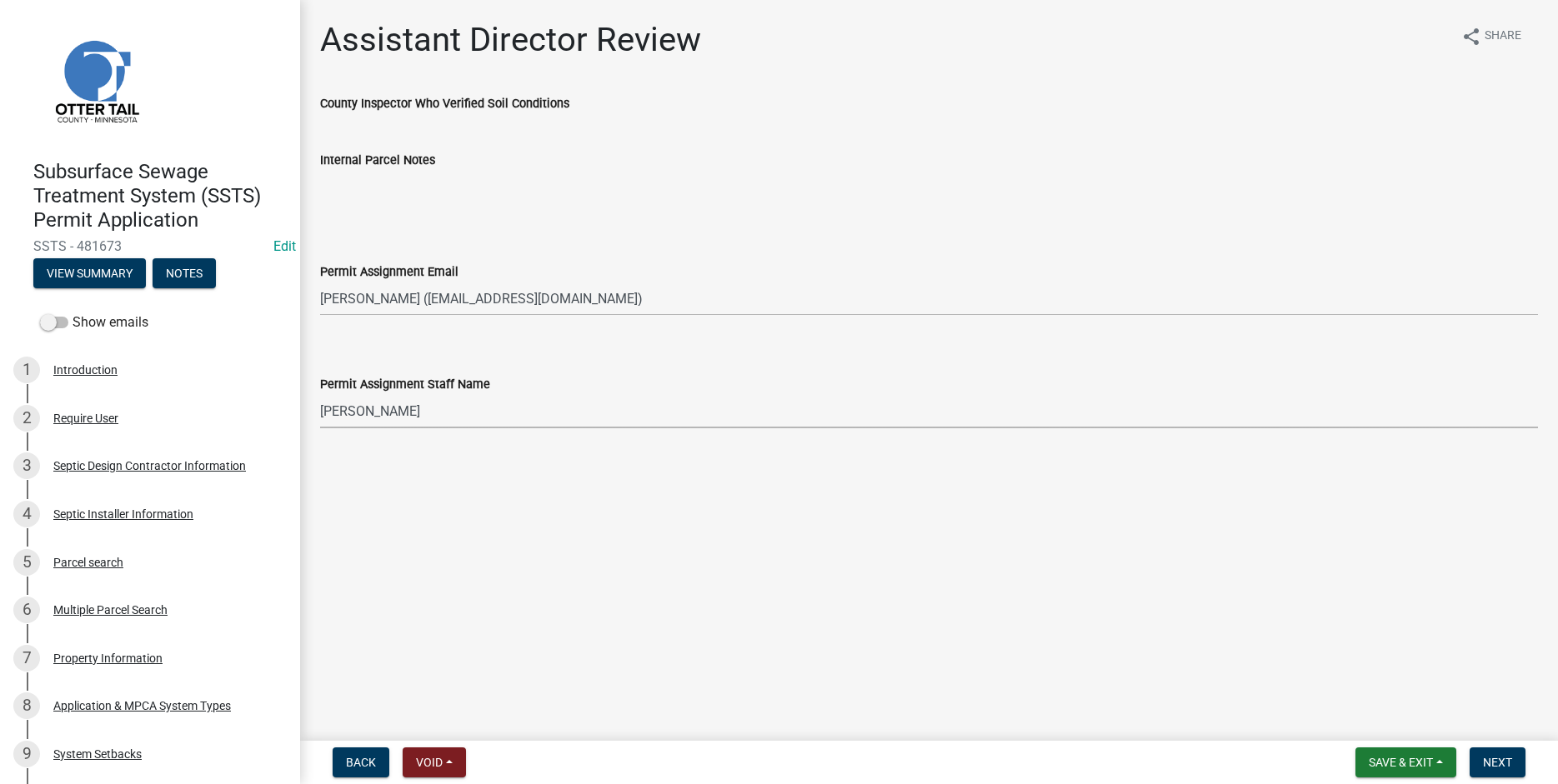
select select "67745ee8-7159-4960-80f9-a638286b467c"
click at [1501, 762] on span "Next" at bounding box center [1497, 762] width 29 height 13
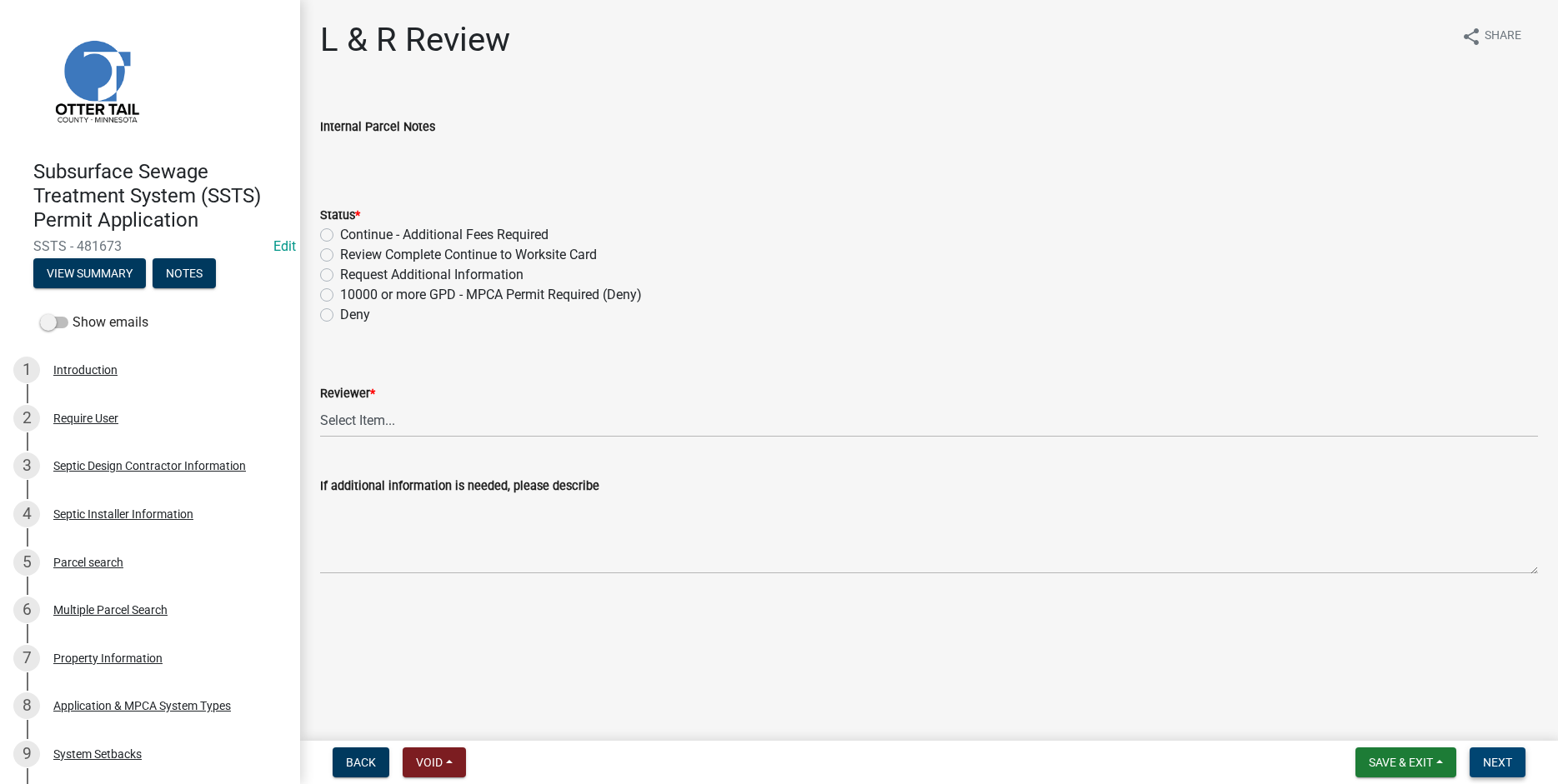
click at [1499, 759] on span "Next" at bounding box center [1497, 762] width 29 height 13
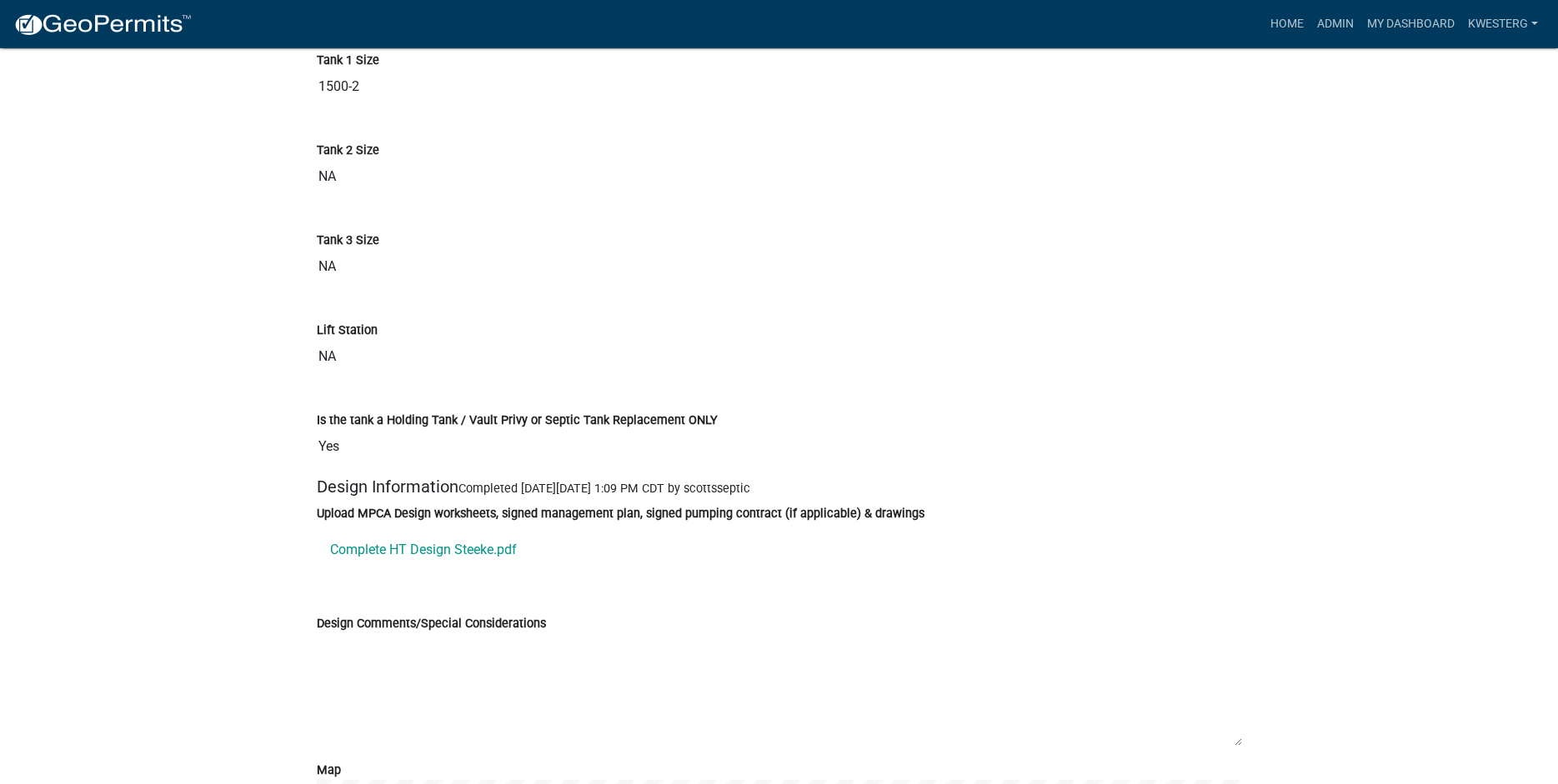
scroll to position [5184, 0]
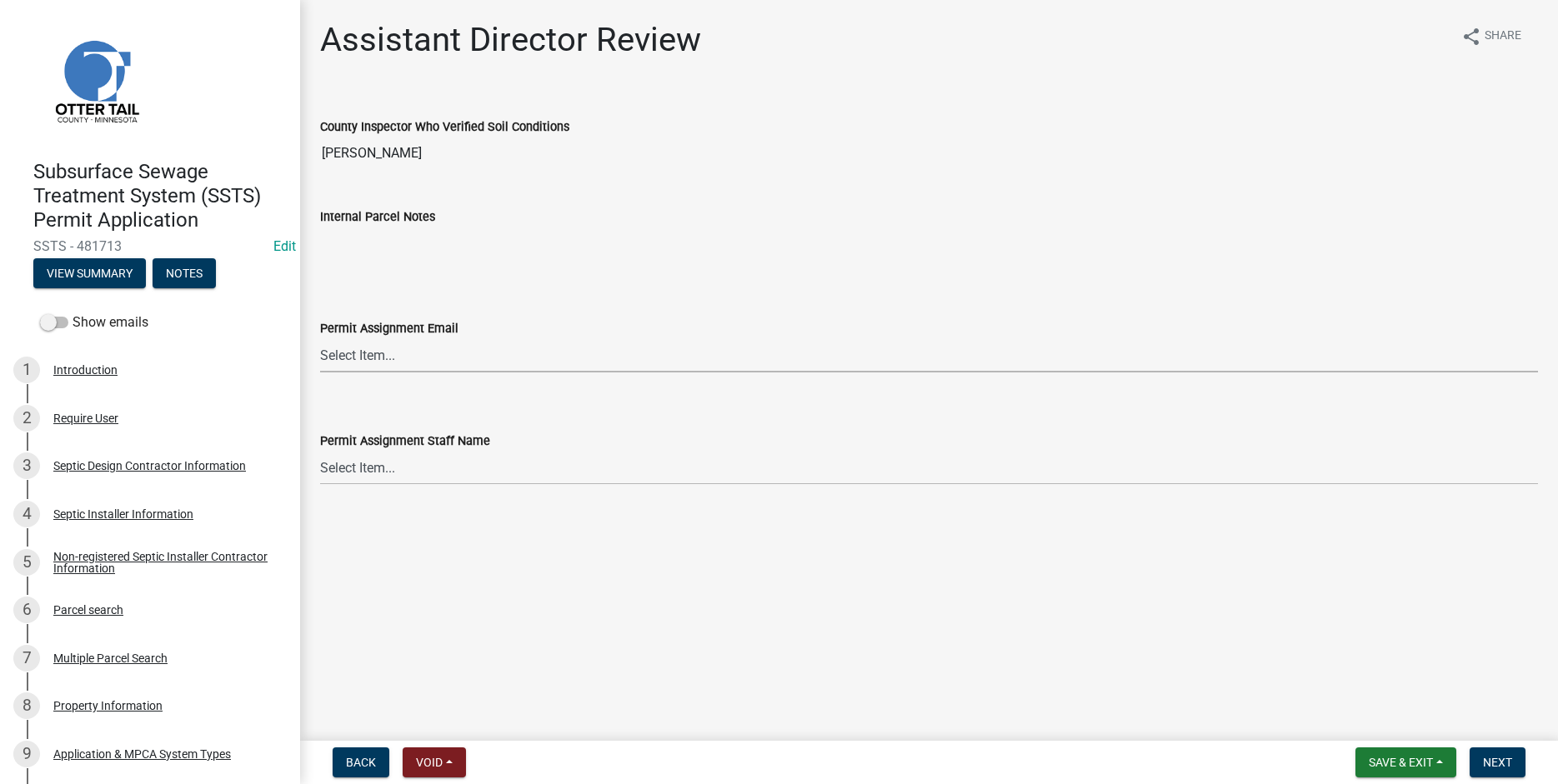
click at [320, 338] on select "Select Item... [PERSON_NAME] ([EMAIL_ADDRESS][DOMAIN_NAME]) [PERSON_NAME] ([EMA…" at bounding box center [928, 355] width 1218 height 34
click option "[PERSON_NAME] ([EMAIL_ADDRESS][DOMAIN_NAME])" at bounding box center [0, 0] width 0 height 0
select select "541addf4-52df-4608-91ce-bf29f574816c"
click at [320, 451] on select "Select Item... [PERSON_NAME] [PERSON_NAME] [PERSON_NAME] [PERSON_NAME] [PERSON_…" at bounding box center [928, 468] width 1218 height 34
click option "[PERSON_NAME]" at bounding box center [0, 0] width 0 height 0
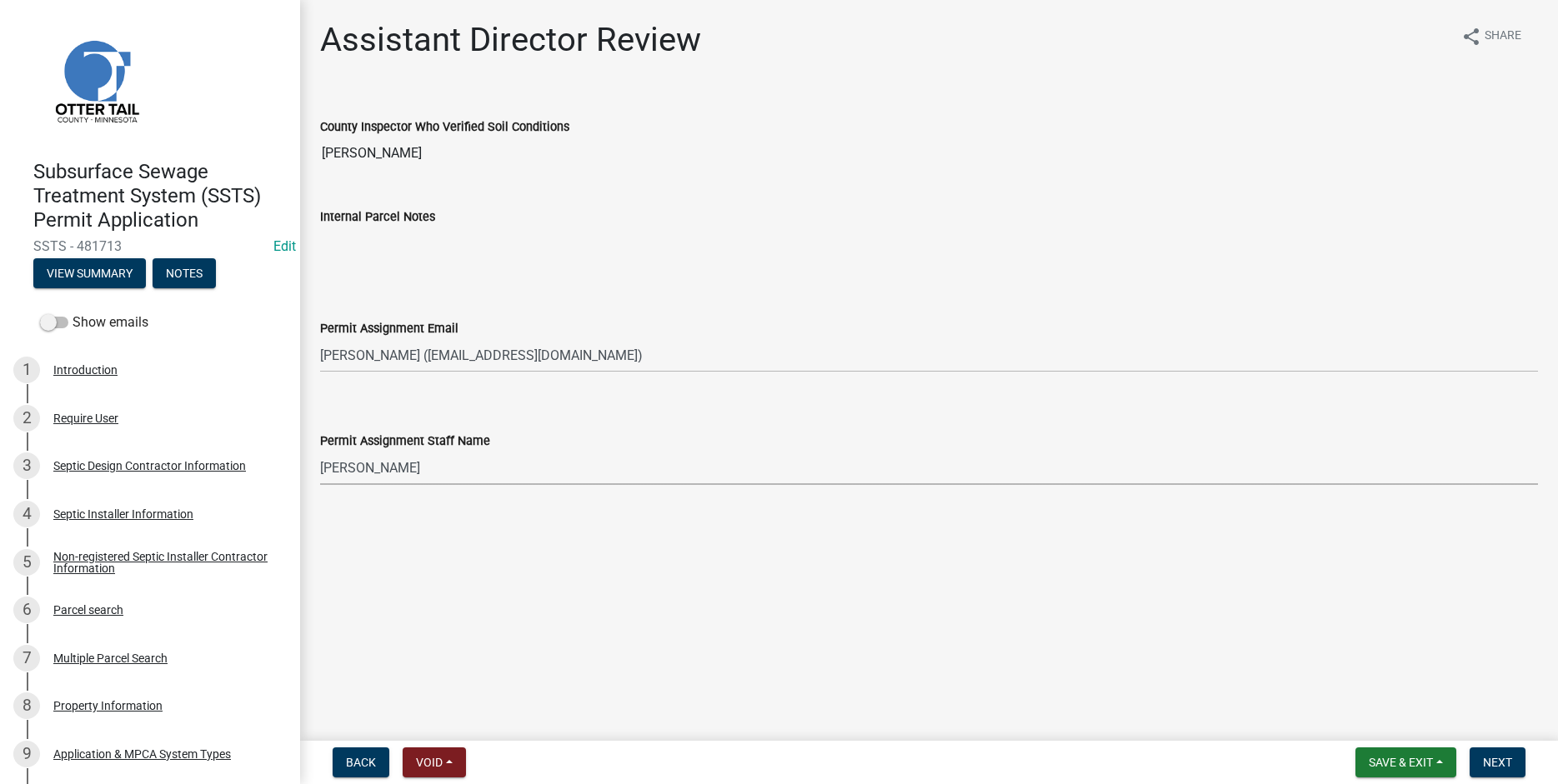
select select "55b171dc-ec57-498b-8d80-4b55e0b91b84"
click at [1494, 761] on span "Next" at bounding box center [1497, 762] width 29 height 13
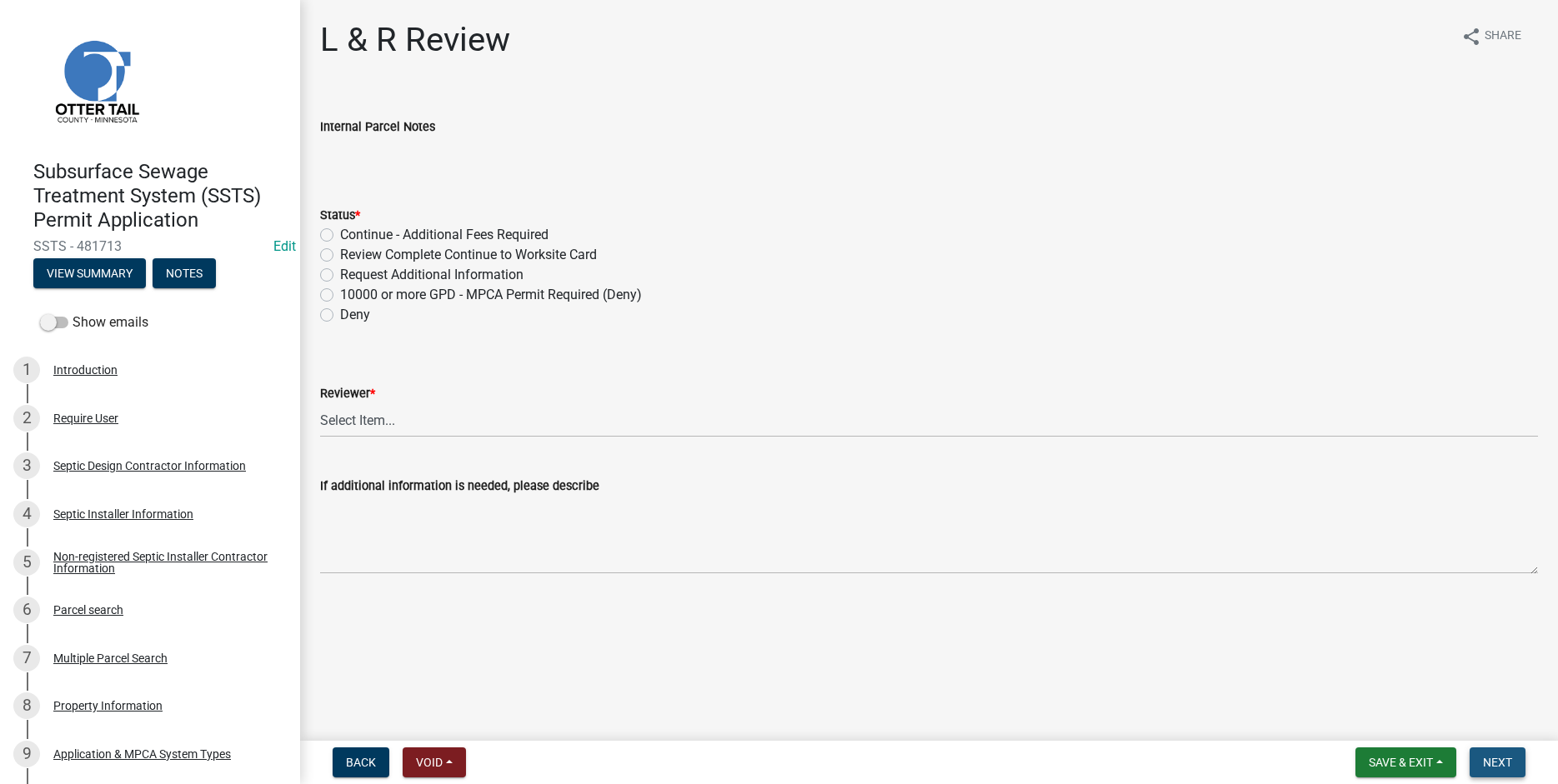
drag, startPoint x: 1514, startPoint y: 756, endPoint x: 881, endPoint y: 336, distance: 759.7
click at [1513, 756] on button "Next" at bounding box center [1498, 762] width 56 height 30
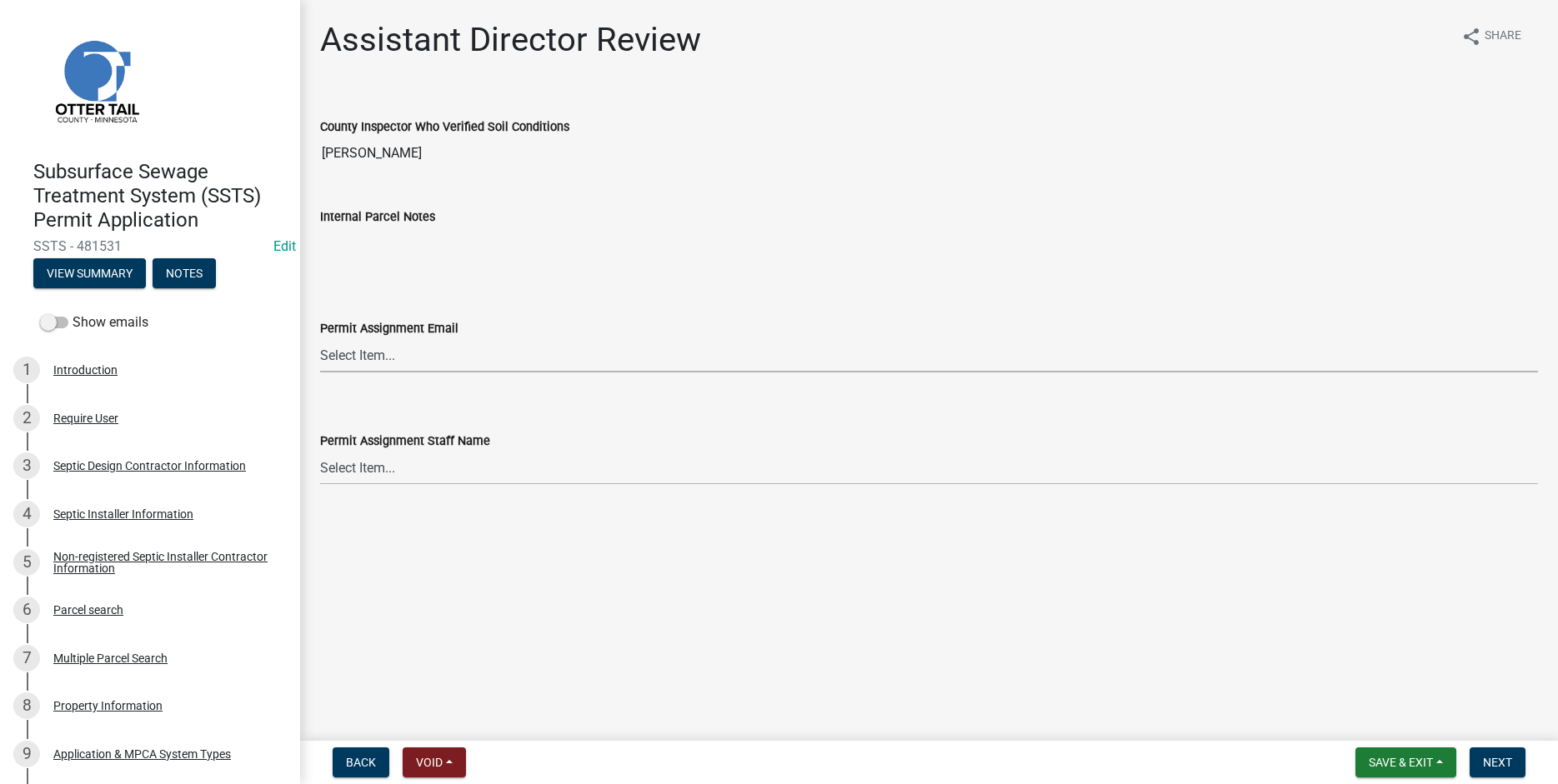
click at [320, 338] on select "Select Item... [PERSON_NAME] ([EMAIL_ADDRESS][DOMAIN_NAME]) [PERSON_NAME] ([EMA…" at bounding box center [928, 355] width 1218 height 34
click option "[PERSON_NAME] ([EMAIL_ADDRESS][DOMAIN_NAME])" at bounding box center [0, 0] width 0 height 0
select select "46a67eee-2c7d-4579-9973-15a8b9f9d8c4"
click at [320, 451] on select "Select Item... [PERSON_NAME] [PERSON_NAME] [PERSON_NAME] [PERSON_NAME] [PERSON_…" at bounding box center [928, 468] width 1218 height 34
click option "[PERSON_NAME]" at bounding box center [0, 0] width 0 height 0
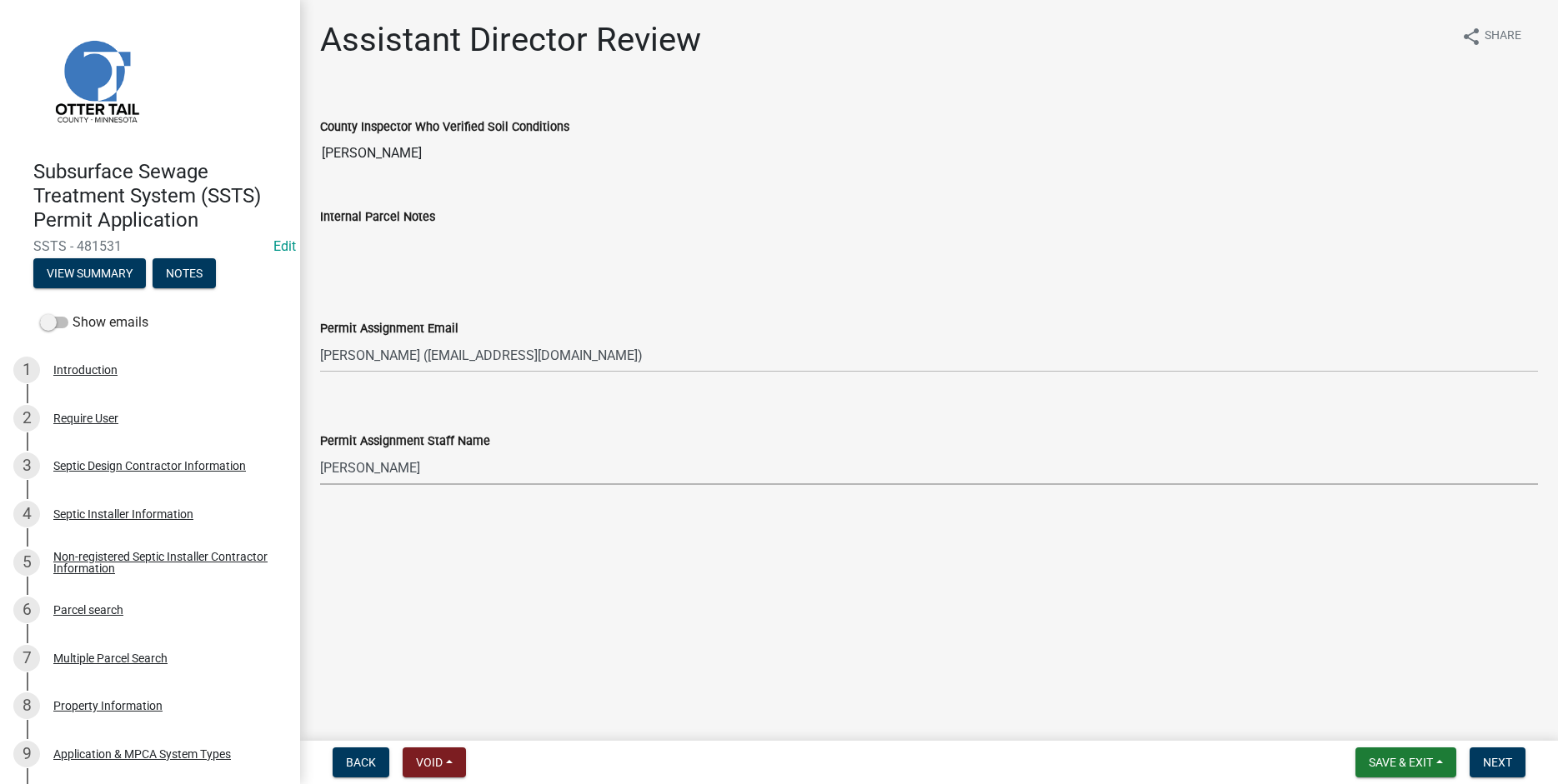
select select "f6a741f6-6d10-4601-9562-2e8ce244b7e0"
click at [1500, 769] on span "Next" at bounding box center [1497, 762] width 29 height 13
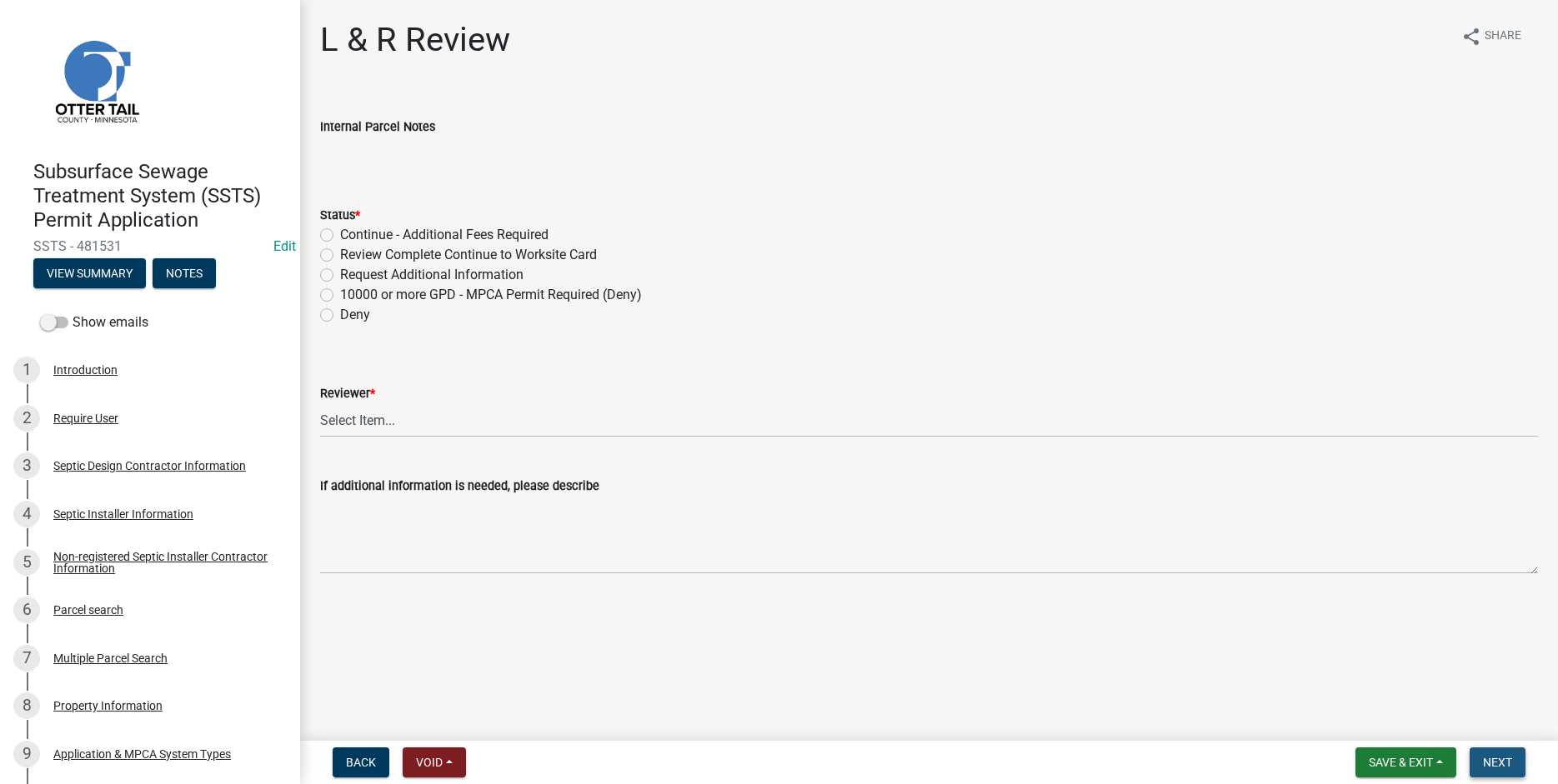
click at [1482, 754] on button "Next" at bounding box center [1498, 762] width 56 height 30
